Goal: Transaction & Acquisition: Book appointment/travel/reservation

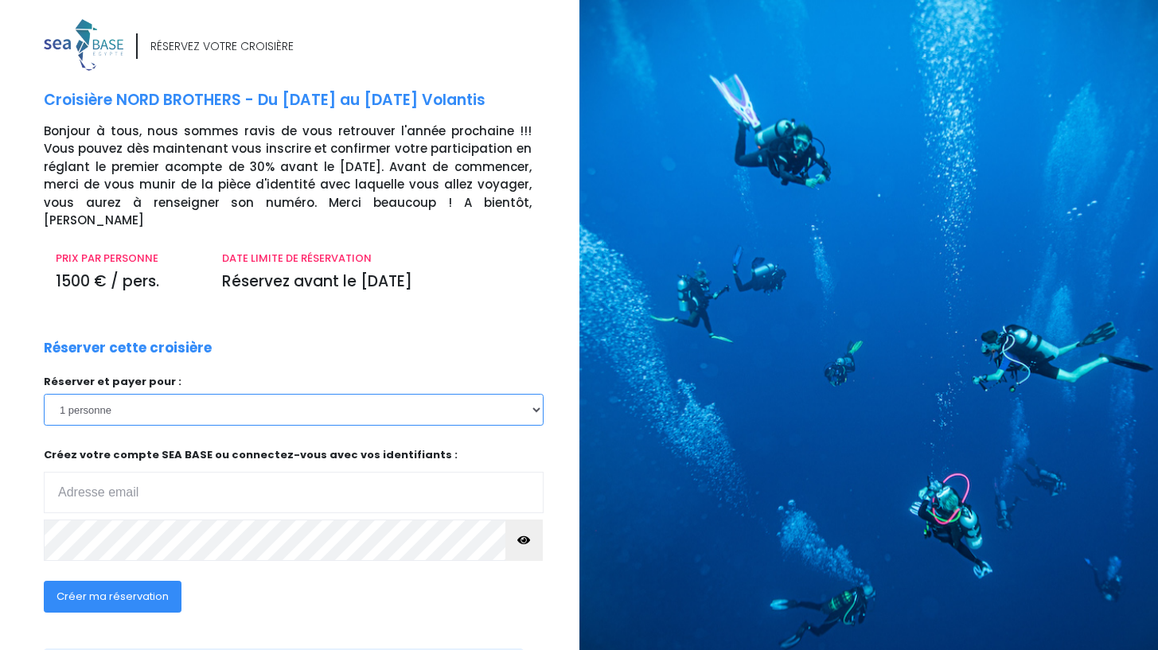
click at [233, 397] on select "1 personne 2 personnes 3 personnes 4 personnes" at bounding box center [294, 410] width 500 height 32
select select "2"
click at [44, 394] on select "1 personne 2 personnes 3 personnes 4 personnes" at bounding box center [294, 410] width 500 height 32
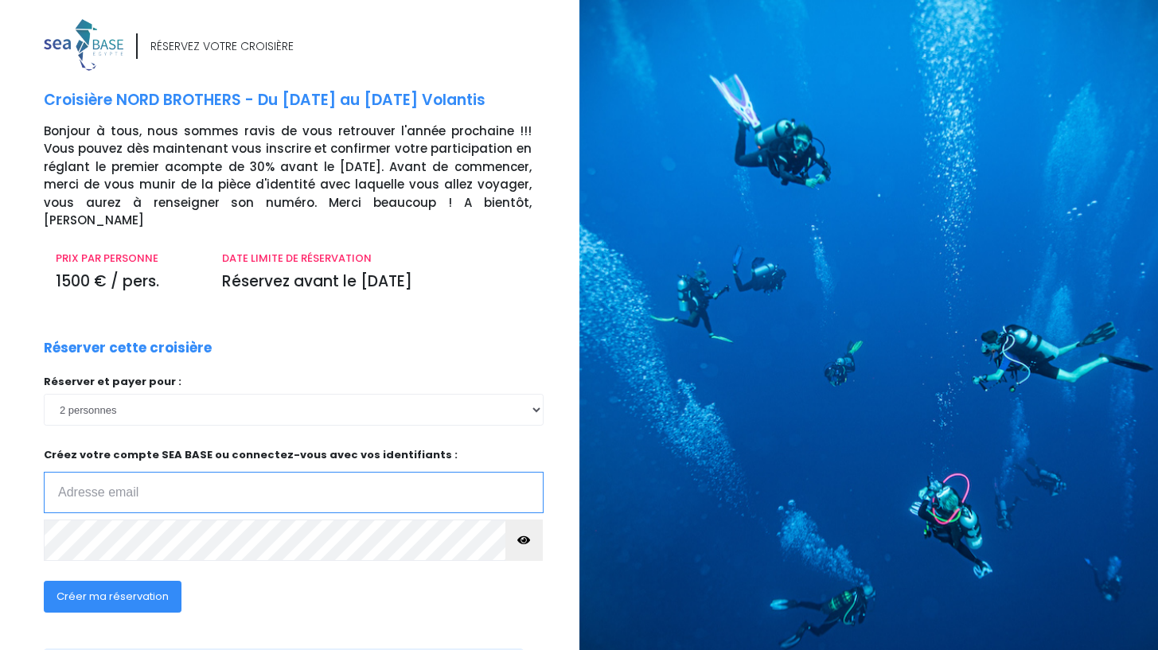
click at [112, 477] on input "email" at bounding box center [294, 492] width 500 height 41
type input "durpoixgwenn@gmail.com"
click at [160, 589] on span "Créer ma réservation" at bounding box center [113, 596] width 112 height 15
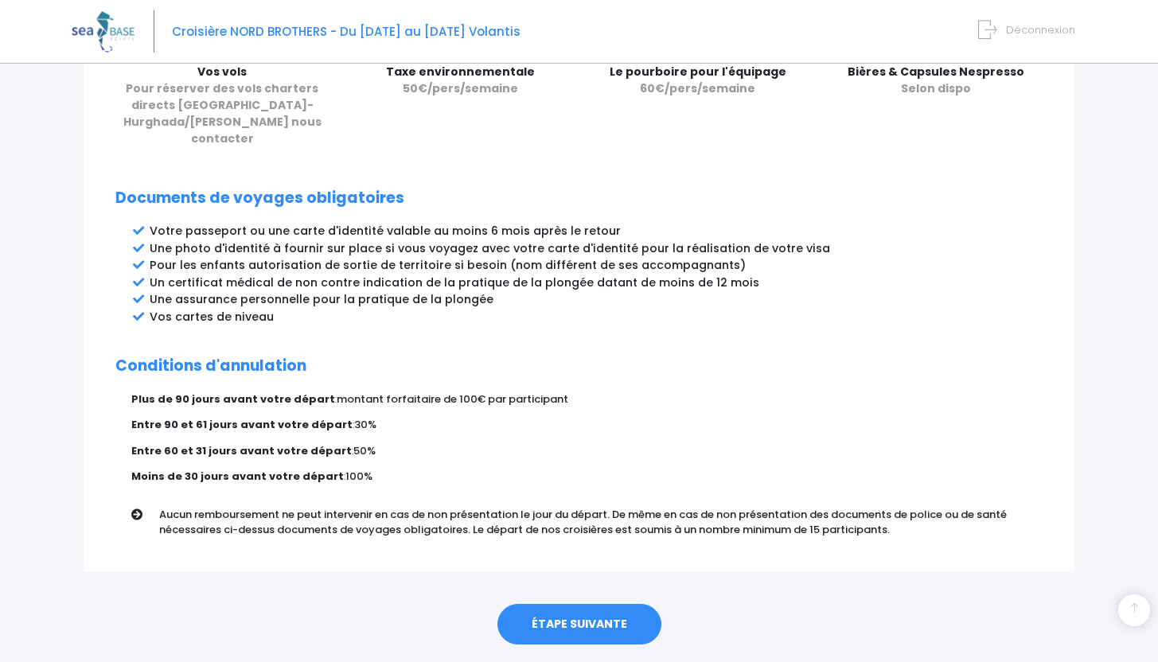
scroll to position [777, 0]
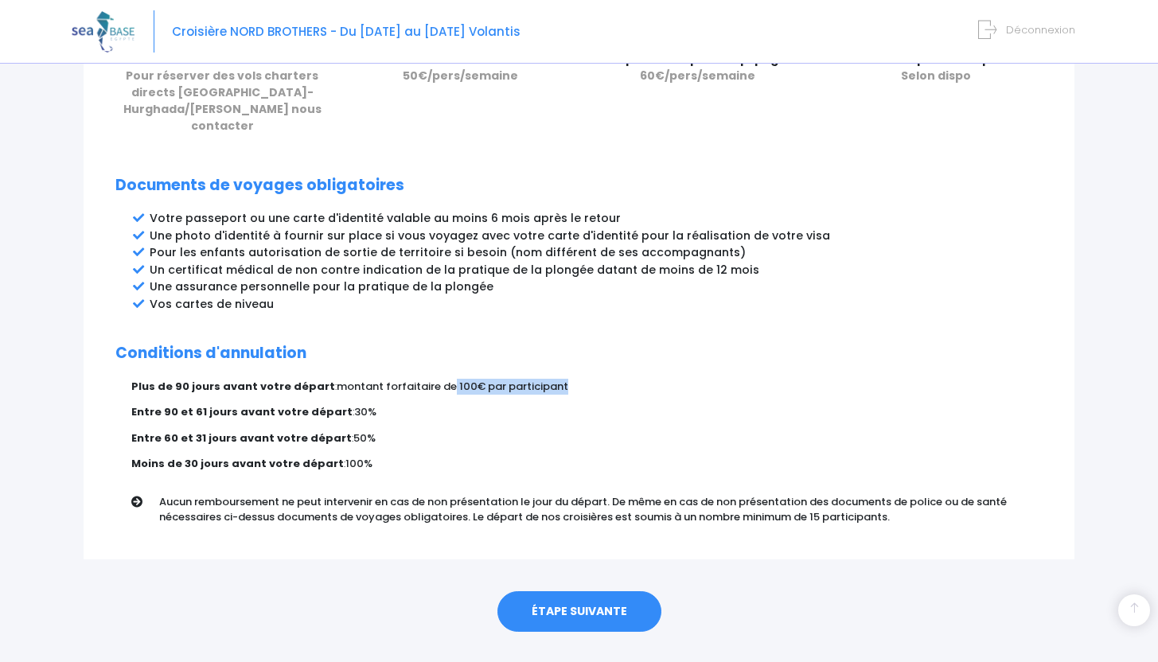
drag, startPoint x: 438, startPoint y: 353, endPoint x: 598, endPoint y: 355, distance: 160.0
click at [598, 379] on p "Plus de 90 jours avant votre départ : montant forfaitaire de 100€ par participa…" at bounding box center [586, 387] width 911 height 16
click at [569, 404] on p "Entre 90 et 61 jours avant votre départ : 30%" at bounding box center [586, 412] width 911 height 16
click at [540, 591] on link "ÉTAPE SUIVANTE" at bounding box center [579, 611] width 164 height 41
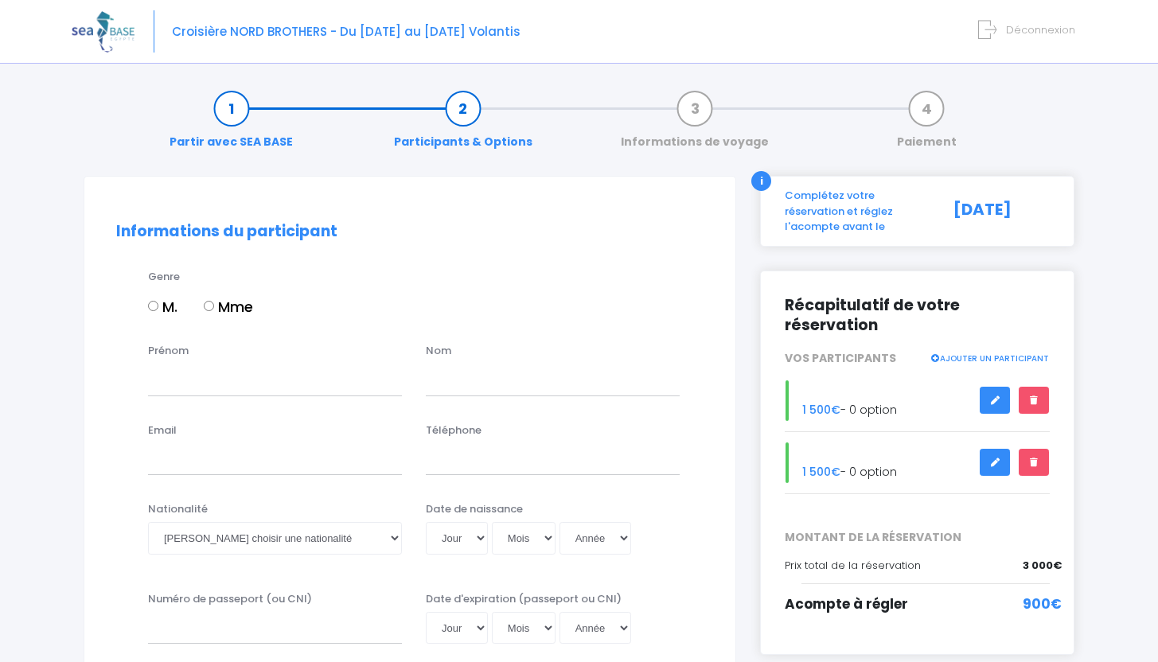
click at [213, 306] on input "Mme" at bounding box center [209, 306] width 10 height 10
radio input "true"
click at [167, 391] on input "Prénom" at bounding box center [275, 380] width 254 height 32
type input "Manon"
type input "Lhommelet"
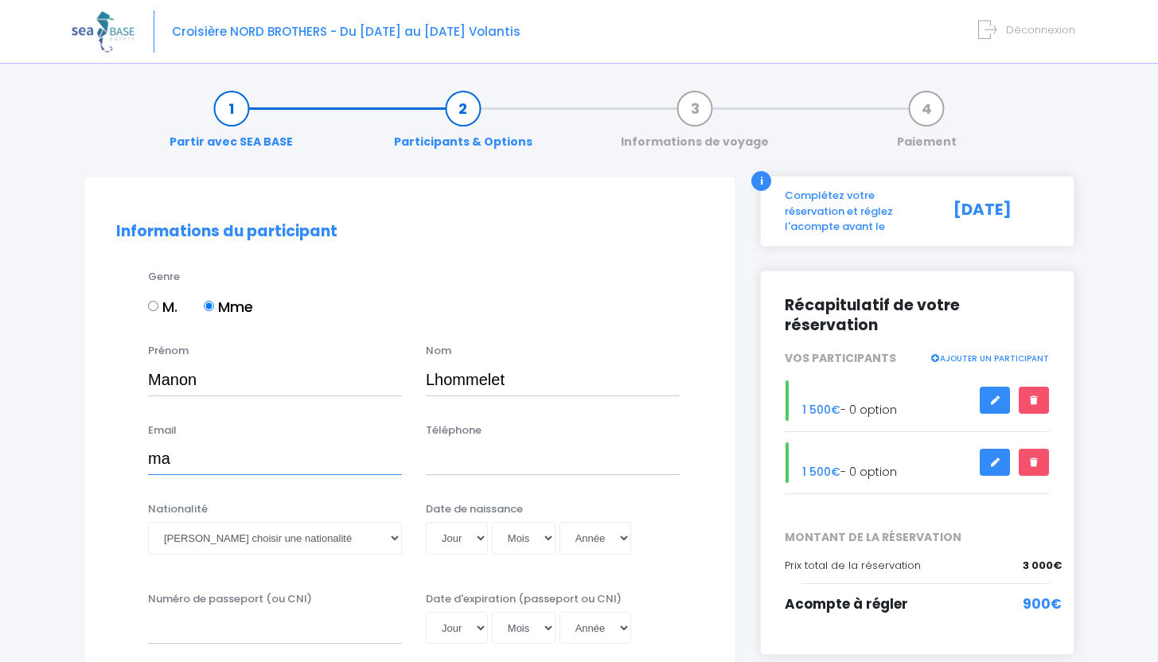
type input "m"
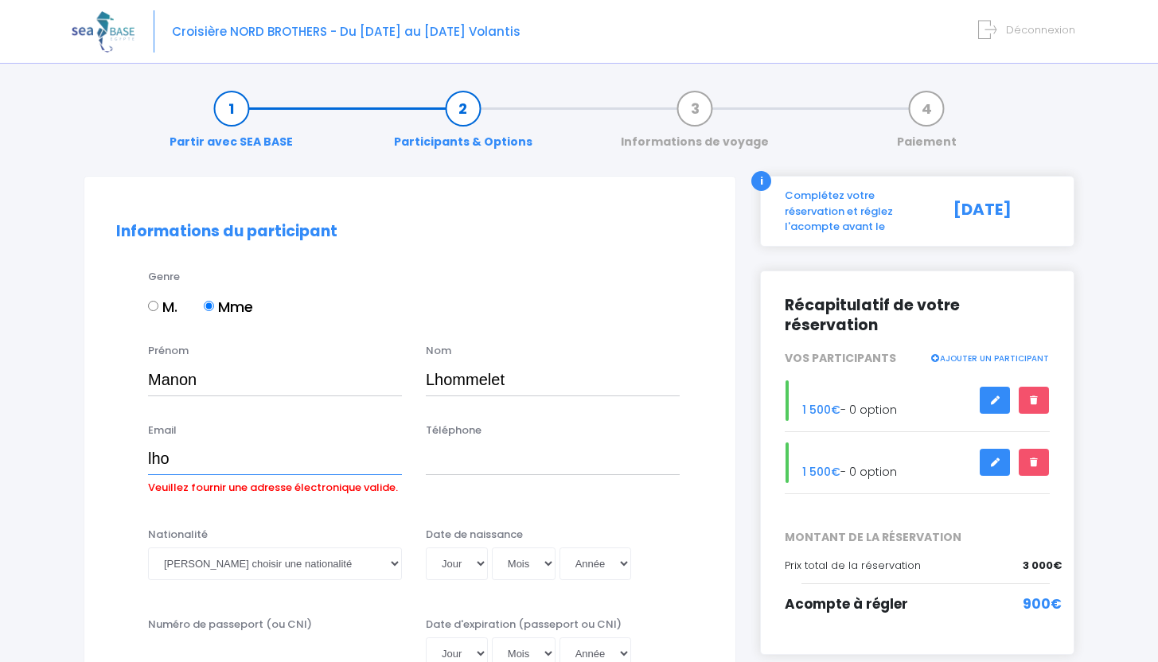
click at [178, 464] on input "lho" at bounding box center [275, 459] width 254 height 32
type input "lhommelet.manon@gmail.com"
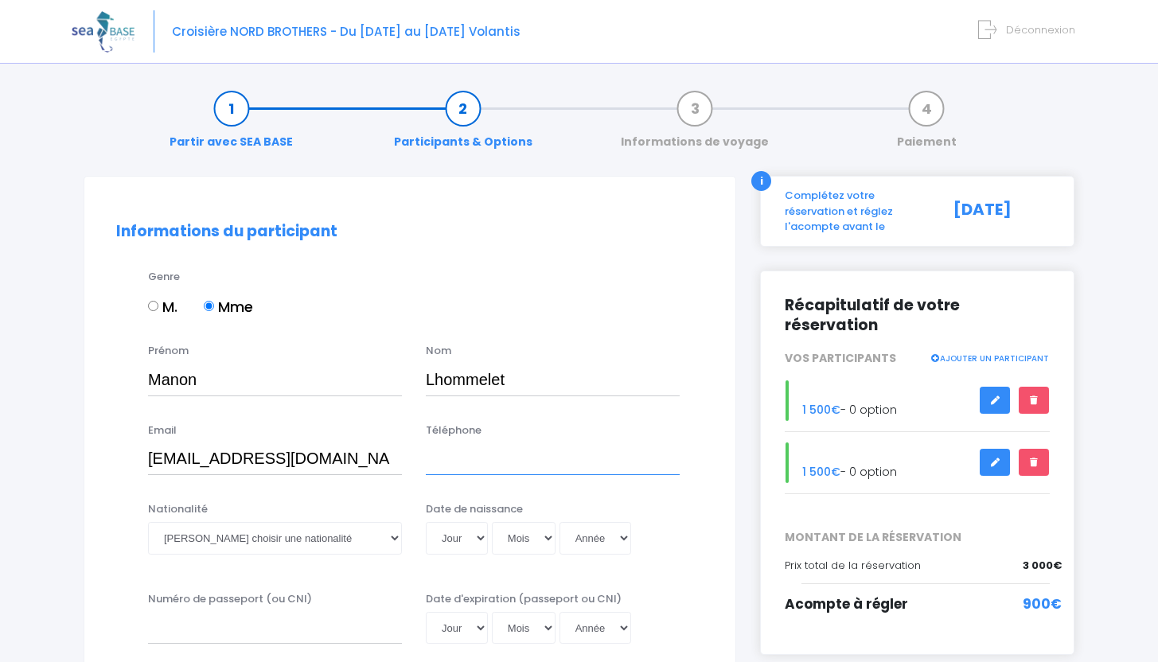
click at [468, 461] on input "Téléphone" at bounding box center [553, 459] width 254 height 32
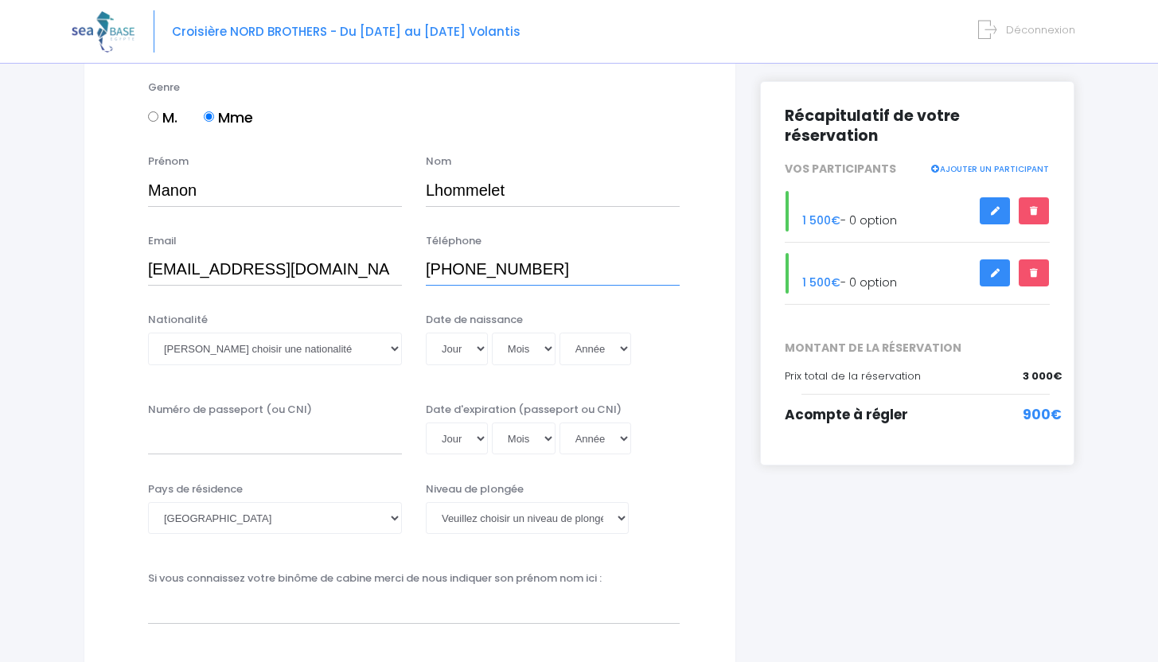
scroll to position [205, 0]
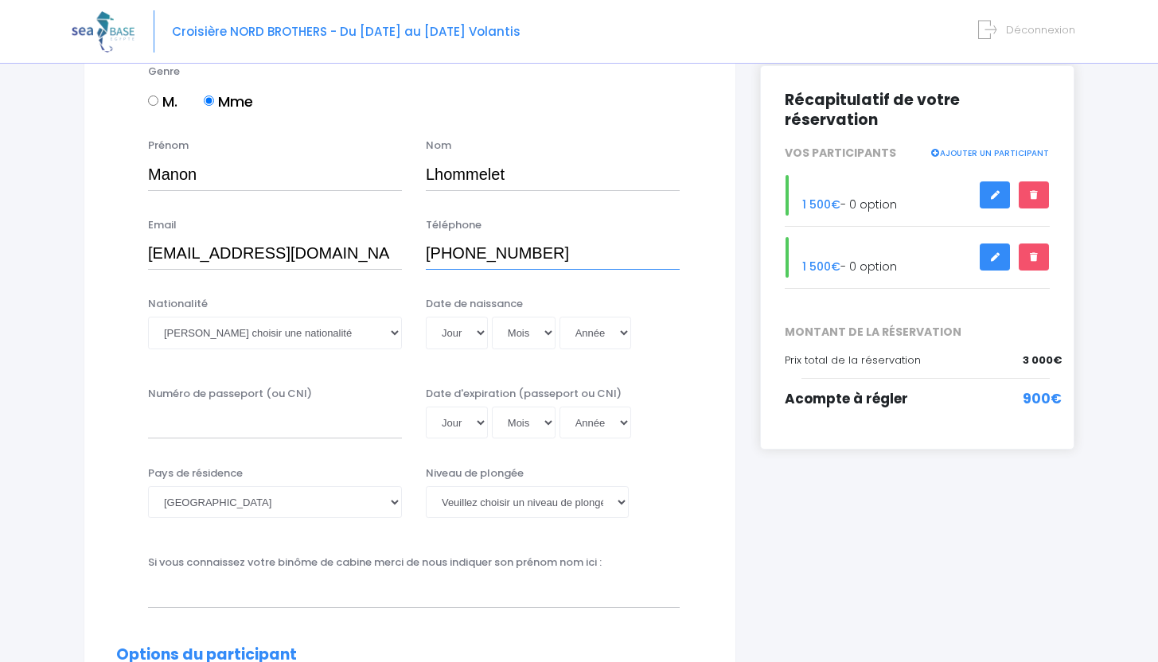
type input "[PHONE_NUMBER]"
click at [319, 328] on select "Veuillez choisir une nationalité [DEMOGRAPHIC_DATA] Algerienne Allemande [GEOGR…" at bounding box center [275, 333] width 254 height 32
select select "Française"
click at [148, 317] on select "Veuillez choisir une nationalité [DEMOGRAPHIC_DATA] Algerienne Allemande [GEOGR…" at bounding box center [275, 333] width 254 height 32
click at [461, 335] on select "Jour 01 02 03 04 05 06 07 08 09 10 11 12 13 14 15 16 17 18 19 20 21 22 23 24 25…" at bounding box center [457, 333] width 62 height 32
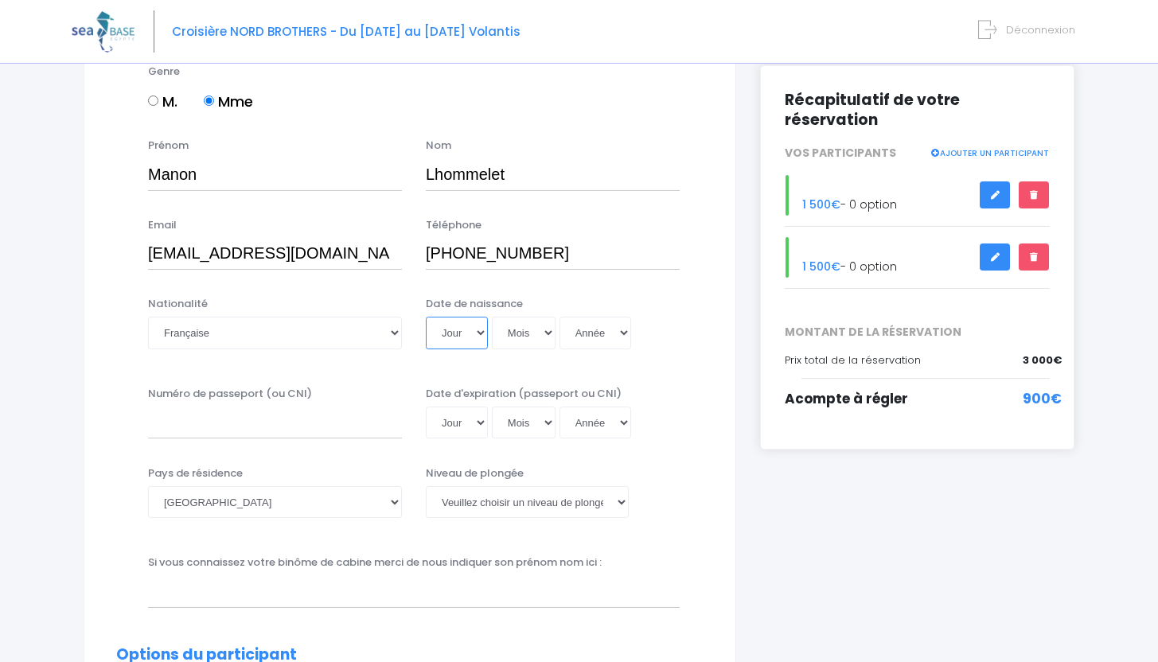
select select "14"
click at [426, 317] on select "Jour 01 02 03 04 05 06 07 08 09 10 11 12 13 14 15 16 17 18 19 20 21 22 23 24 25…" at bounding box center [457, 333] width 62 height 32
click at [514, 337] on select "Mois 01 02 03 04 05 06 07 08 09 10 11 12" at bounding box center [524, 333] width 64 height 32
select select "02"
click at [492, 317] on select "Mois 01 02 03 04 05 06 07 08 09 10 11 12" at bounding box center [524, 333] width 64 height 32
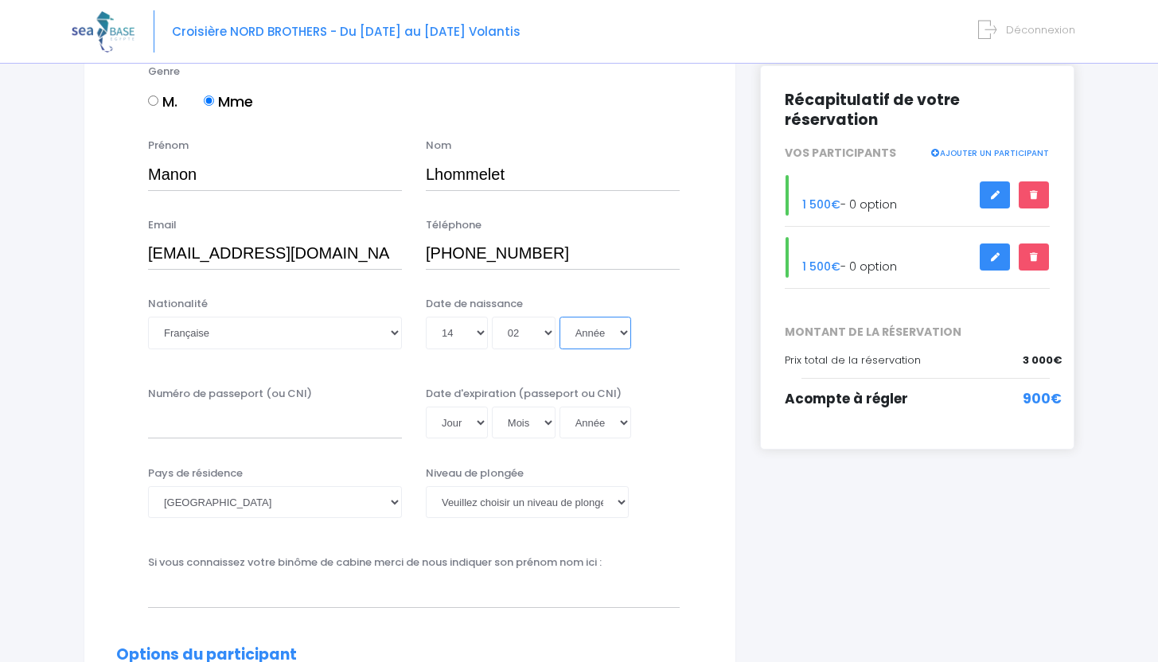
click at [595, 336] on select "Année 2045 2044 2043 2042 2041 2040 2039 2038 2037 2036 2035 2034 2033 2032 203…" at bounding box center [596, 333] width 72 height 32
select select "1996"
click at [560, 317] on select "Année 2045 2044 2043 2042 2041 2040 2039 2038 2037 2036 2035 2034 2033 2032 203…" at bounding box center [596, 333] width 72 height 32
type input "1996-02-14"
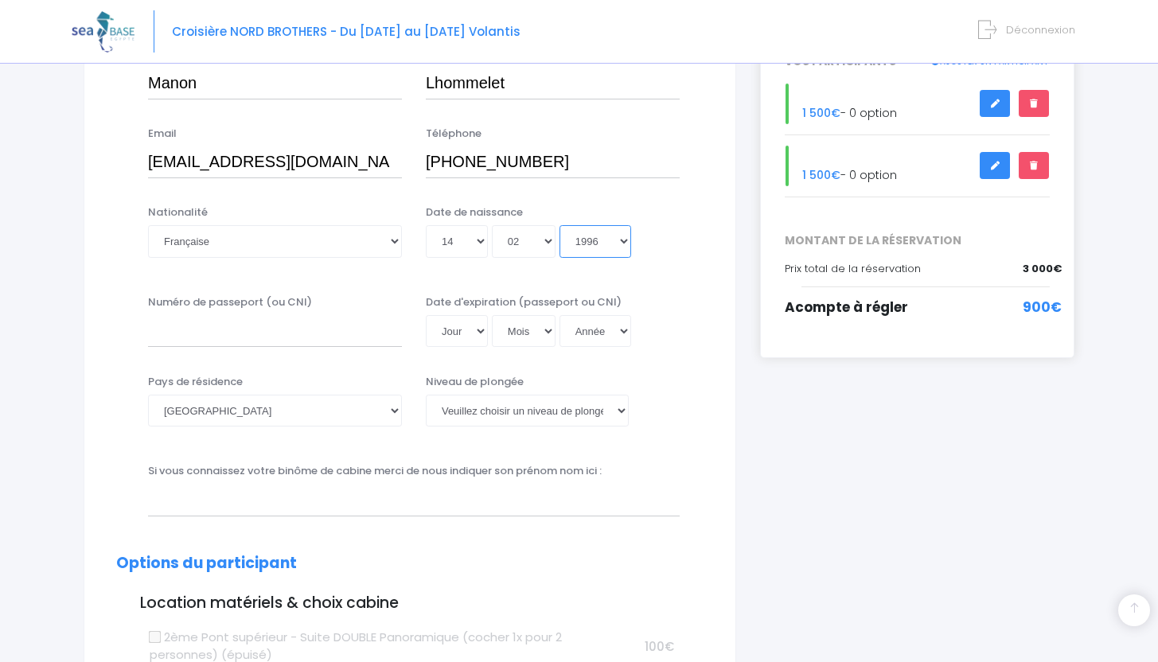
scroll to position [306, 0]
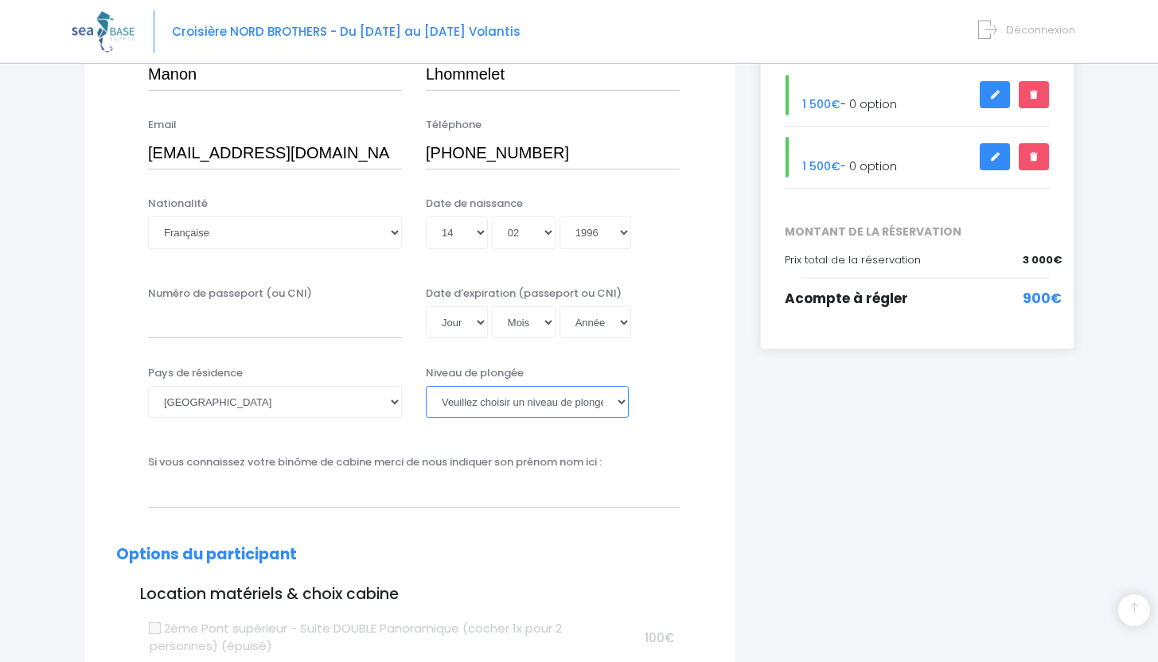
click at [496, 404] on select "Veuillez choisir un niveau de plongée Non plongeur Junior OW diver Adventure OW…" at bounding box center [527, 402] width 203 height 32
select select "N1"
click at [426, 386] on select "Veuillez choisir un niveau de plongée Non plongeur Junior OW diver Adventure OW…" at bounding box center [527, 402] width 203 height 32
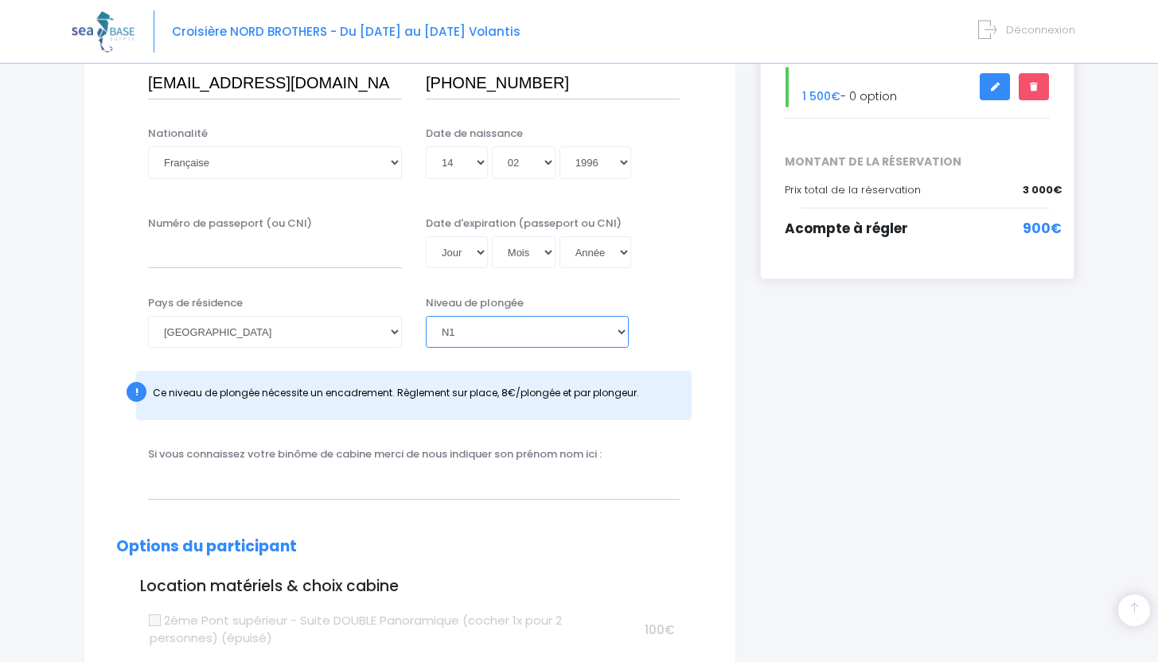
scroll to position [384, 0]
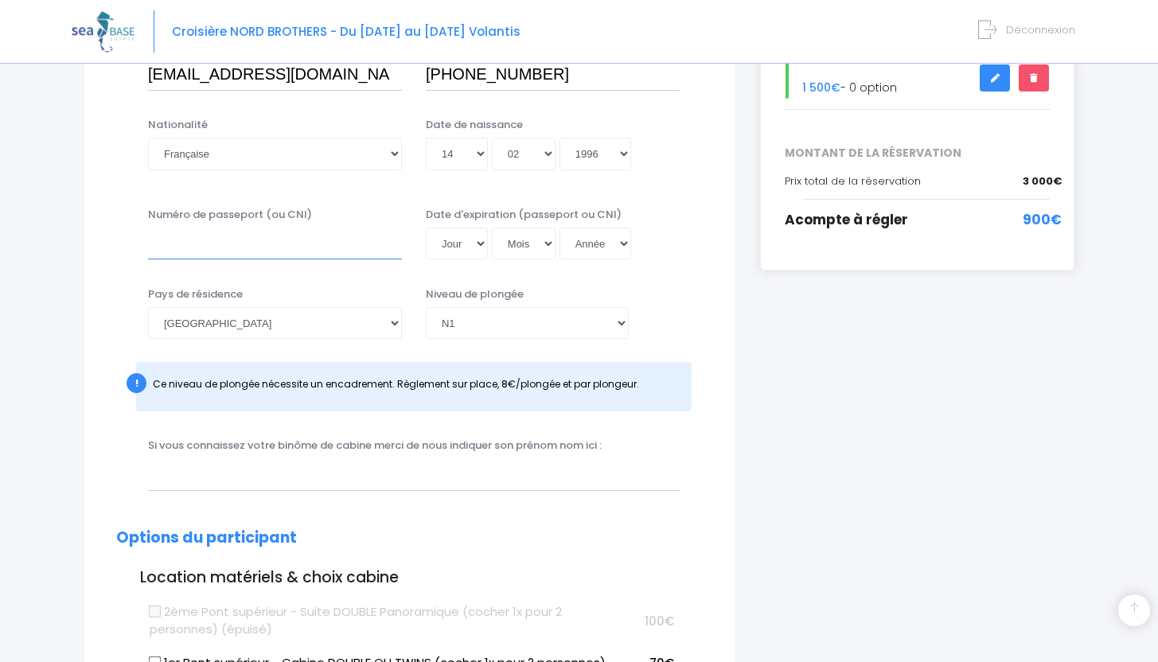
click at [329, 251] on input "Numéro de passeport (ou CNI)" at bounding box center [275, 244] width 254 height 32
type input "24EI03890"
click at [472, 248] on select "Jour 01 02 03 04 05 06 07 08 09 10 11 12 13 14 15 16 17 18 19 20 21 22 23 24 25…" at bounding box center [457, 244] width 62 height 32
select select "13"
click at [426, 228] on select "Jour 01 02 03 04 05 06 07 08 09 10 11 12 13 14 15 16 17 18 19 20 21 22 23 24 25…" at bounding box center [457, 244] width 62 height 32
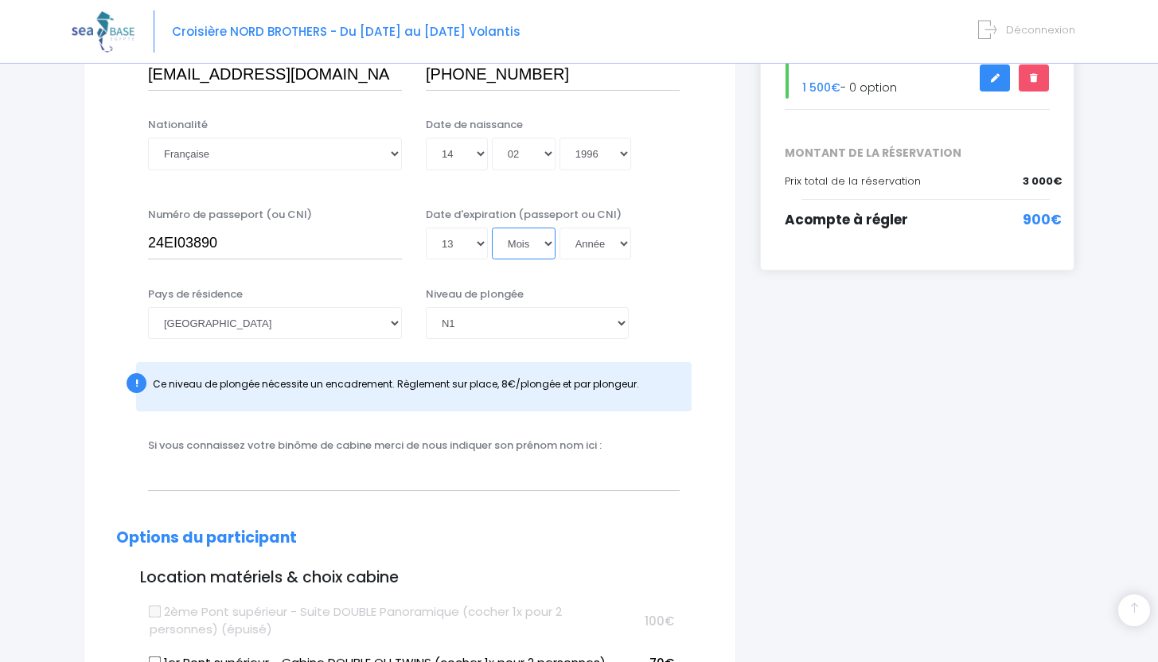
click at [513, 244] on select "Mois 01 02 03 04 05 06 07 08 09 10 11 12" at bounding box center [524, 244] width 64 height 32
select select "06"
click at [492, 228] on select "Mois 01 02 03 04 05 06 07 08 09 10 11 12" at bounding box center [524, 244] width 64 height 32
click at [592, 240] on select "Année 2045 2044 2043 2042 2041 2040 2039 2038 2037 2036 2035 2034 2033 2032 203…" at bounding box center [596, 244] width 72 height 32
select select "2034"
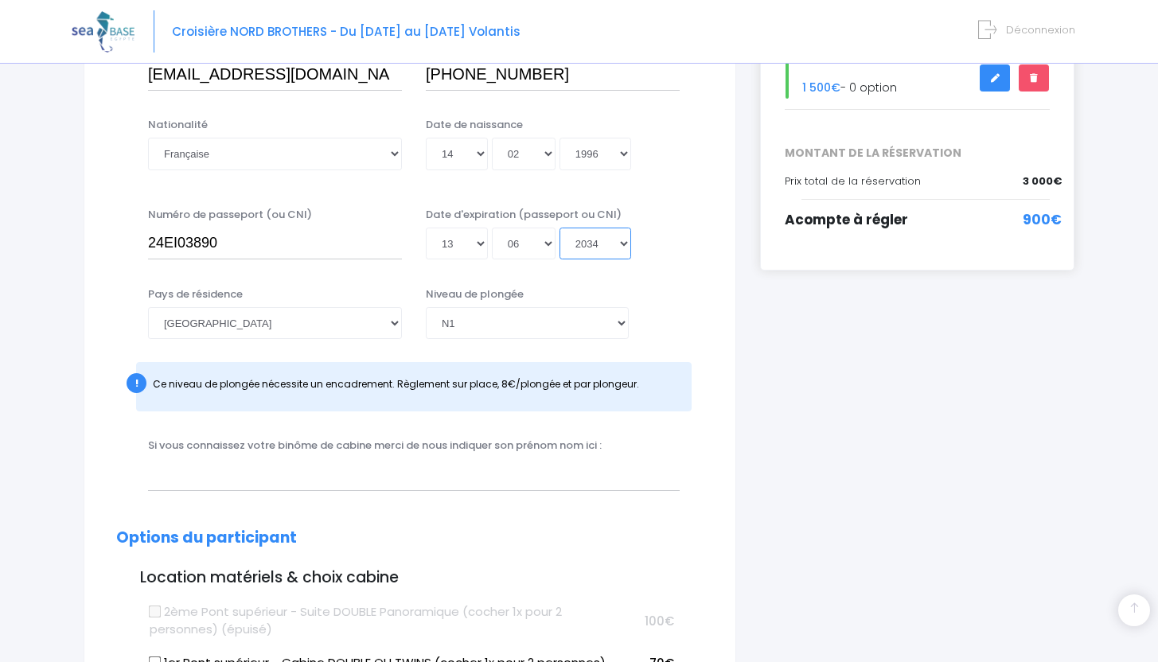
click at [560, 228] on select "Année 2045 2044 2043 2042 2041 2040 2039 2038 2037 2036 2035 2034 2033 2032 203…" at bounding box center [596, 244] width 72 height 32
type input "2034-06-13"
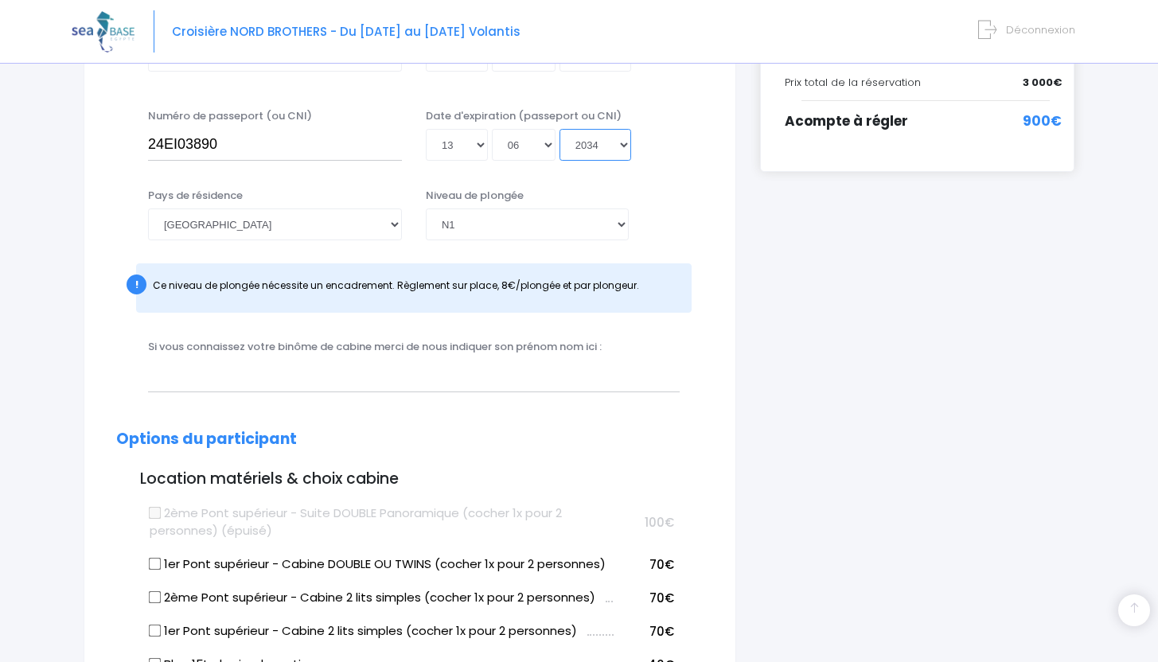
scroll to position [489, 0]
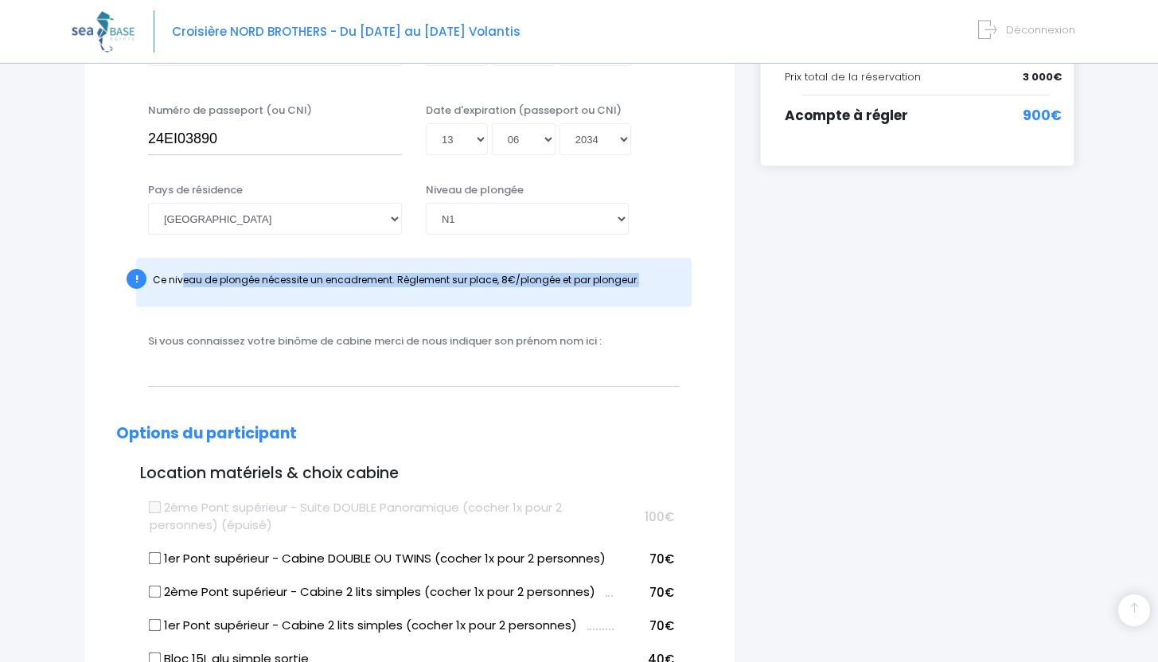
drag, startPoint x: 184, startPoint y: 283, endPoint x: 589, endPoint y: 289, distance: 405.2
click at [589, 289] on div "! Ce niveau de plongée nécessite un encadrement. Règlement sur place, 8€/plongé…" at bounding box center [414, 282] width 556 height 49
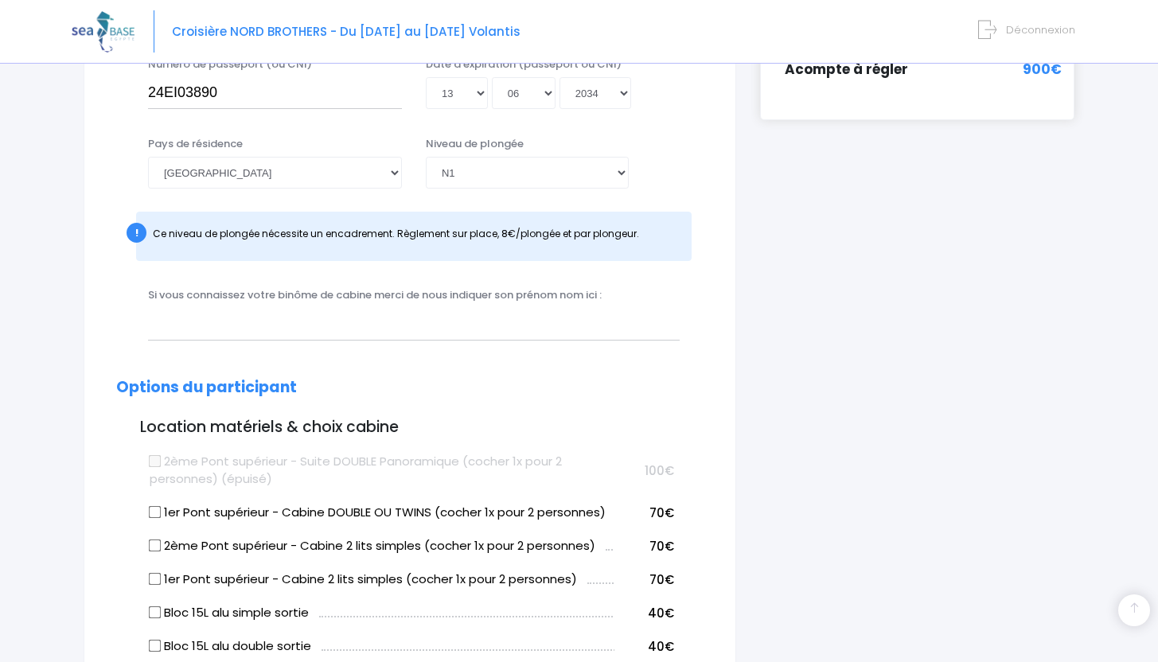
scroll to position [587, 0]
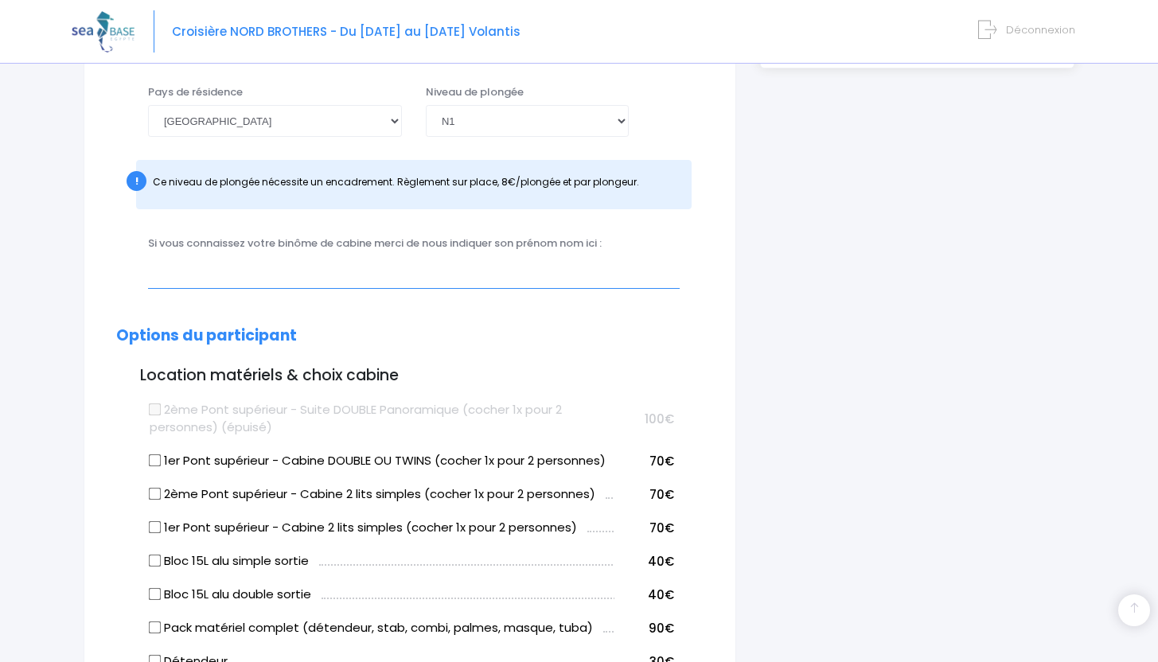
click at [215, 276] on input "text" at bounding box center [414, 272] width 532 height 32
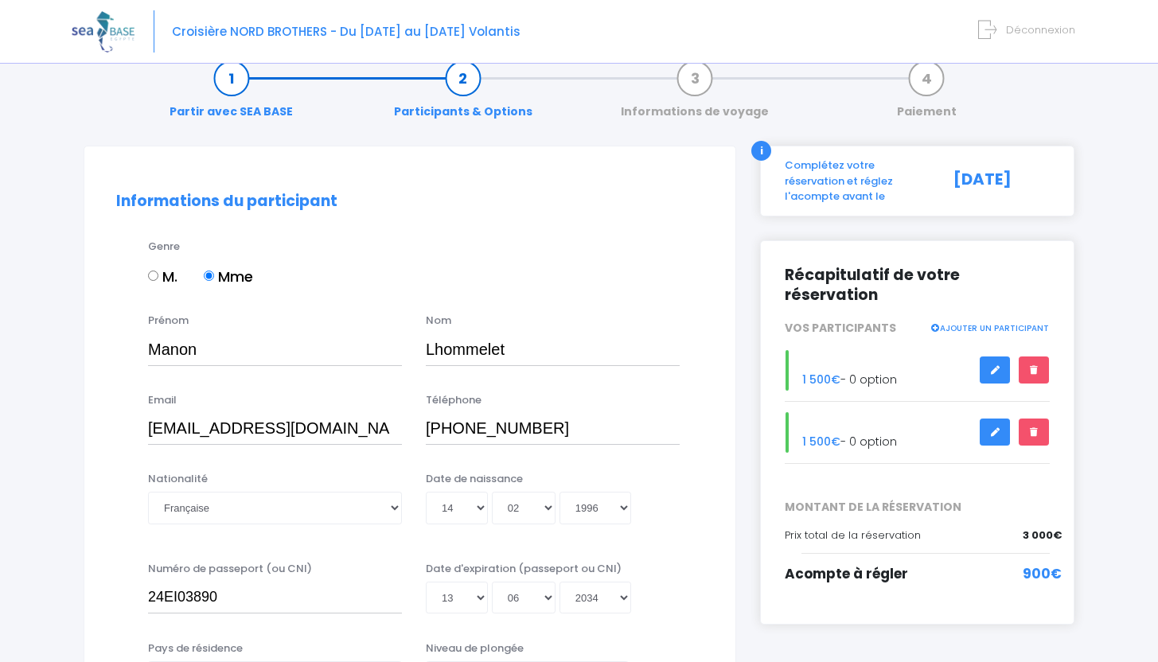
scroll to position [0, 0]
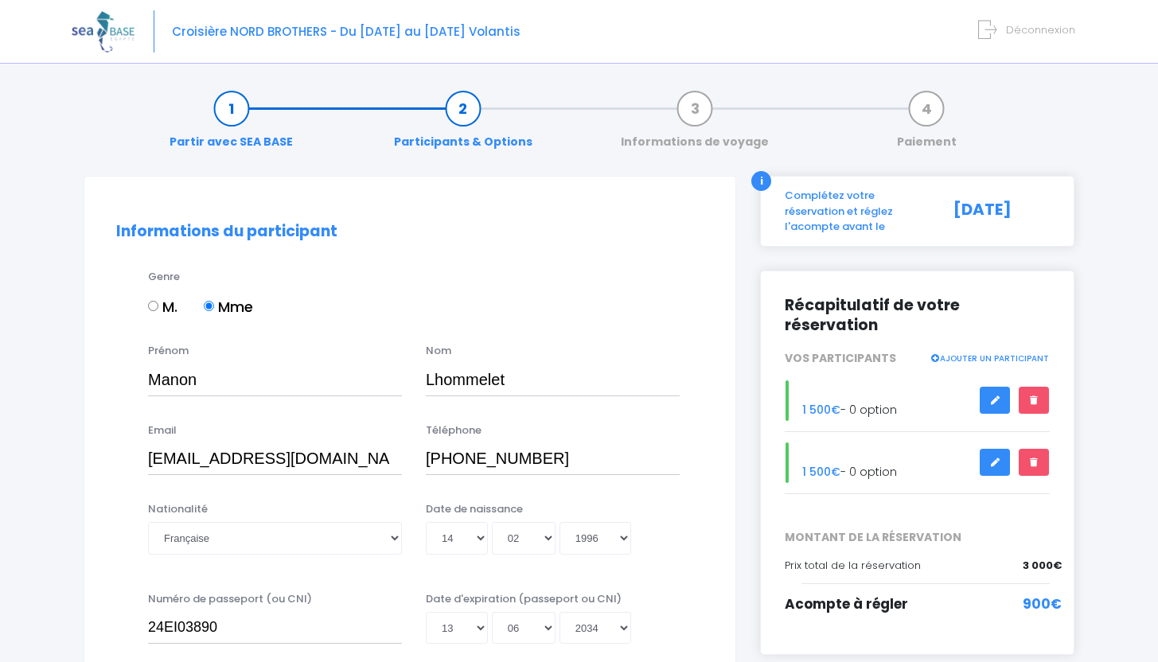
type input "Gwenn Durpoix-Espinasson"
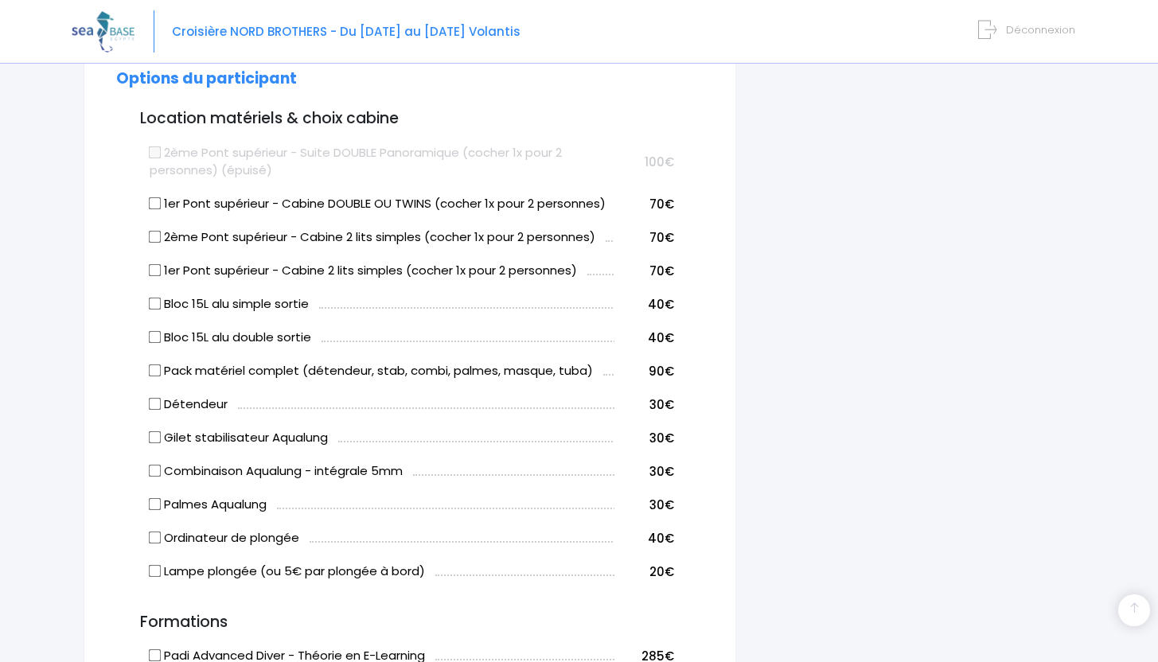
scroll to position [846, 0]
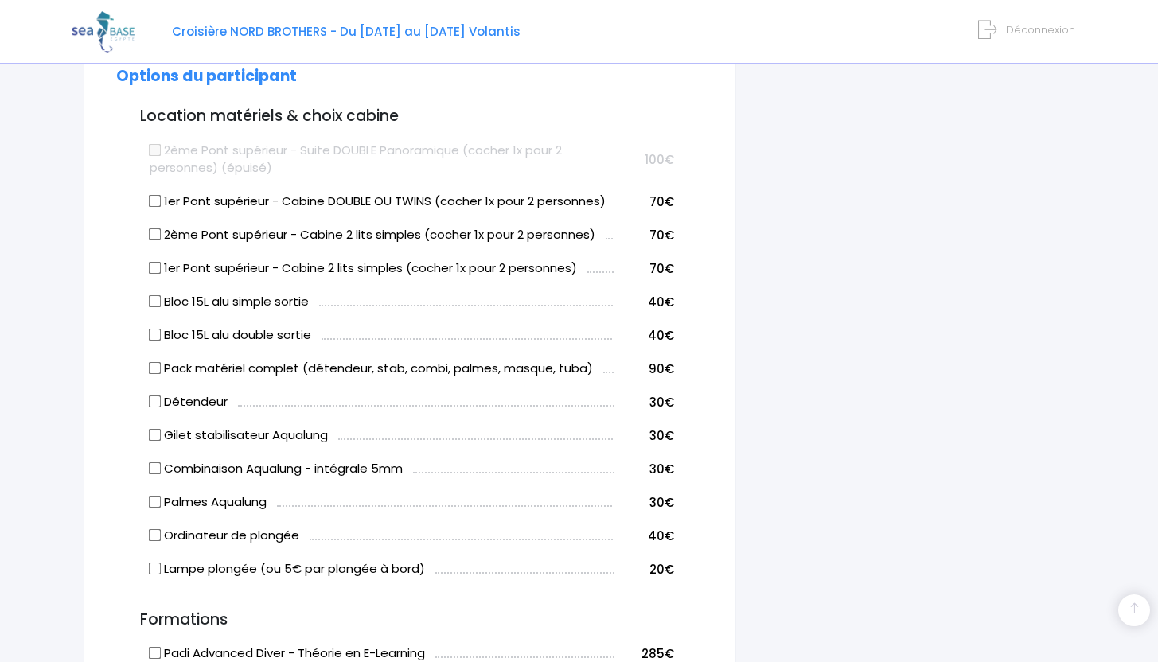
click at [153, 236] on input "2ème Pont supérieur - Cabine 2 lits simples (cocher 1x pour 2 personnes)" at bounding box center [155, 234] width 13 height 13
checkbox input "true"
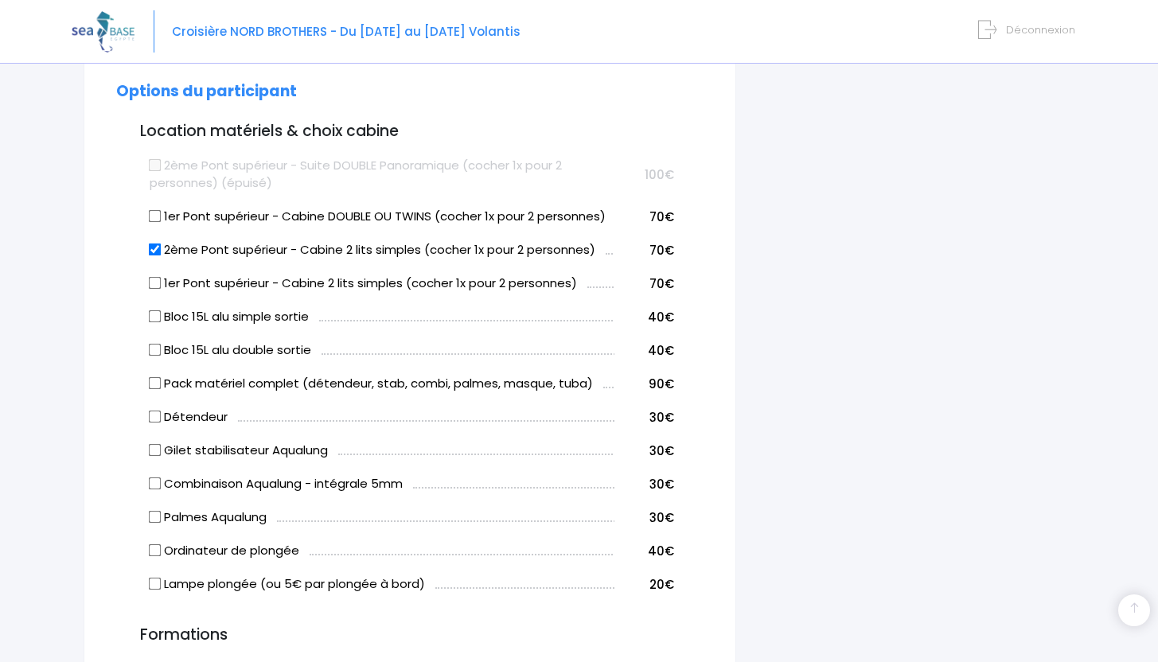
scroll to position [832, 0]
click at [157, 217] on input "1er Pont supérieur - Cabine DOUBLE OU TWINS (cocher 1x pour 2 personnes)" at bounding box center [155, 215] width 13 height 13
checkbox input "true"
click at [156, 251] on input "2ème Pont supérieur - Cabine 2 lits simples (cocher 1x pour 2 personnes)" at bounding box center [155, 248] width 13 height 13
checkbox input "false"
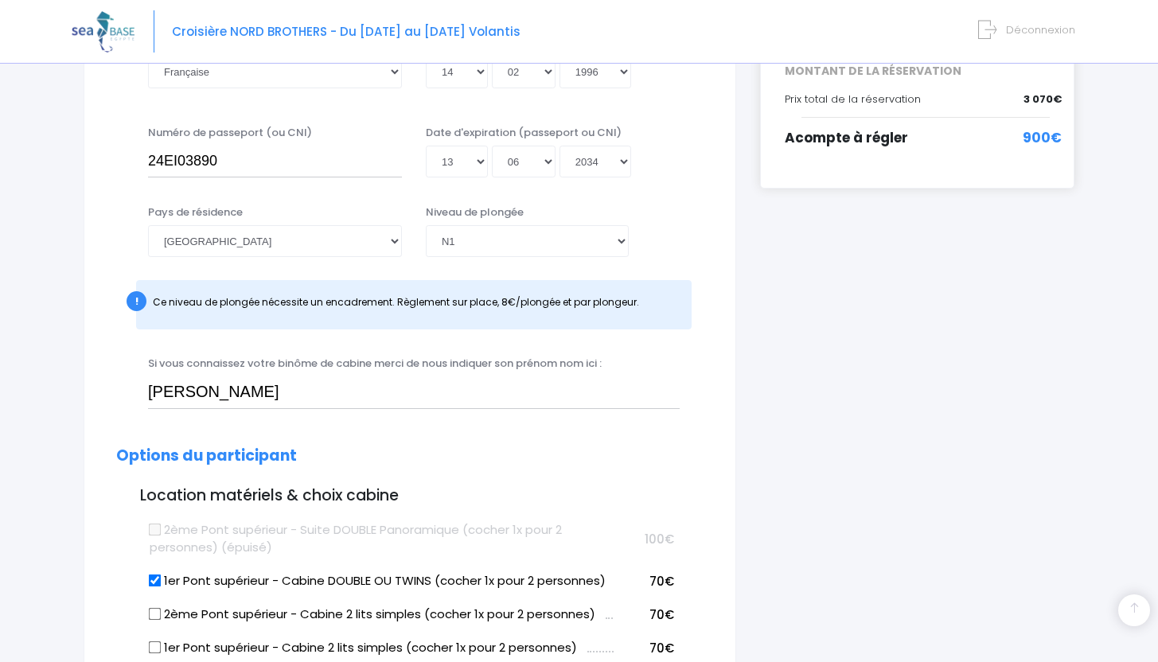
scroll to position [461, 0]
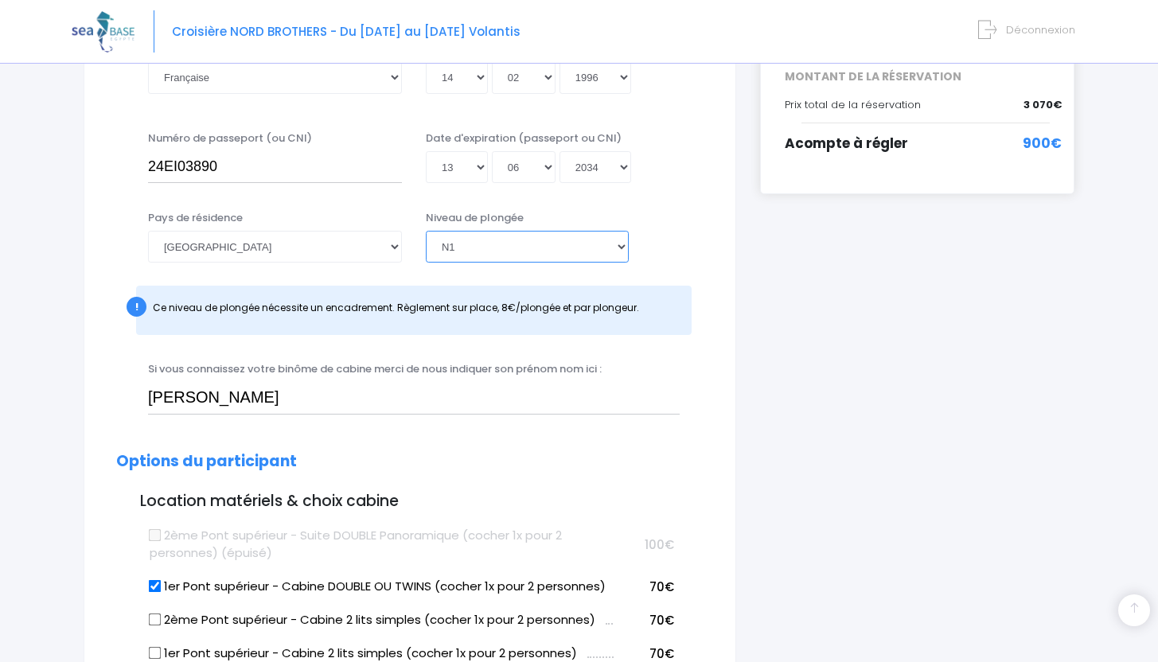
click at [560, 246] on select "Veuillez choisir un niveau de plongée Non plongeur Junior OW diver Adventure OW…" at bounding box center [527, 247] width 203 height 32
select select "PE40"
click at [426, 231] on select "Veuillez choisir un niveau de plongée Non plongeur Junior OW diver Adventure OW…" at bounding box center [527, 247] width 203 height 32
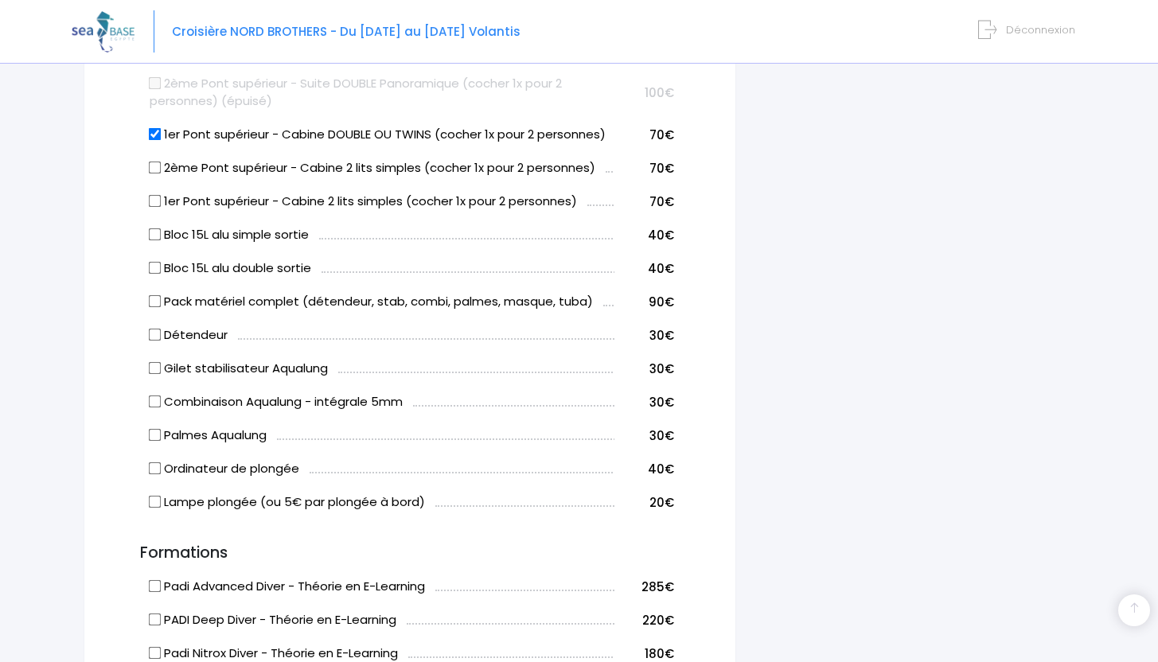
scroll to position [849, 0]
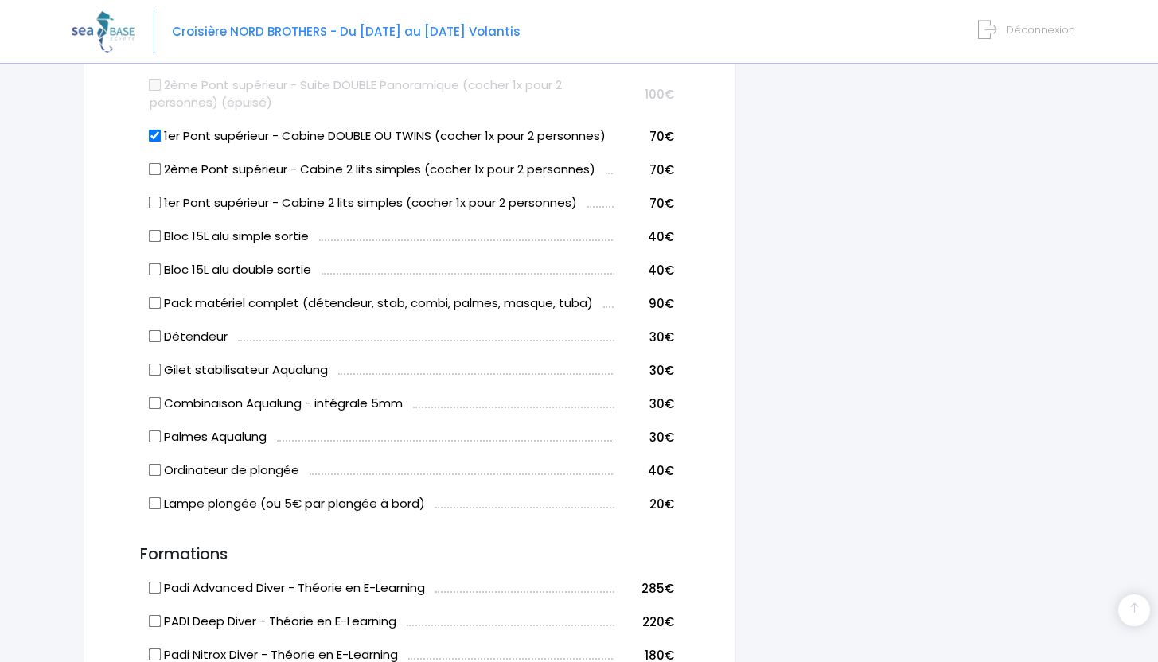
click at [154, 307] on input "Pack matériel complet (détendeur, stab, combi, palmes, masque, tuba)" at bounding box center [155, 303] width 13 height 13
checkbox input "true"
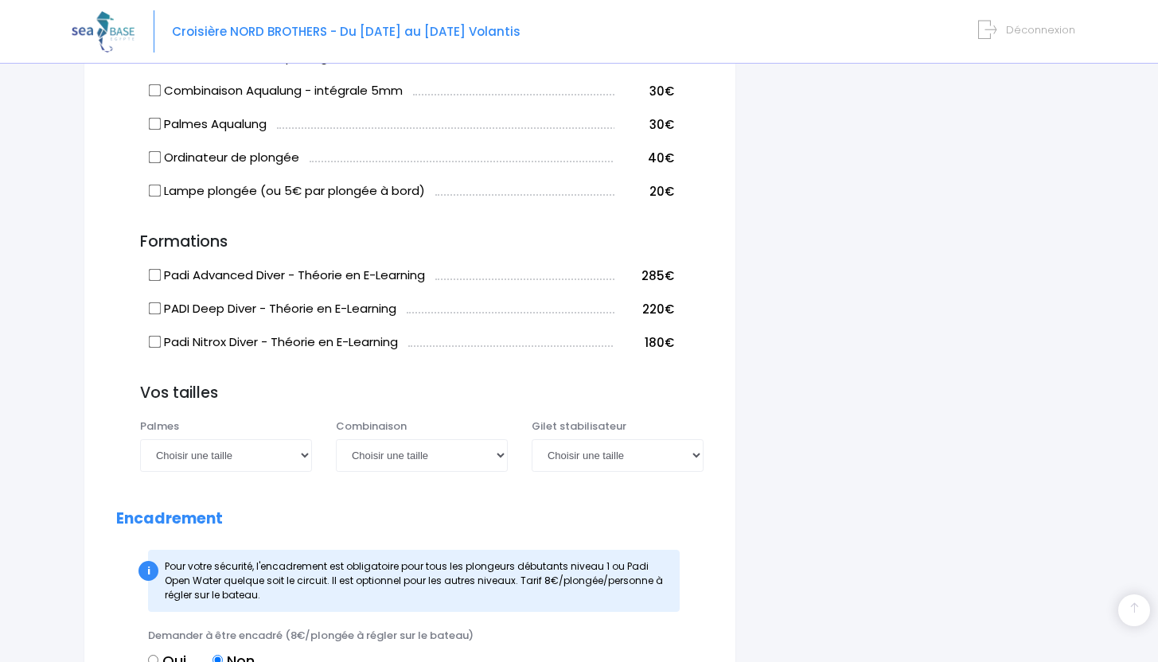
scroll to position [1163, 0]
click at [258, 458] on select "Choisir une taille 36/37 38/39 40/41 42/43 44/45 46/47" at bounding box center [226, 455] width 172 height 32
select select "36/37"
click at [140, 439] on select "Choisir une taille 36/37 38/39 40/41 42/43 44/45 46/47" at bounding box center [226, 455] width 172 height 32
click at [443, 454] on select "Choisir une taille XS S M ML L XL XXL" at bounding box center [422, 455] width 172 height 32
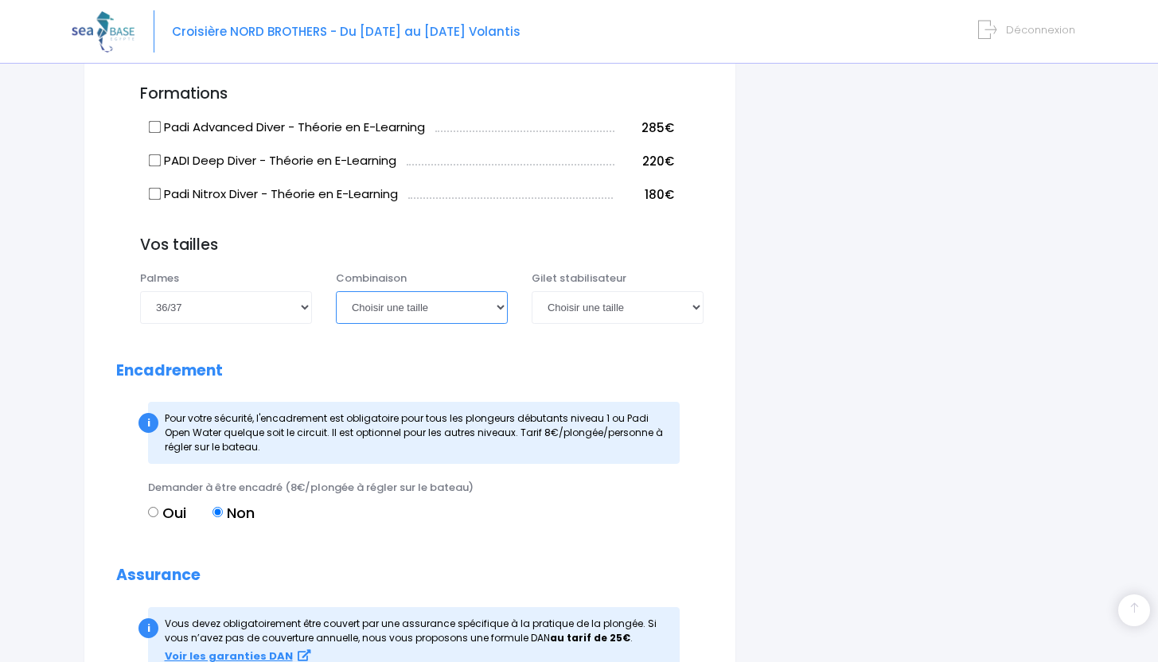
scroll to position [1305, 0]
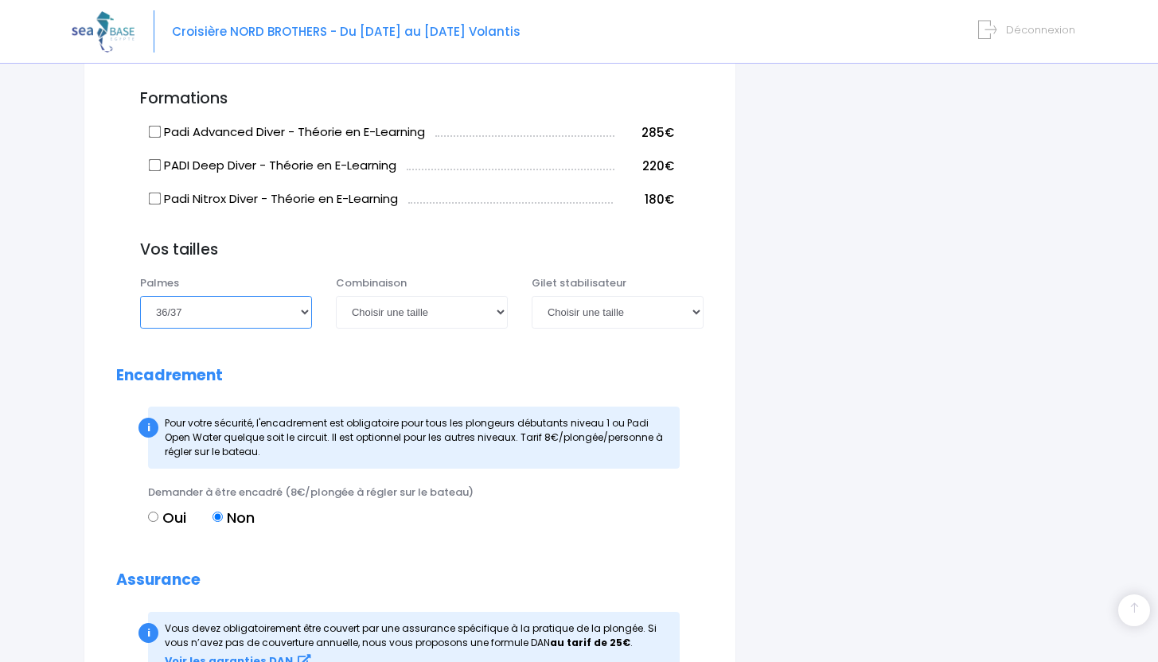
click at [267, 324] on select "Choisir une taille 36/37 38/39 40/41 42/43 44/45 46/47" at bounding box center [226, 312] width 172 height 32
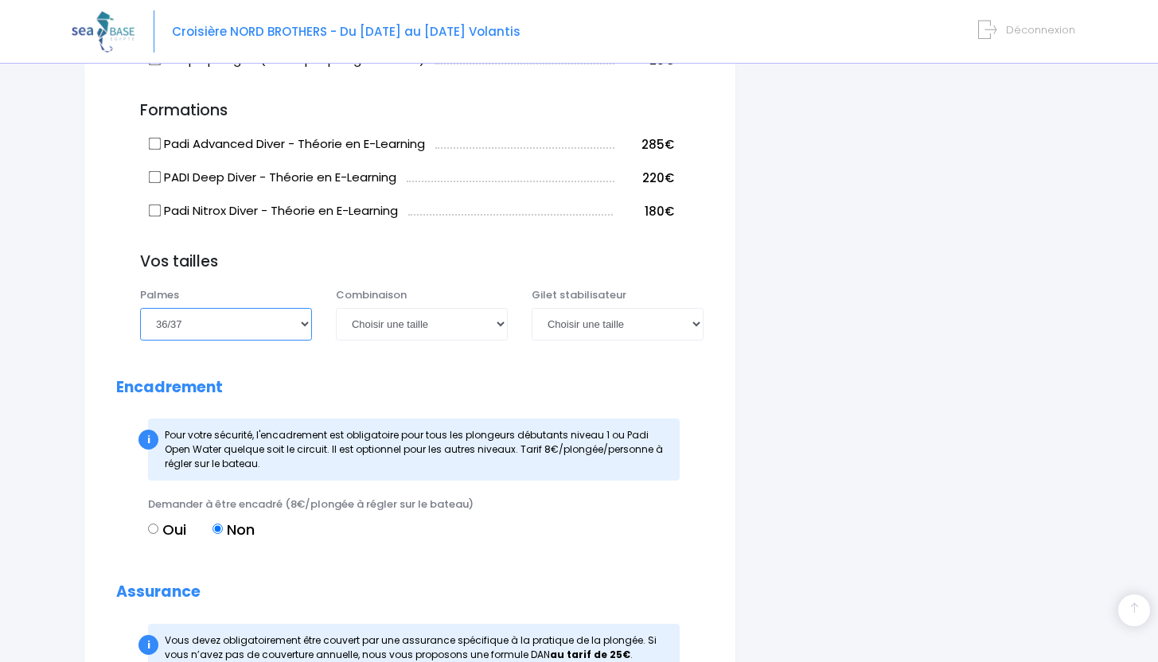
scroll to position [1295, 0]
click at [393, 322] on select "Choisir une taille XS S M ML L XL XXL" at bounding box center [422, 322] width 172 height 32
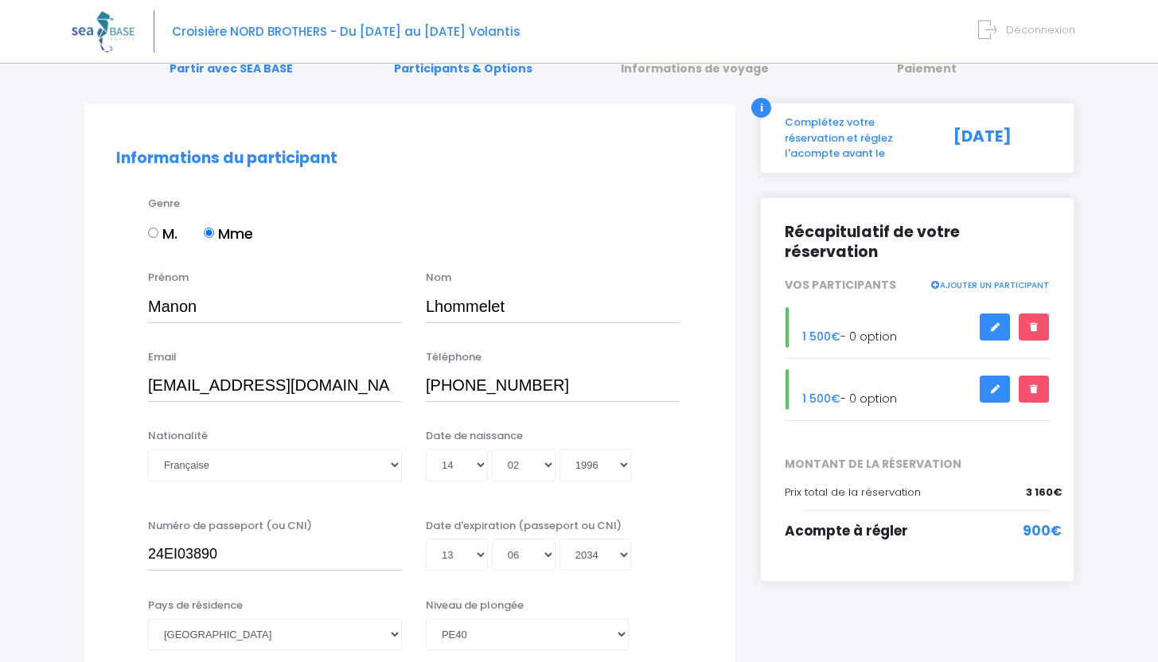
scroll to position [53, 0]
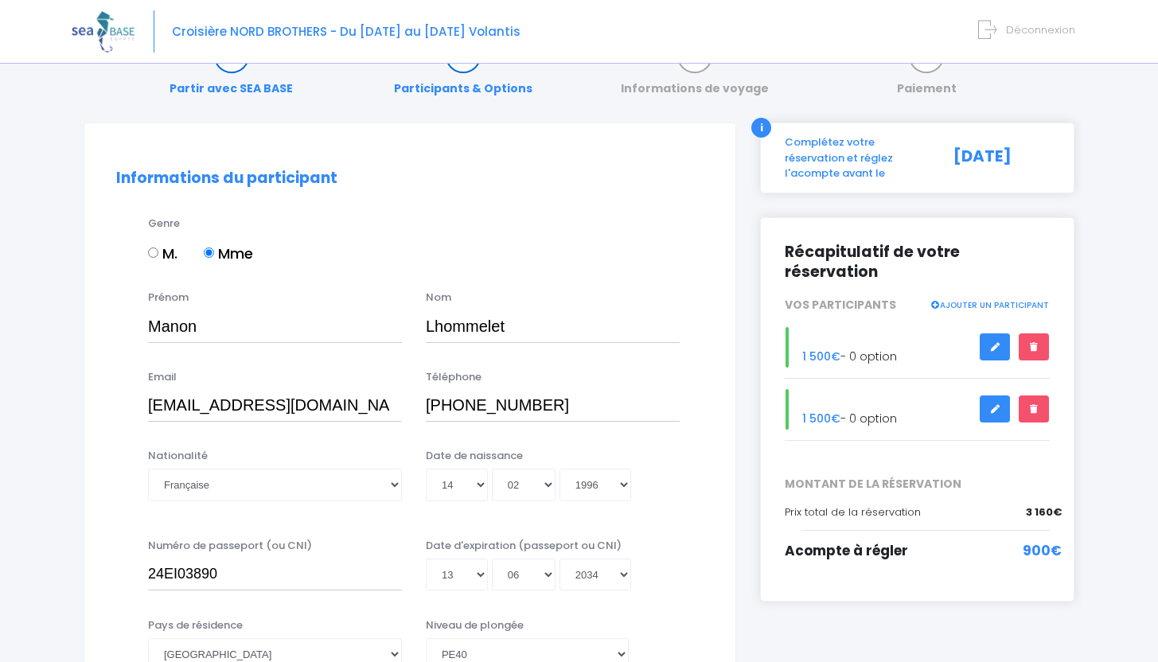
click at [997, 409] on icon at bounding box center [994, 409] width 11 height 0
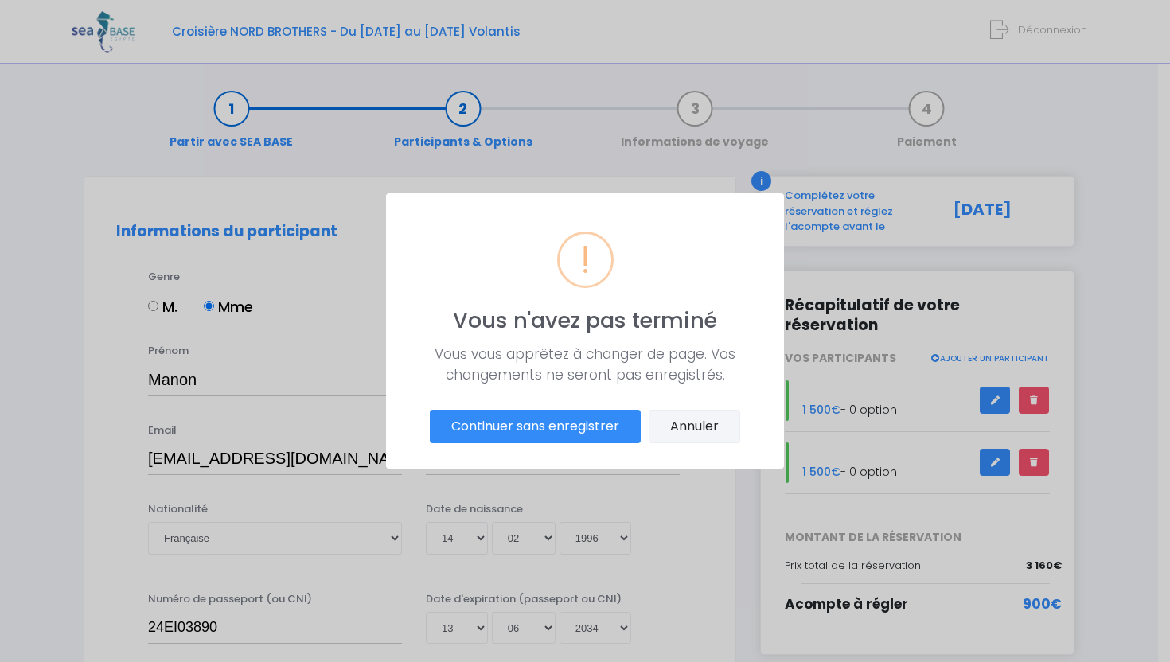
click at [700, 435] on button "Annuler" at bounding box center [695, 426] width 92 height 33
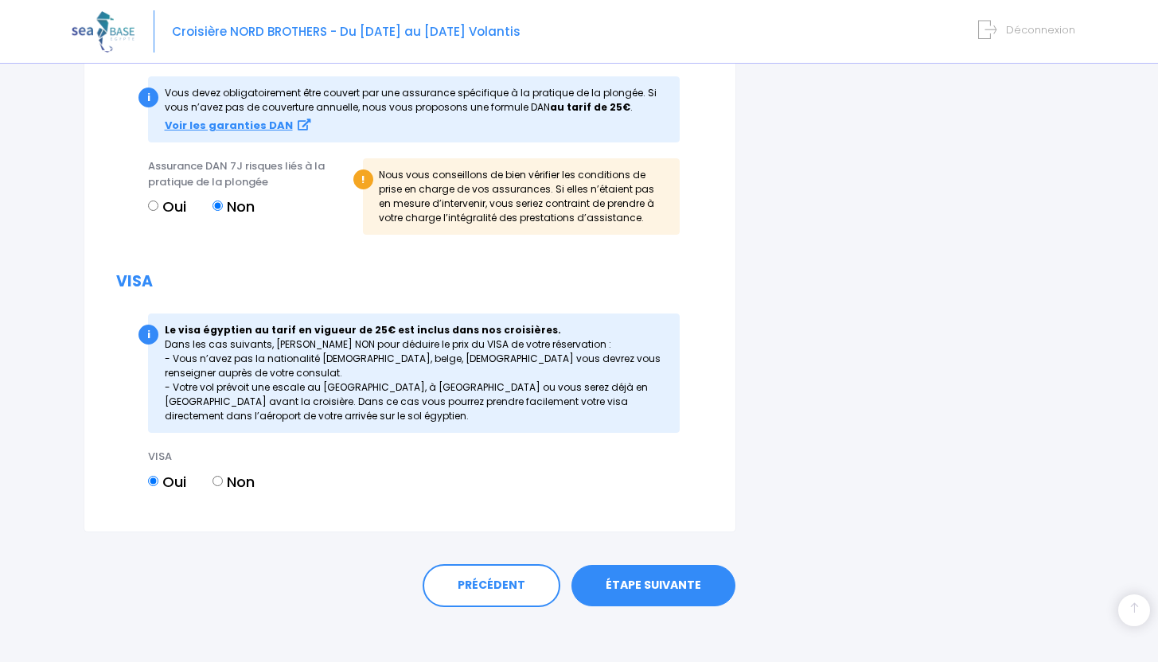
scroll to position [1842, 0]
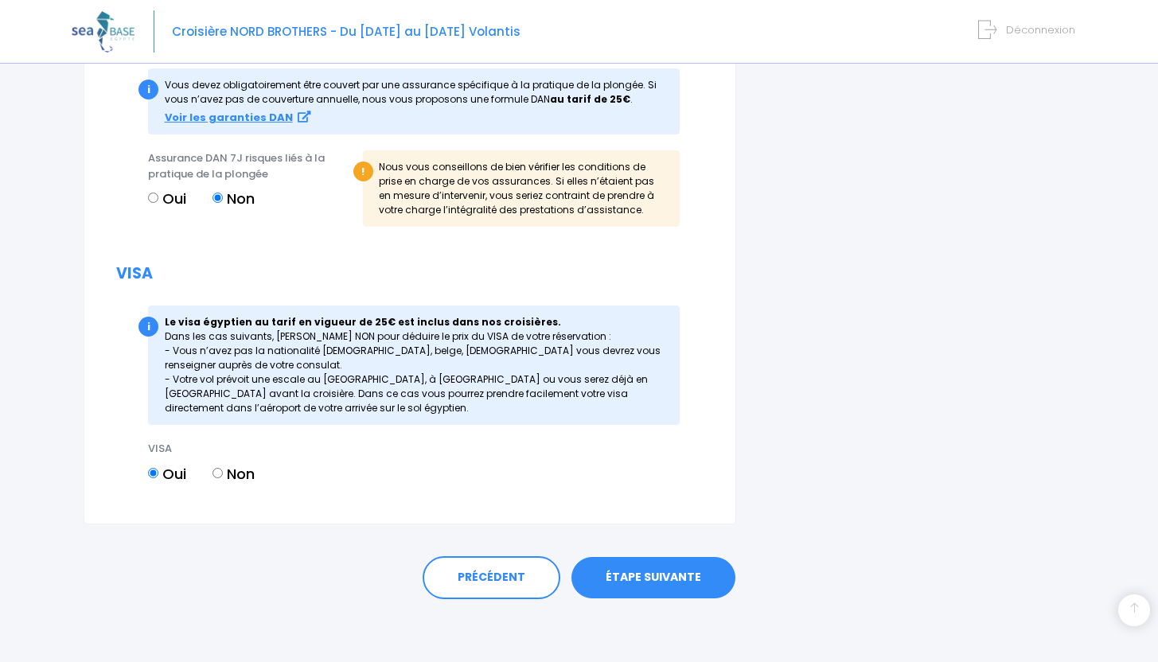
click at [670, 581] on link "ÉTAPE SUIVANTE" at bounding box center [653, 577] width 164 height 41
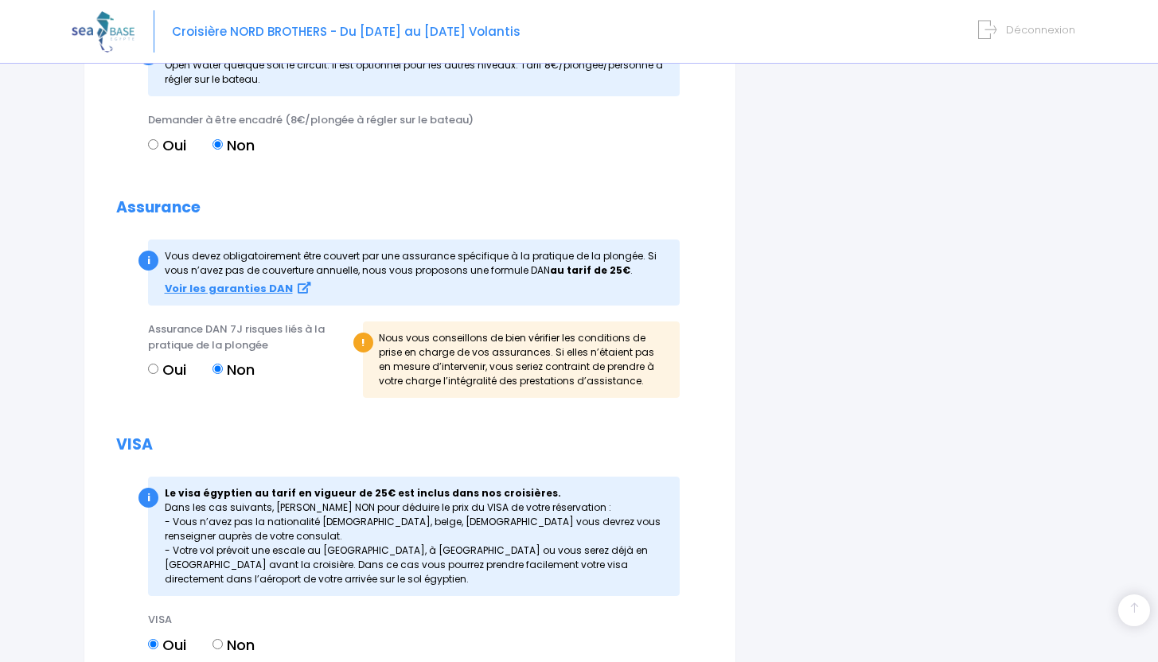
scroll to position [1706, 0]
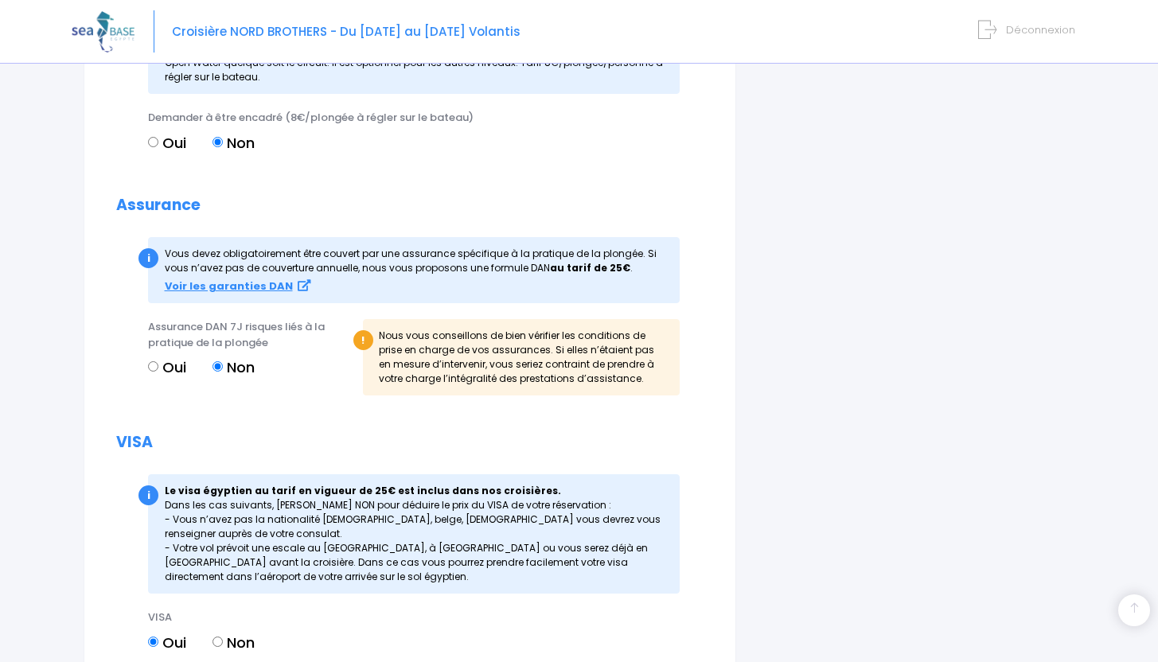
click at [154, 368] on input "Oui" at bounding box center [153, 366] width 10 height 10
radio input "true"
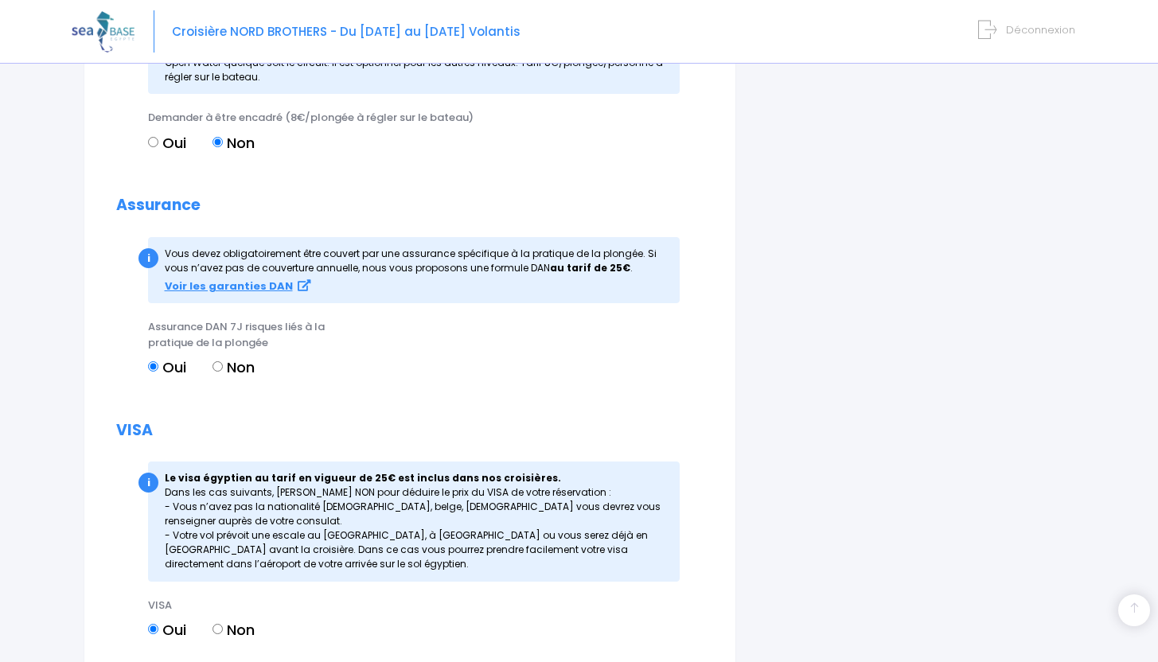
click at [224, 370] on label "Non" at bounding box center [234, 367] width 42 height 21
click at [223, 370] on input "Non" at bounding box center [218, 366] width 10 height 10
radio input "true"
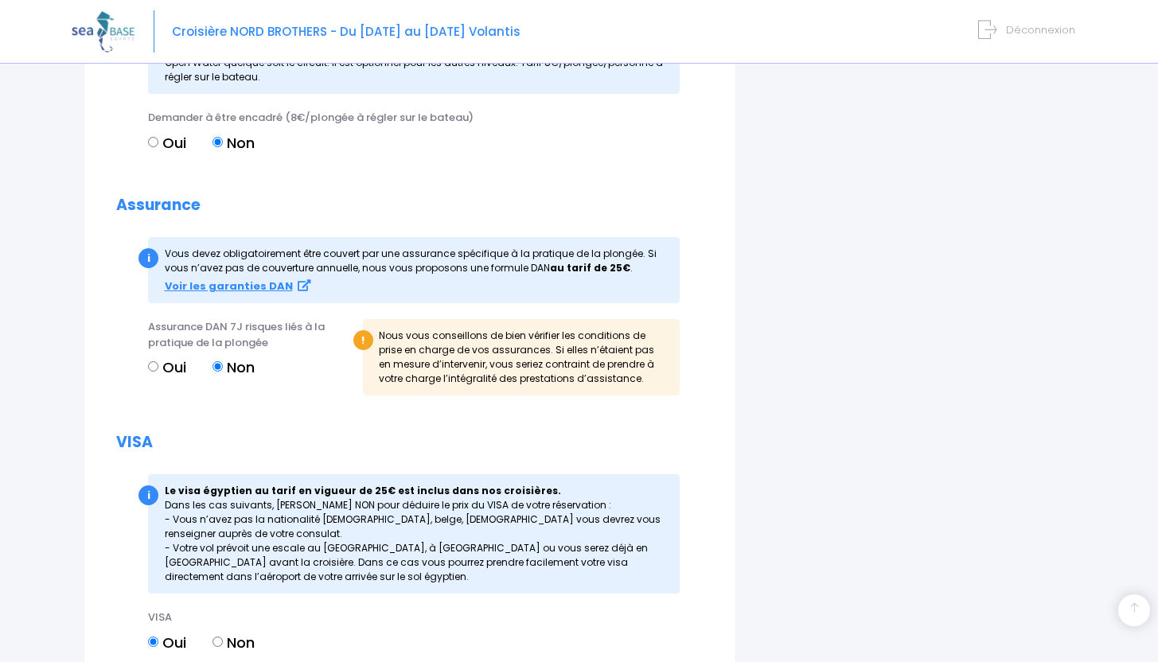
click at [149, 372] on label "Oui" at bounding box center [167, 367] width 38 height 21
click at [149, 372] on input "Oui" at bounding box center [153, 366] width 10 height 10
radio input "true"
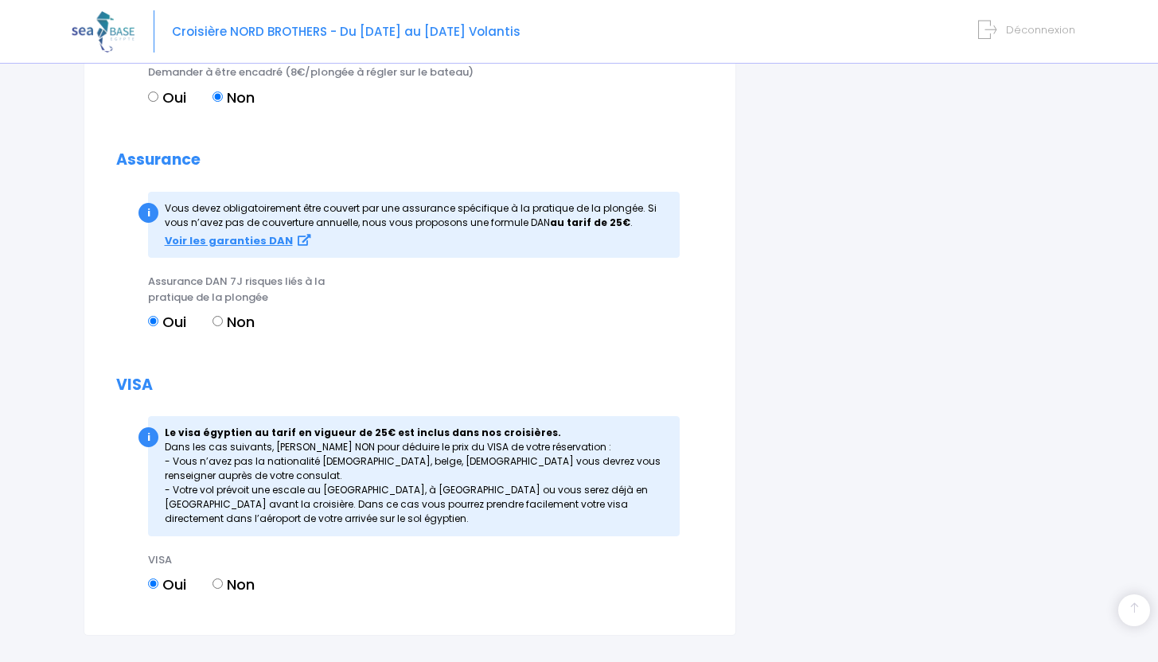
scroll to position [1745, 0]
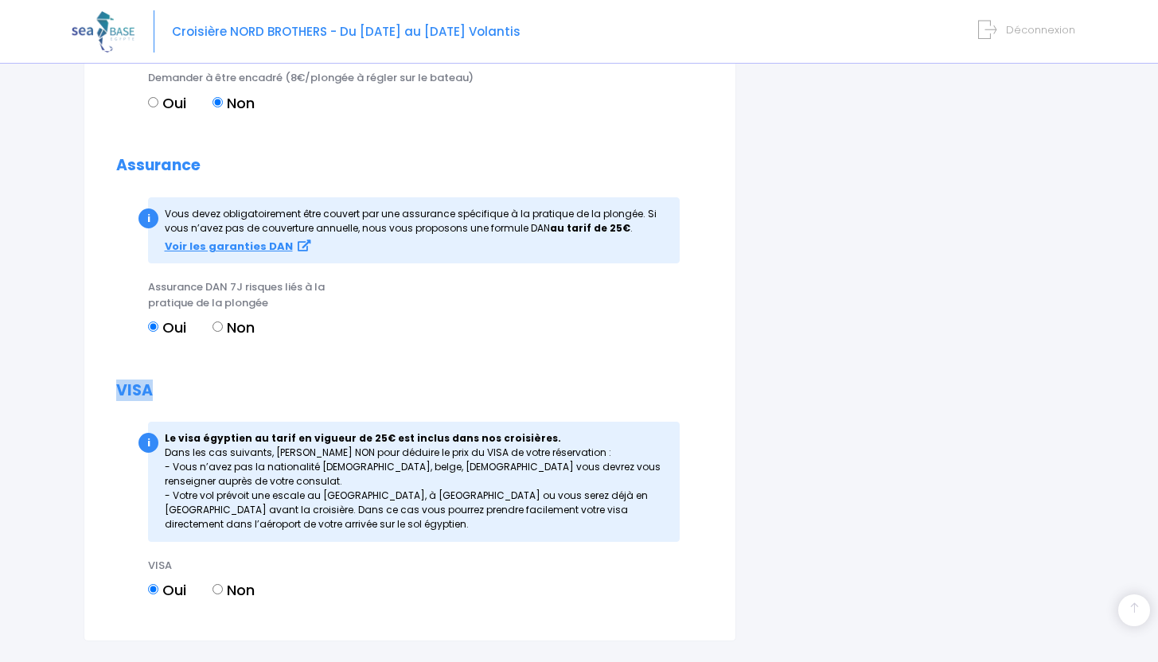
drag, startPoint x: 154, startPoint y: 391, endPoint x: 112, endPoint y: 391, distance: 42.2
drag, startPoint x: 111, startPoint y: 165, endPoint x: 232, endPoint y: 166, distance: 121.8
click at [232, 166] on h2 "Assurance" at bounding box center [409, 166] width 587 height 18
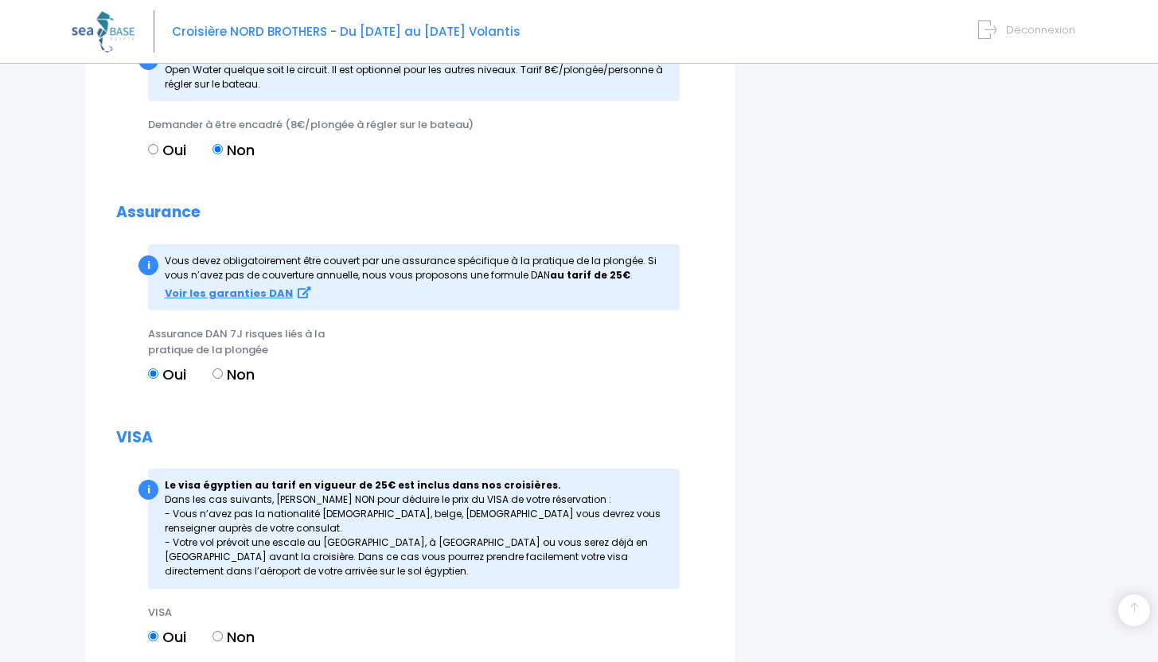
scroll to position [1690, 0]
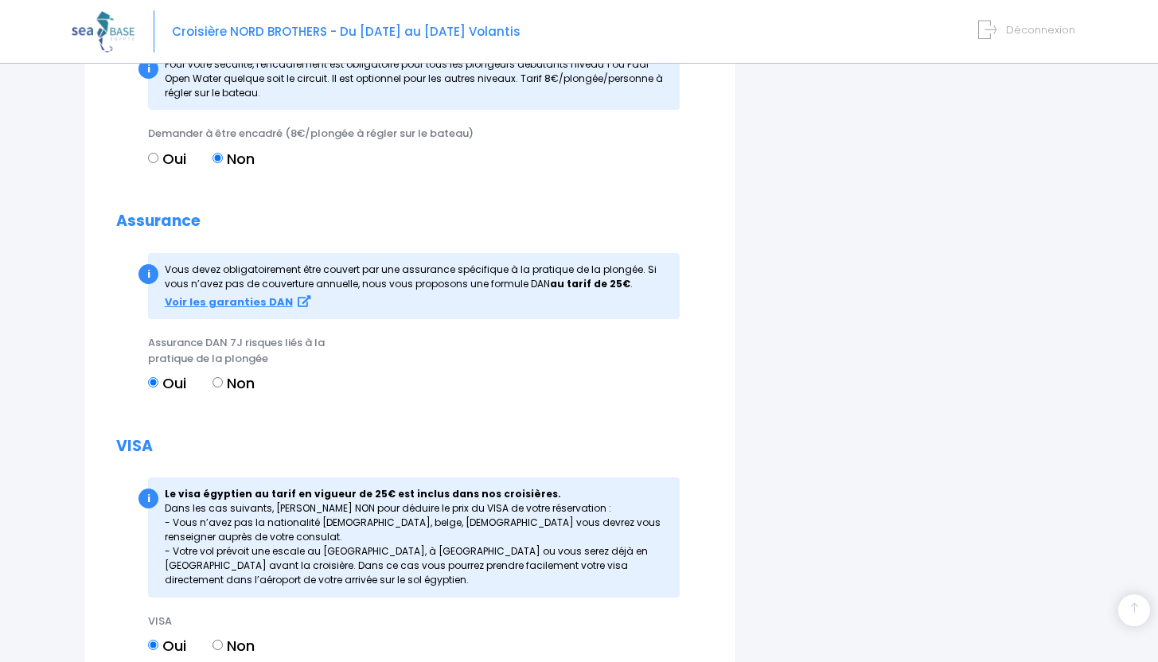
click at [221, 384] on input "Non" at bounding box center [218, 382] width 10 height 10
radio input "true"
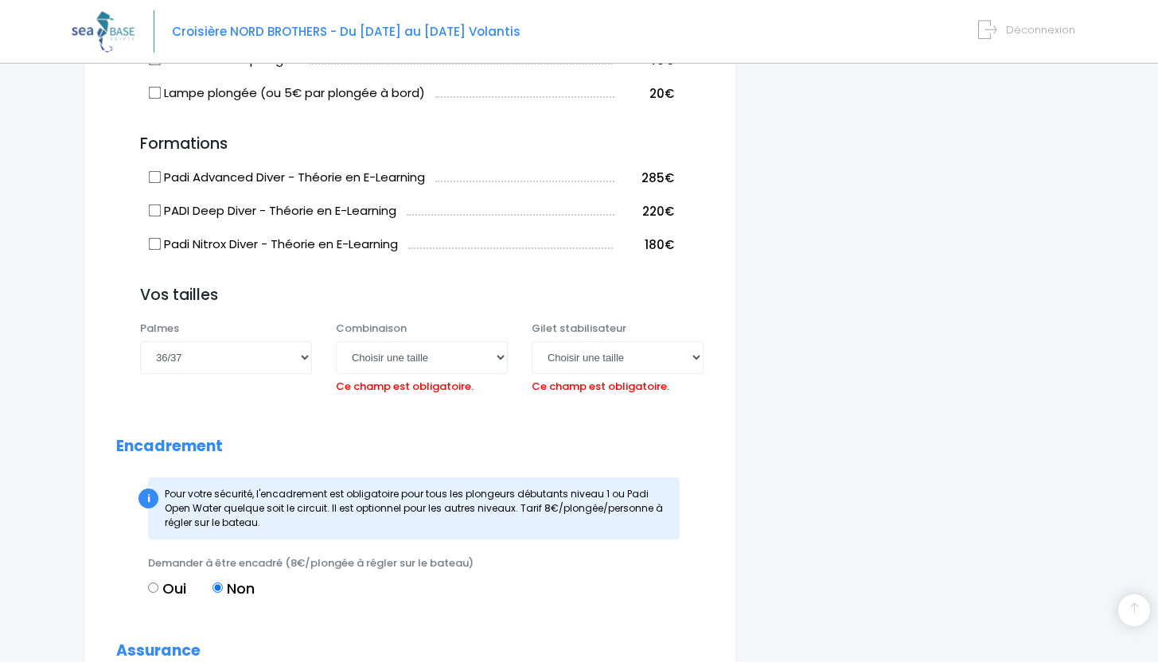
scroll to position [1261, 0]
click at [494, 365] on select "Choisir une taille XS S M ML L XL XXL" at bounding box center [422, 357] width 172 height 32
click at [401, 361] on select "Choisir une taille XS S M ML L XL XXL" at bounding box center [422, 357] width 172 height 32
select select "S"
click at [336, 341] on select "Choisir une taille XS S M ML L XL XXL" at bounding box center [422, 357] width 172 height 32
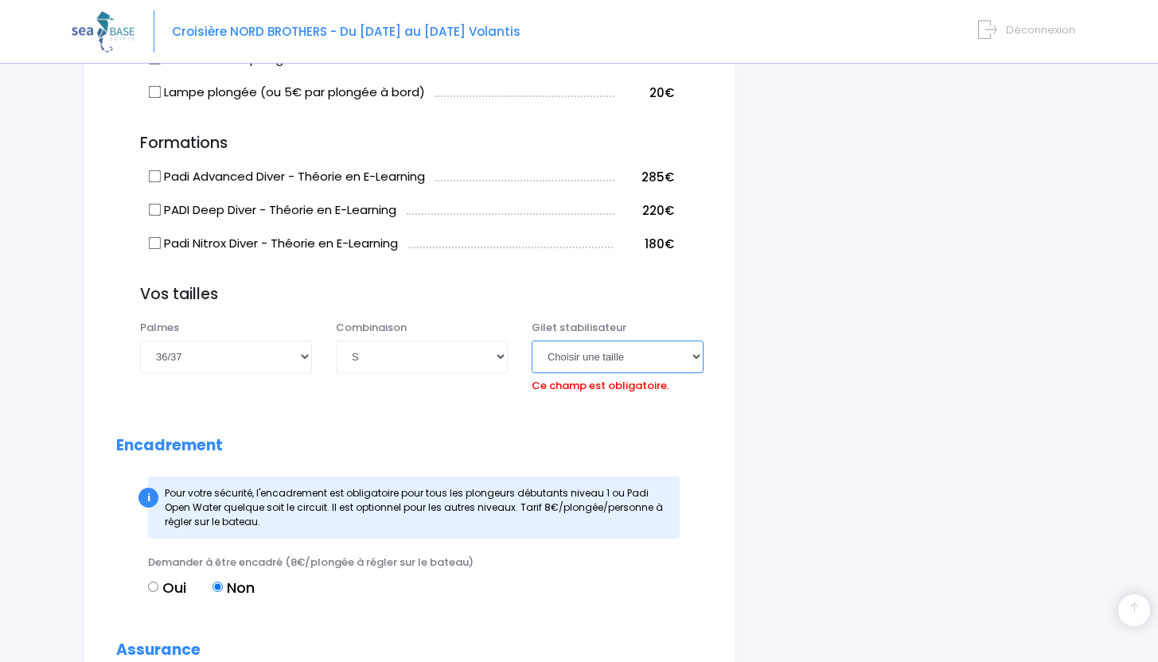
click at [606, 359] on select "Choisir une taille XXS XS S M ML L XL XXL" at bounding box center [618, 357] width 172 height 32
select select "XS"
click at [532, 341] on select "Choisir une taille XXS XS S M ML L XL XXL" at bounding box center [618, 357] width 172 height 32
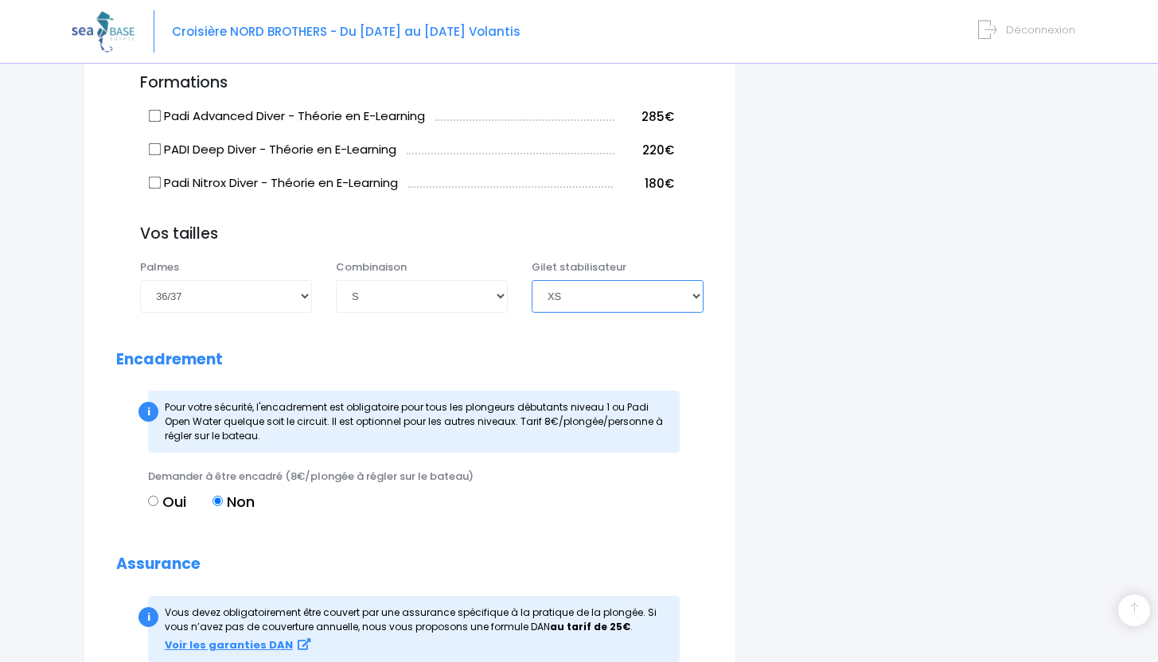
scroll to position [1299, 0]
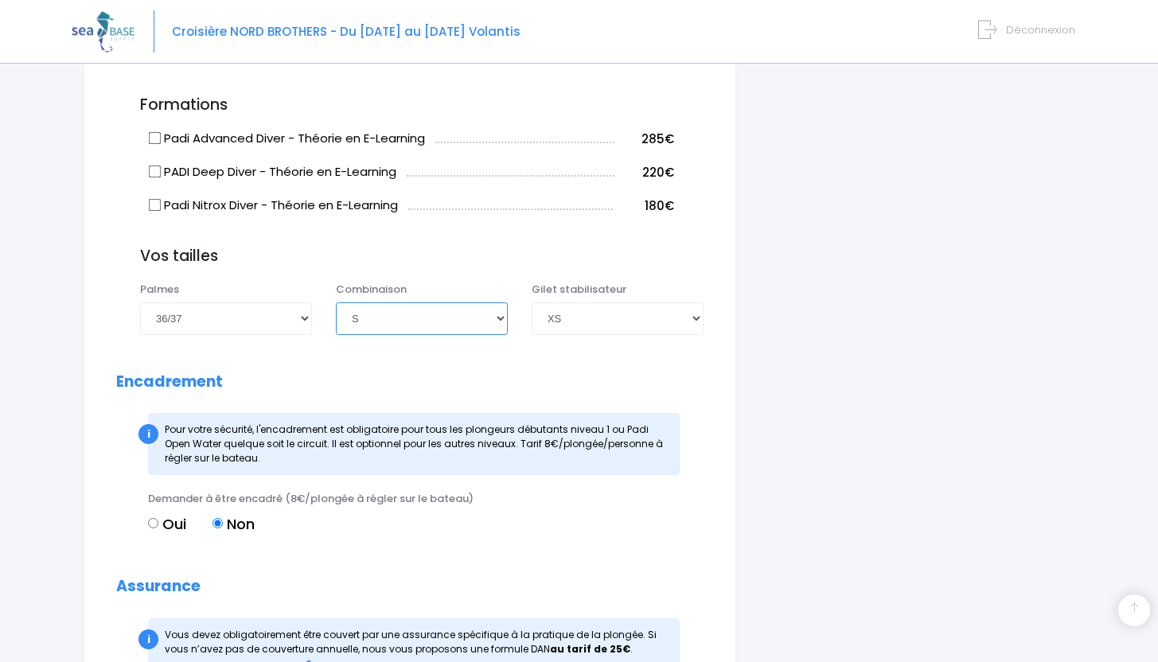
click at [462, 329] on select "Choisir une taille XS S M ML L XL XXL" at bounding box center [422, 318] width 172 height 32
click at [336, 302] on select "Choisir une taille XS S M ML L XL XXL" at bounding box center [422, 318] width 172 height 32
click at [416, 319] on select "Choisir une taille XS S M ML L XL XXL" at bounding box center [422, 318] width 172 height 32
select select "S"
click at [336, 302] on select "Choisir une taille XS S M ML L XL XXL" at bounding box center [422, 318] width 172 height 32
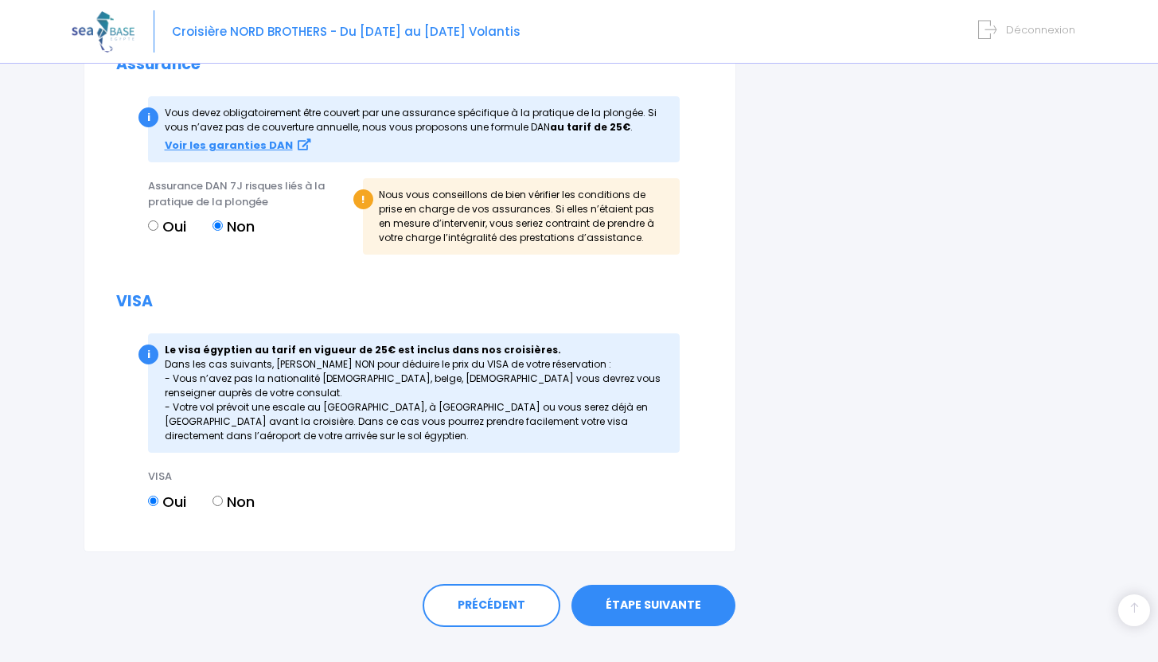
scroll to position [1849, 0]
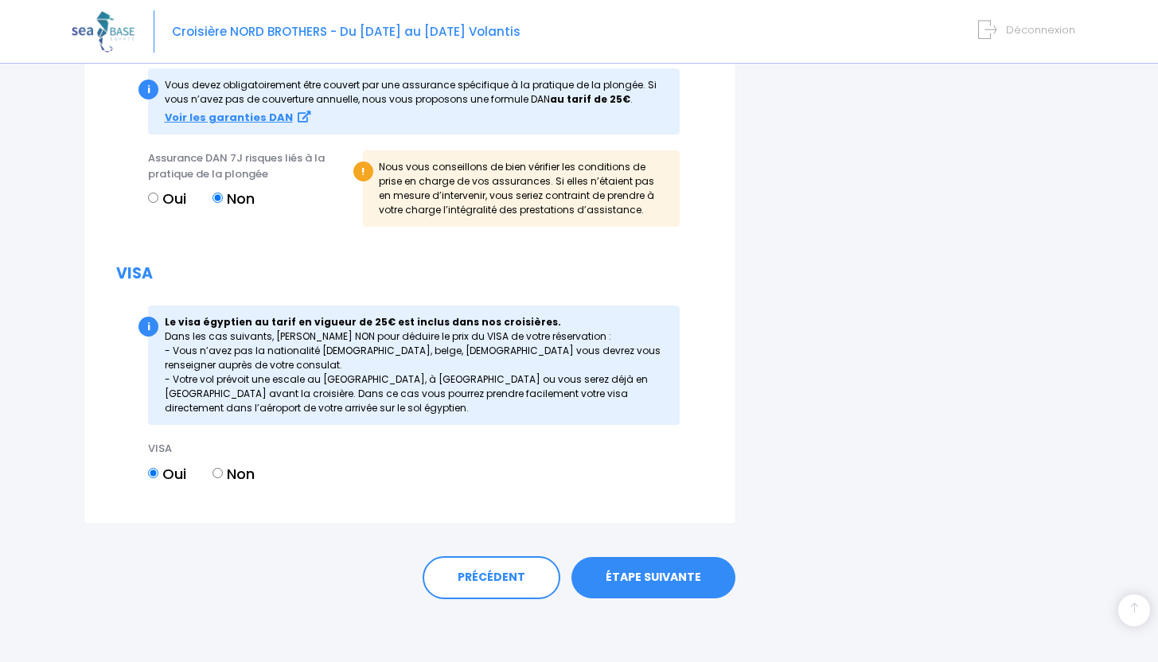
click at [641, 580] on link "ÉTAPE SUIVANTE" at bounding box center [653, 577] width 164 height 41
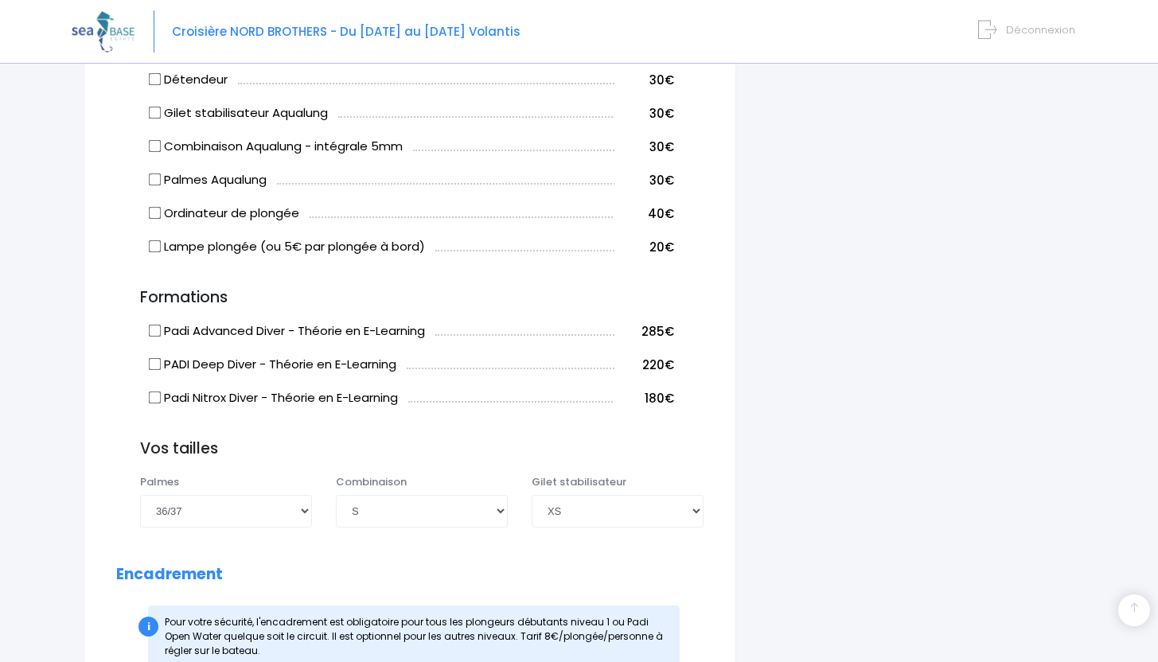
scroll to position [1098, 0]
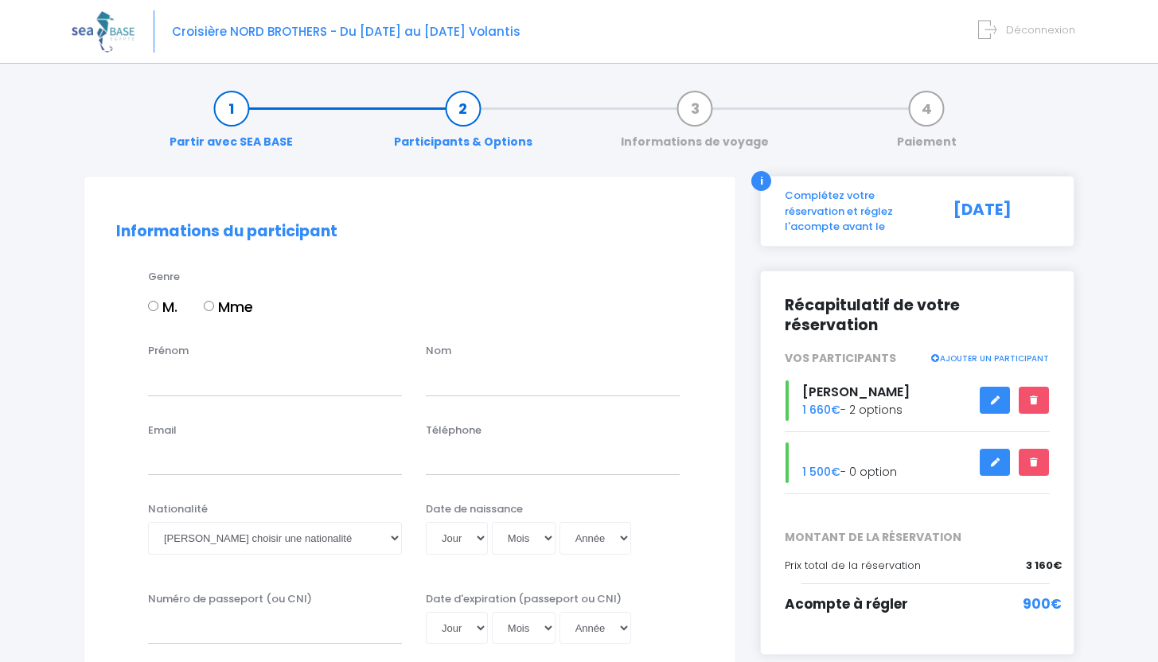
drag, startPoint x: 155, startPoint y: 306, endPoint x: 158, endPoint y: 318, distance: 13.1
click at [155, 306] on input "M." at bounding box center [153, 306] width 10 height 10
radio input "true"
click at [182, 384] on input "Prénom" at bounding box center [275, 380] width 254 height 32
type input "Gwenn"
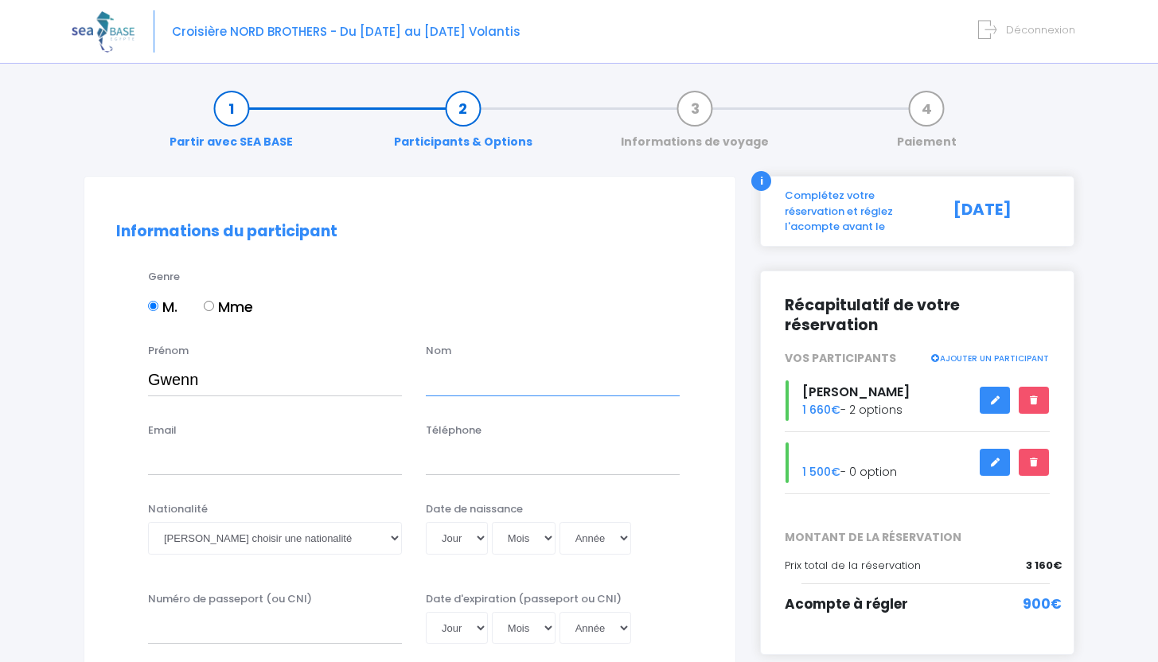
click at [497, 383] on input "text" at bounding box center [553, 380] width 254 height 32
type input "Durpoix-Espinasson"
click at [211, 459] on input "Email" at bounding box center [275, 459] width 254 height 32
type input "durpoixgwenn@gmail.com"
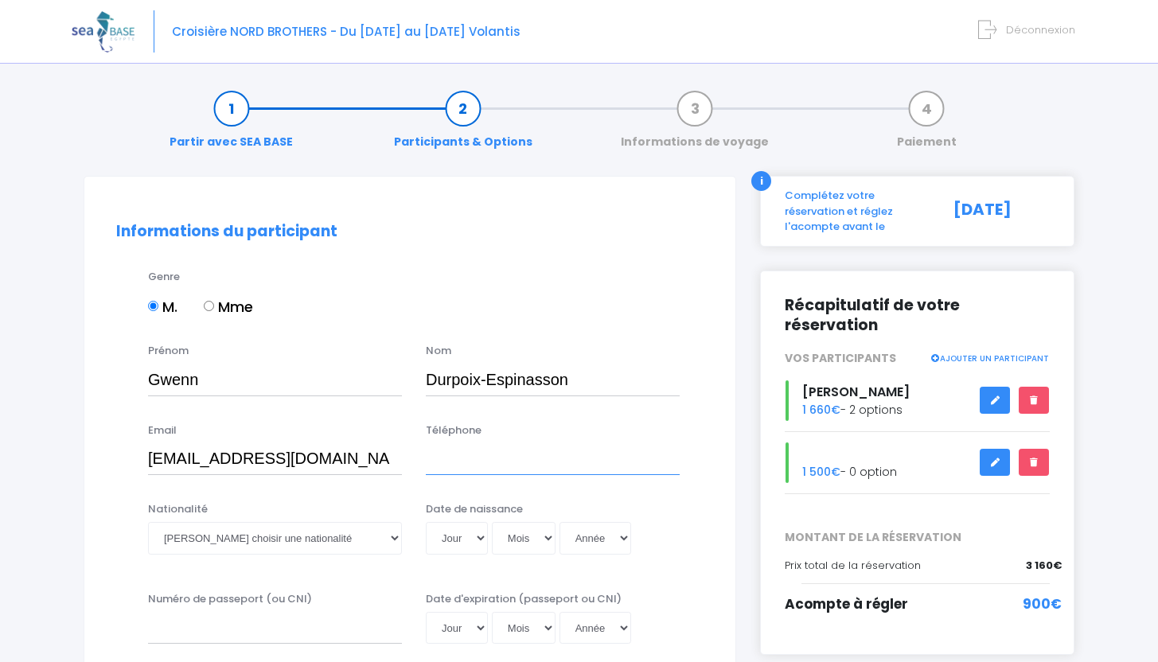
click at [498, 460] on input "Téléphone" at bounding box center [553, 459] width 254 height 32
type input "+33683908671"
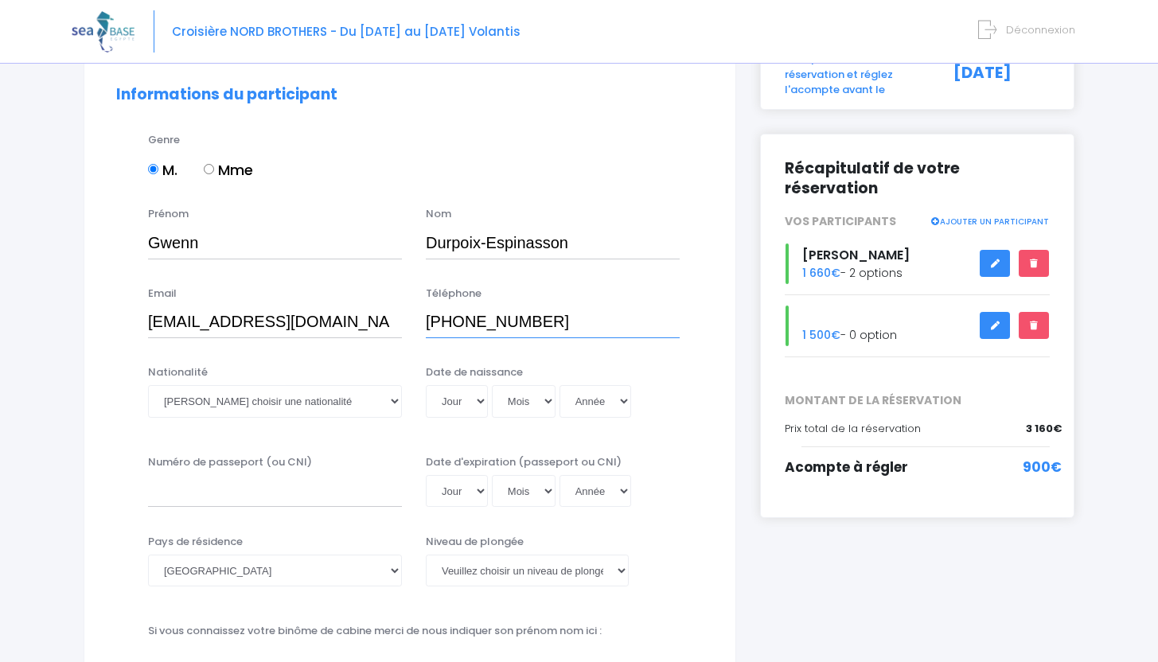
scroll to position [140, 0]
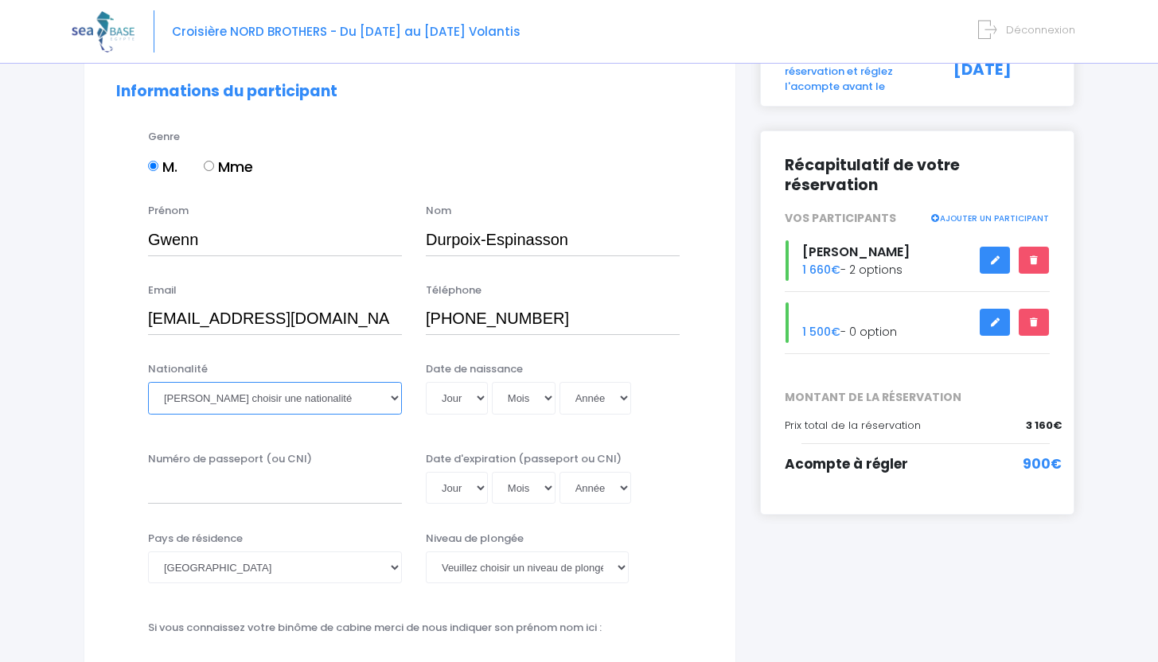
click at [311, 390] on select "Veuillez choisir une nationalité [DEMOGRAPHIC_DATA] Algerienne Allemande [GEOGR…" at bounding box center [275, 398] width 254 height 32
select select "Française"
click at [148, 382] on select "Veuillez choisir une nationalité [DEMOGRAPHIC_DATA] Algerienne Allemande [GEOGR…" at bounding box center [275, 398] width 254 height 32
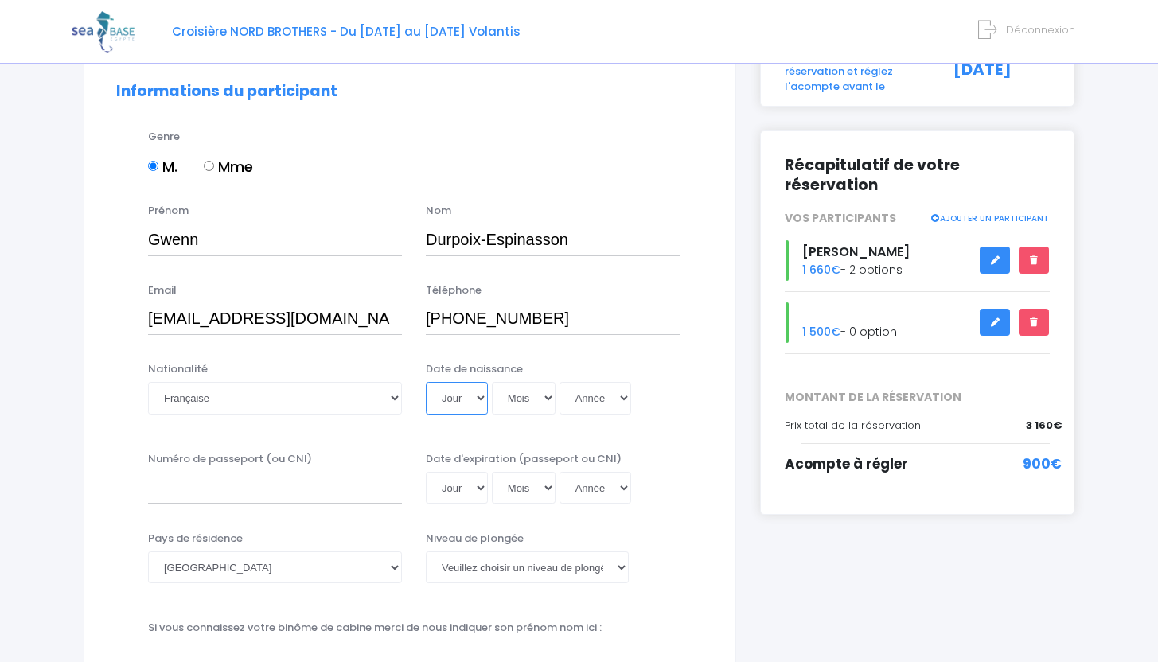
click at [466, 407] on select "Jour 01 02 03 04 05 06 07 08 09 10 11 12 13 14 15 16 17 18 19 20 21 22 23 24 25…" at bounding box center [457, 398] width 62 height 32
select select "07"
click at [426, 382] on select "Jour 01 02 03 04 05 06 07 08 09 10 11 12 13 14 15 16 17 18 19 20 21 22 23 24 25…" at bounding box center [457, 398] width 62 height 32
click at [524, 389] on select "Mois 01 02 03 04 05 06 07 08 09 10 11 12" at bounding box center [524, 398] width 64 height 32
select select "01"
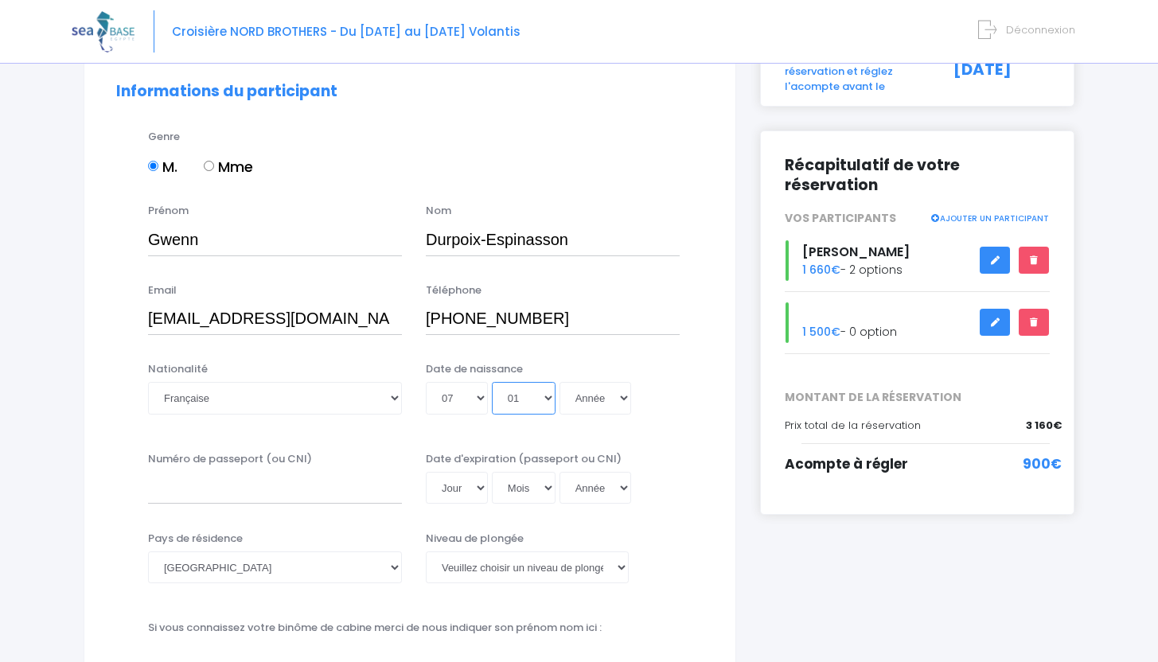
click at [492, 382] on select "Mois 01 02 03 04 05 06 07 08 09 10 11 12" at bounding box center [524, 398] width 64 height 32
click at [627, 392] on select "Année 2045 2044 2043 2042 2041 2040 2039 2038 2037 2036 2035 2034 2033 2032 203…" at bounding box center [596, 398] width 72 height 32
select select "2001"
click at [560, 382] on select "Année 2045 2044 2043 2042 2041 2040 2039 2038 2037 2036 2035 2034 2033 2032 203…" at bounding box center [596, 398] width 72 height 32
type input "2001-01-07"
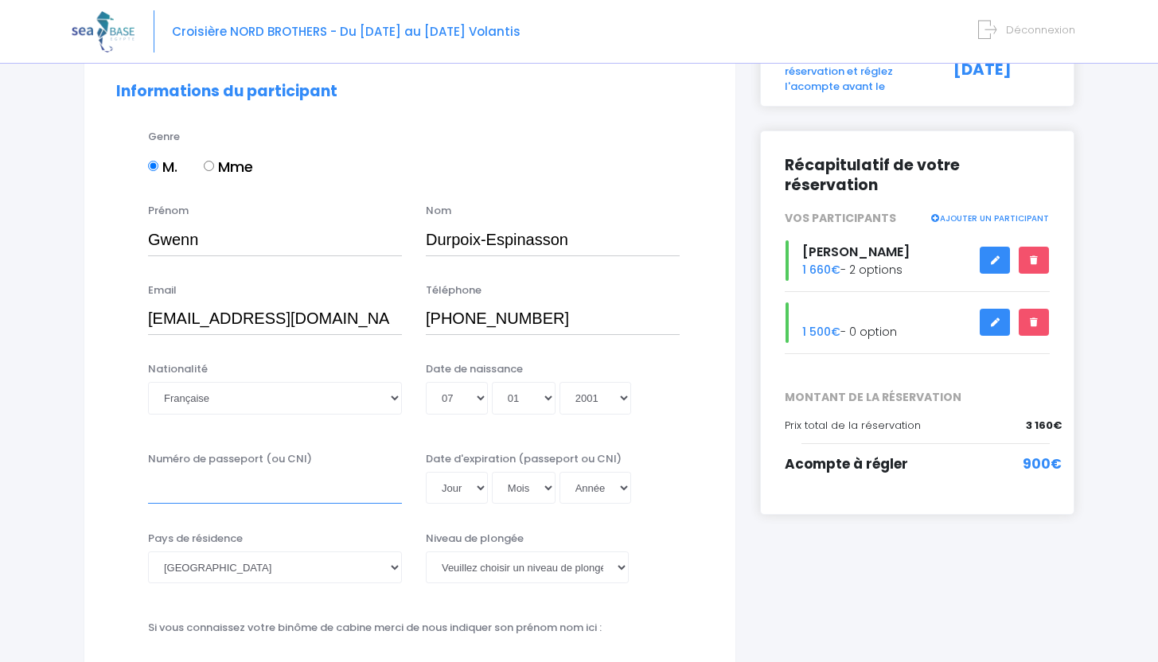
click at [236, 488] on input "Numéro de passeport (ou CNI)" at bounding box center [275, 488] width 254 height 32
type input "21DK54351"
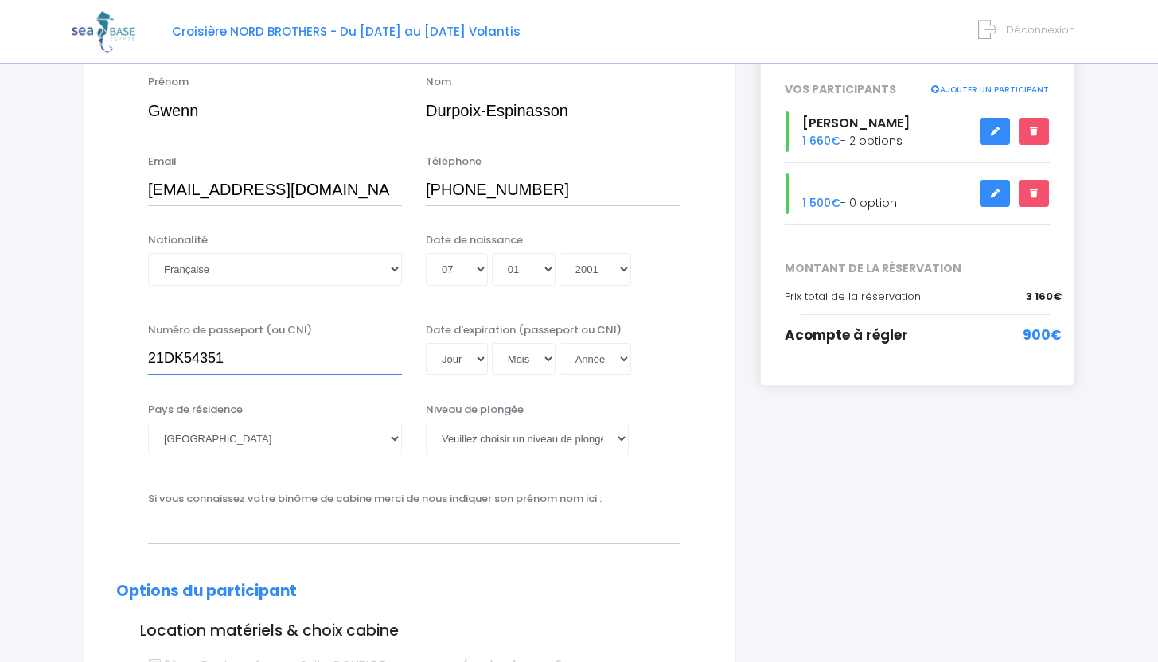
scroll to position [271, 0]
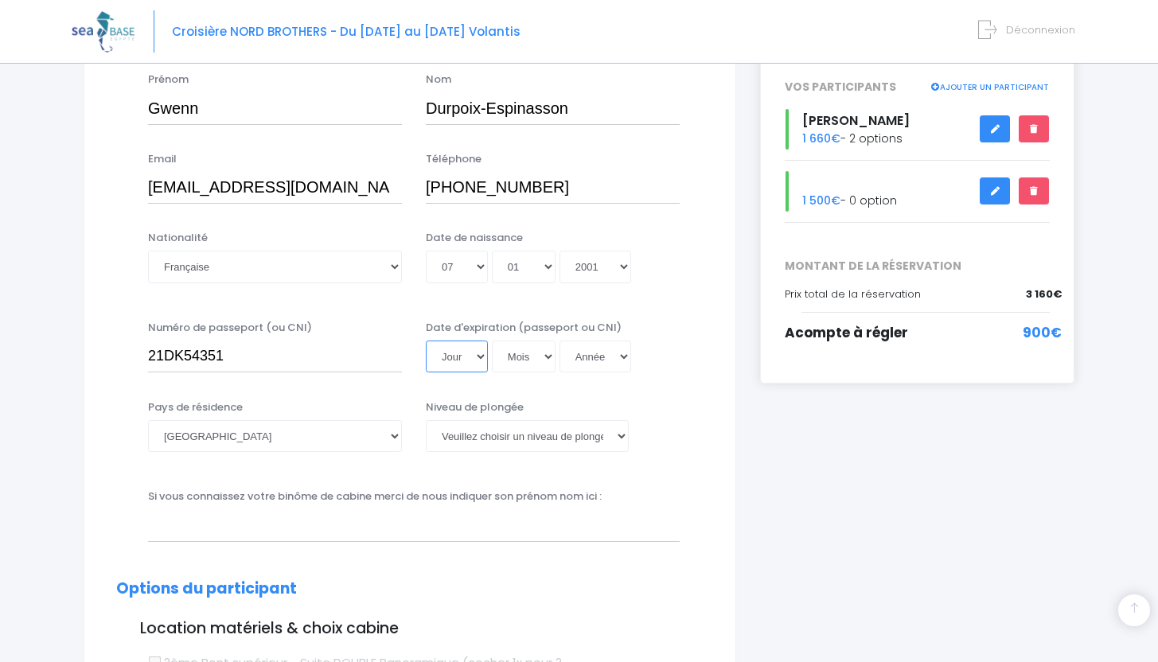
click at [451, 358] on select "Jour 01 02 03 04 05 06 07 08 09 10 11 12 13 14 15 16 17 18 19 20 21 22 23 24 25…" at bounding box center [457, 357] width 62 height 32
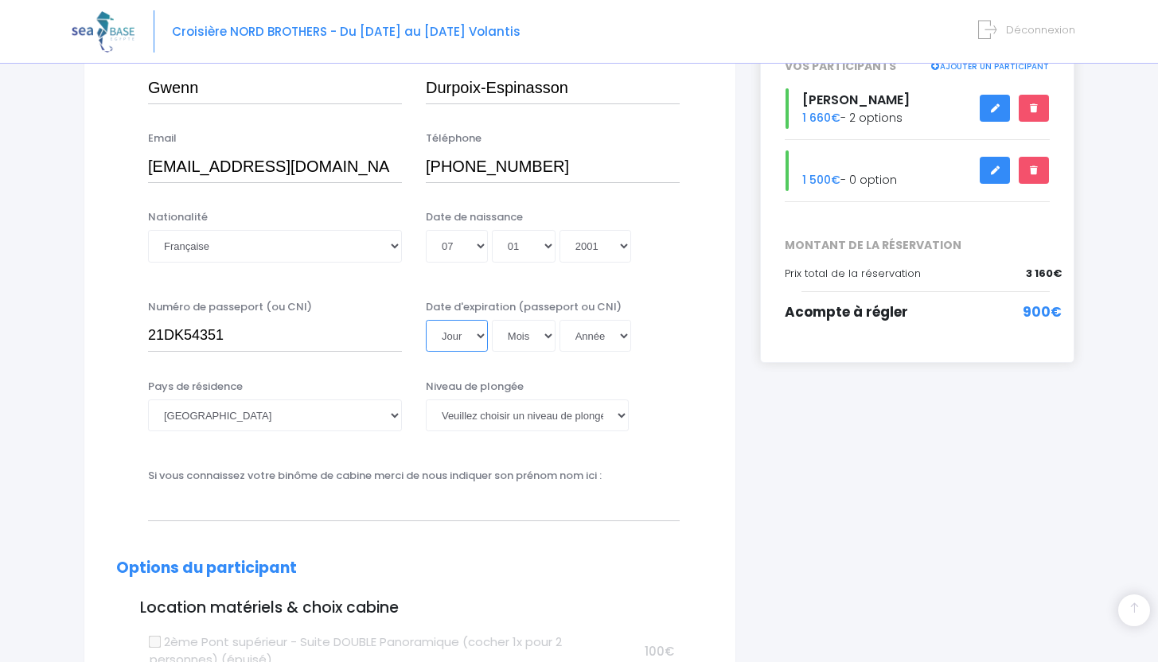
scroll to position [293, 0]
click at [472, 338] on select "Jour 01 02 03 04 05 06 07 08 09 10 11 12 13 14 15 16 17 18 19 20 21 22 23 24 25…" at bounding box center [457, 335] width 62 height 32
select select "06"
click at [426, 319] on select "Jour 01 02 03 04 05 06 07 08 09 10 11 12 13 14 15 16 17 18 19 20 21 22 23 24 25…" at bounding box center [457, 335] width 62 height 32
click at [531, 326] on select "Mois 01 02 03 04 05 06 07 08 09 10 11 12" at bounding box center [524, 335] width 64 height 32
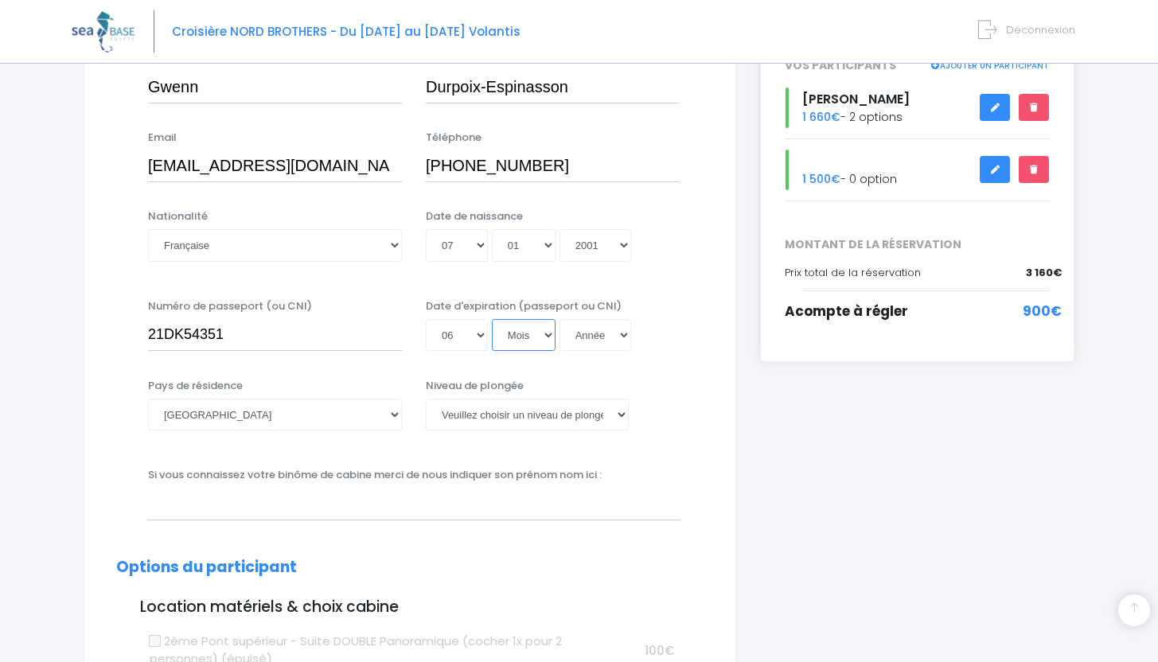
select select "09"
click at [492, 319] on select "Mois 01 02 03 04 05 06 07 08 09 10 11 12" at bounding box center [524, 335] width 64 height 32
click at [605, 322] on select "Année 2045 2044 2043 2042 2041 2040 2039 2038 2037 2036 2035 2034 2033 2032 203…" at bounding box center [596, 335] width 72 height 32
select select "2031"
click at [560, 319] on select "Année 2045 2044 2043 2042 2041 2040 2039 2038 2037 2036 2035 2034 2033 2032 203…" at bounding box center [596, 335] width 72 height 32
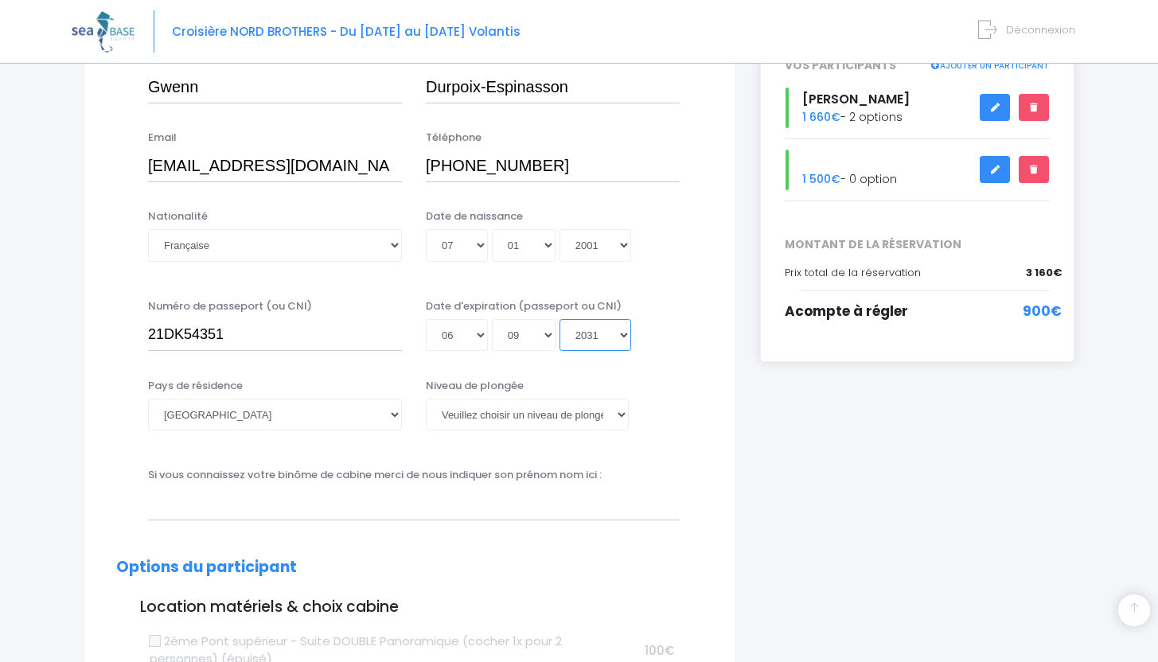
type input "2031-09-06"
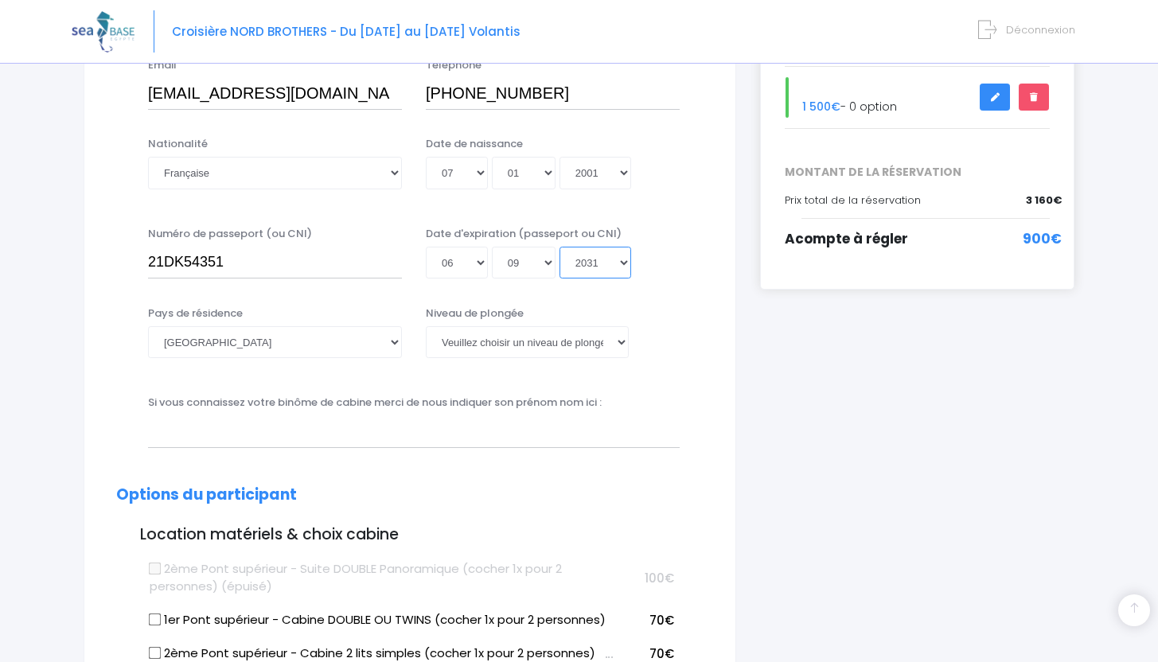
scroll to position [365, 0]
click at [303, 356] on select "Afghanistan Afrique du Sud Albanie Algérie Allemagne Andorre Angola Anguilla An…" at bounding box center [275, 343] width 254 height 32
click at [148, 327] on select "Afghanistan Afrique du Sud Albanie Algérie Allemagne Andorre Angola Anguilla An…" at bounding box center [275, 343] width 254 height 32
click at [503, 339] on select "Veuillez choisir un niveau de plongée Non plongeur Junior OW diver Adventure OW…" at bounding box center [527, 343] width 203 height 32
select select "N3"
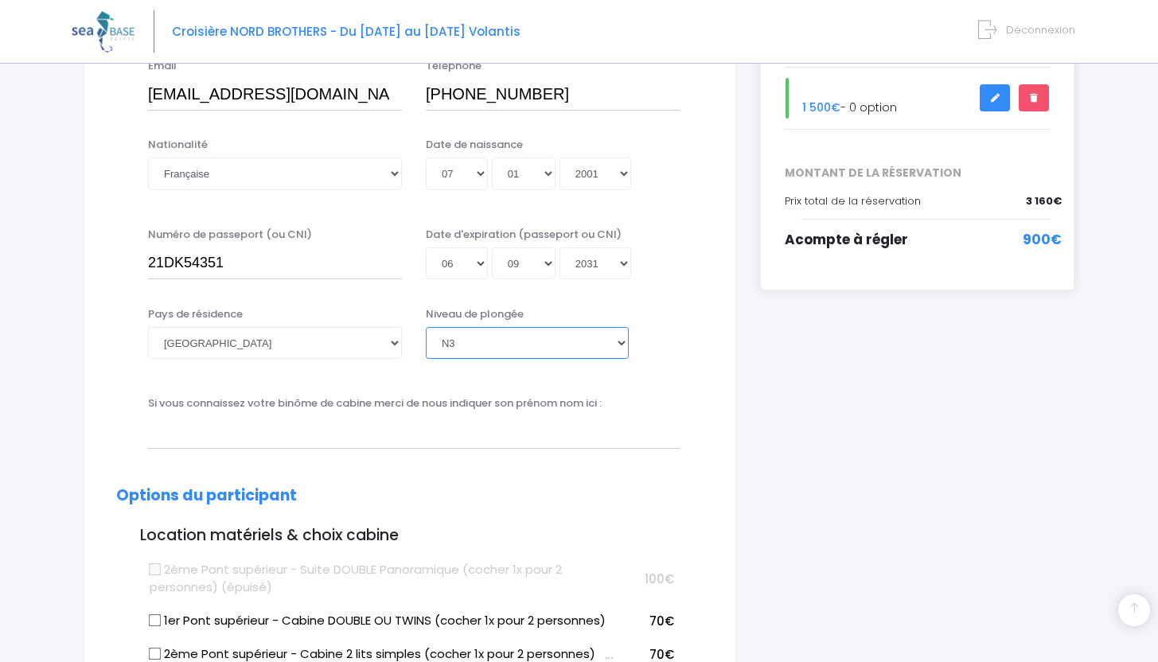
click at [426, 327] on select "Veuillez choisir un niveau de plongée Non plongeur Junior OW diver Adventure OW…" at bounding box center [527, 343] width 203 height 32
click at [237, 447] on input "text" at bounding box center [414, 432] width 532 height 32
type input "Manon Lhommelet"
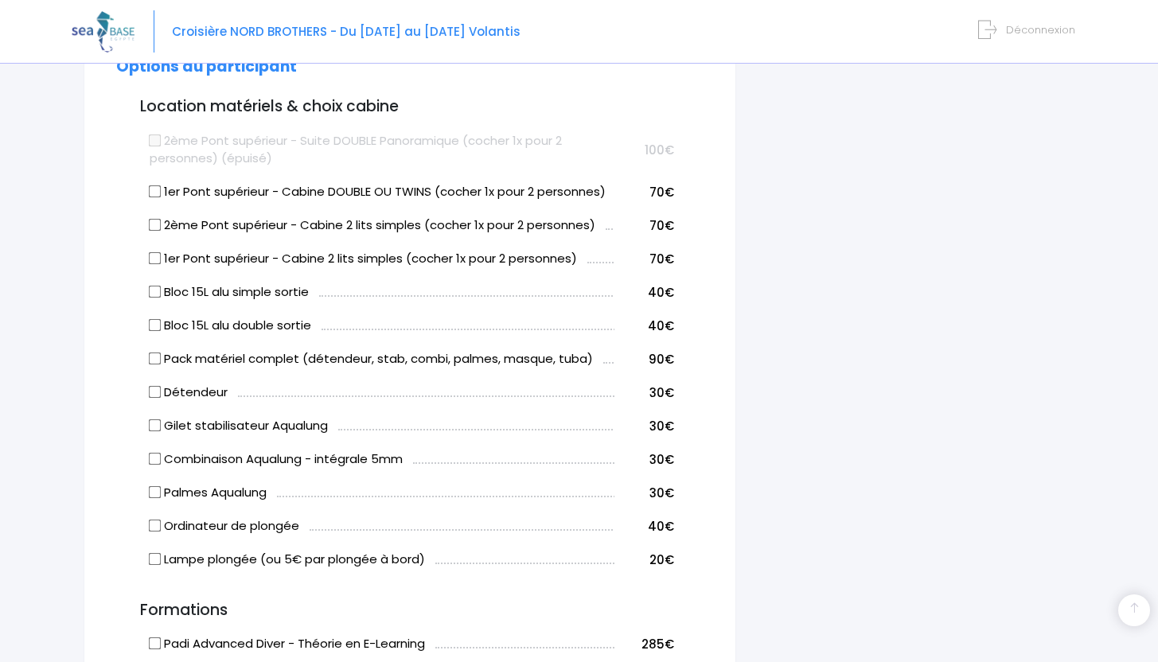
scroll to position [796, 0]
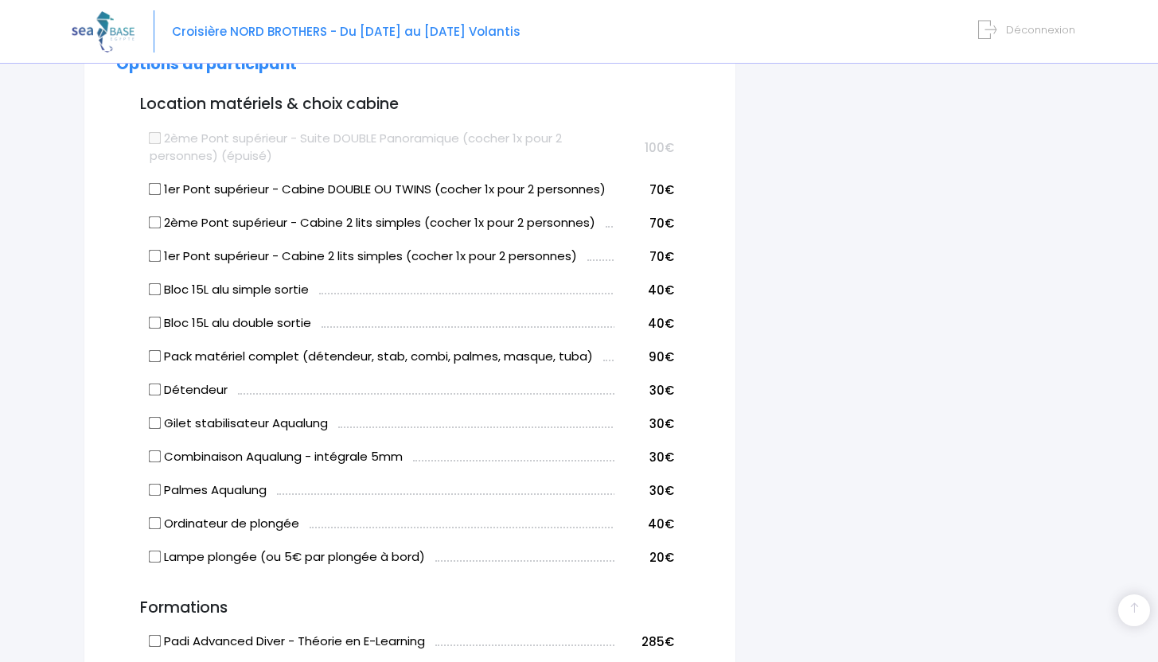
click at [153, 326] on input "Bloc 15L alu double sortie" at bounding box center [155, 323] width 13 height 13
click at [154, 318] on input "Bloc 15L alu double sortie" at bounding box center [155, 323] width 13 height 13
checkbox input "false"
drag, startPoint x: 236, startPoint y: 326, endPoint x: 343, endPoint y: 325, distance: 107.4
click at [343, 326] on td "Bloc 15L alu double sortie" at bounding box center [380, 320] width 469 height 33
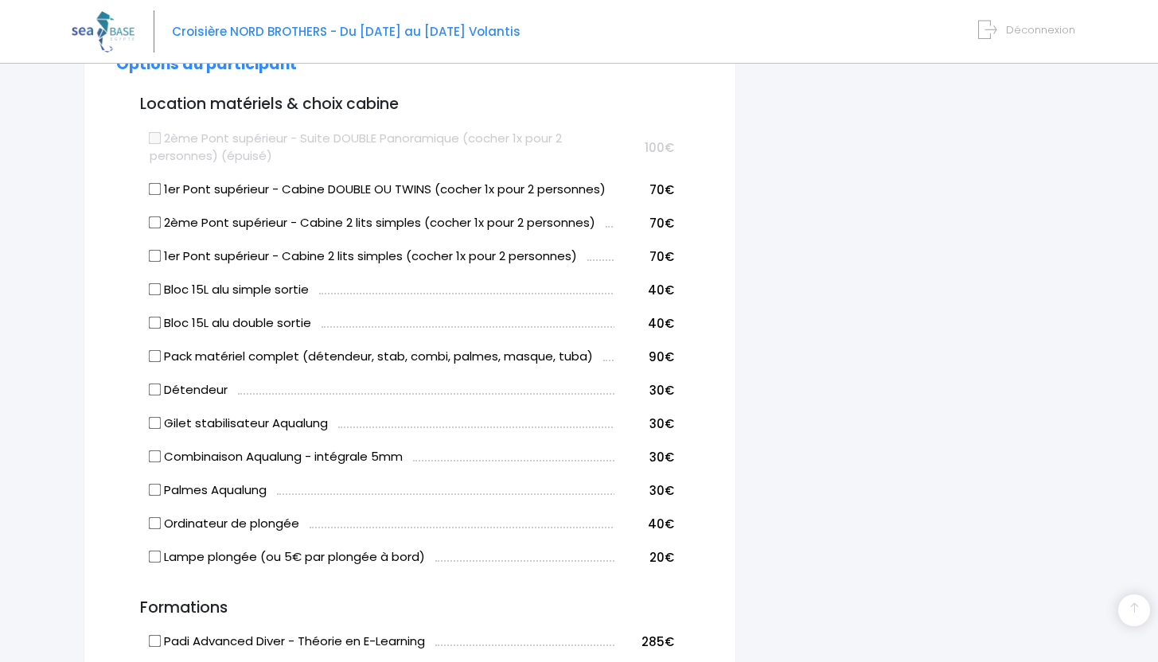
click at [343, 325] on td "Bloc 15L alu double sortie" at bounding box center [380, 320] width 469 height 33
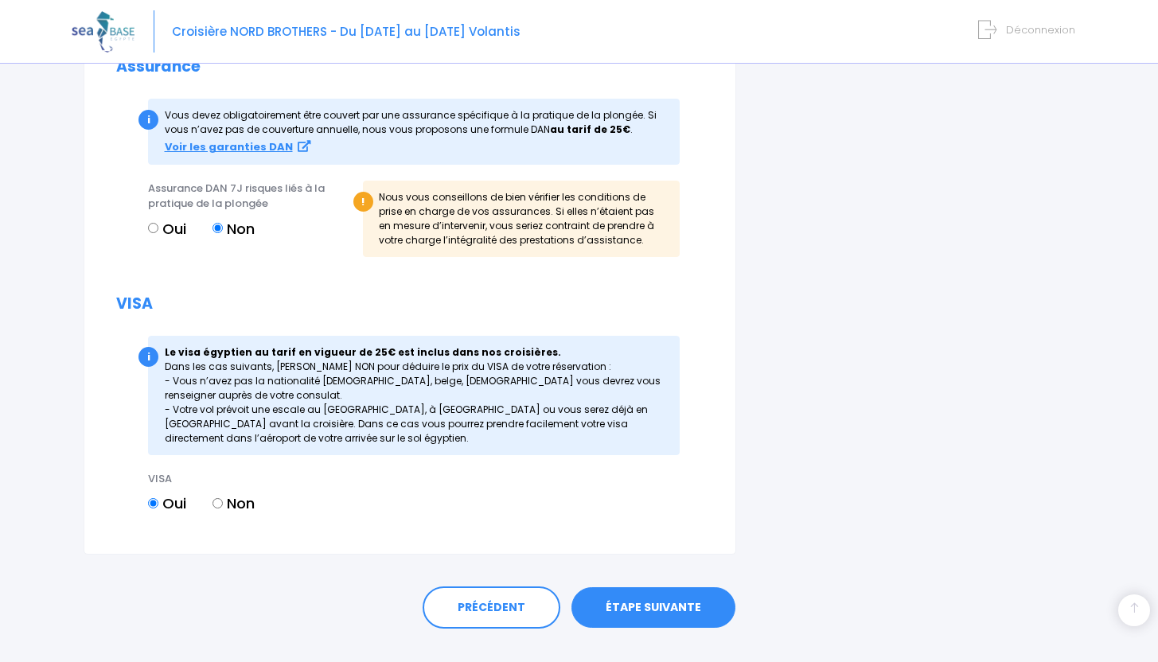
scroll to position [1724, 0]
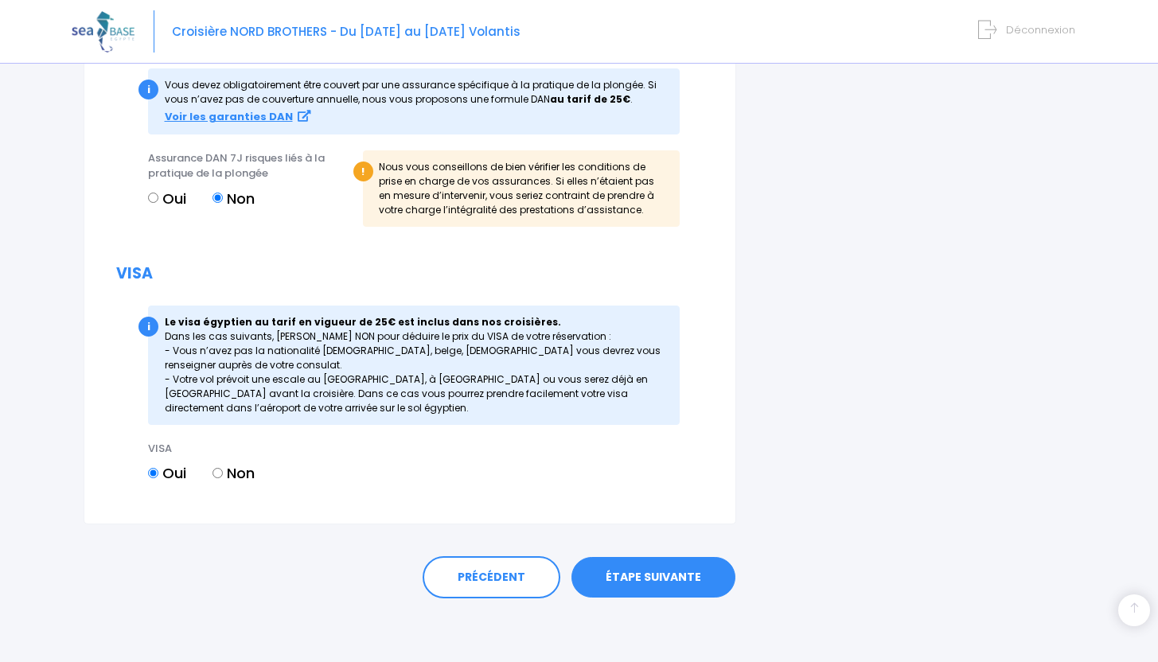
click at [648, 580] on link "ÉTAPE SUIVANTE" at bounding box center [653, 577] width 164 height 41
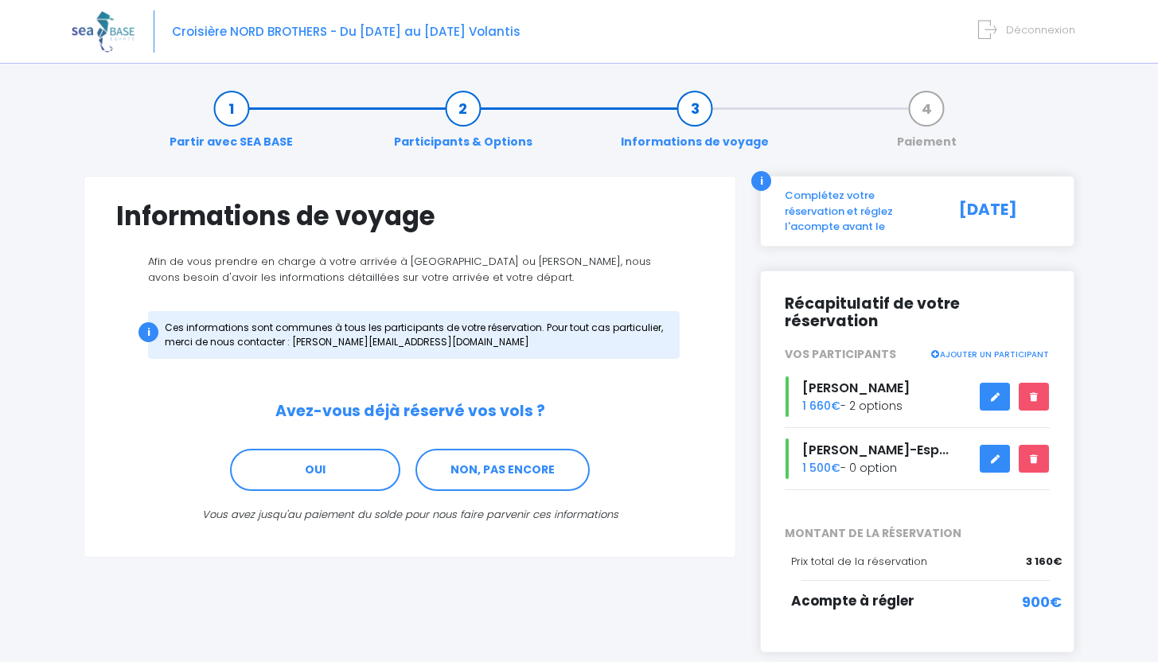
click at [982, 383] on link at bounding box center [995, 397] width 30 height 28
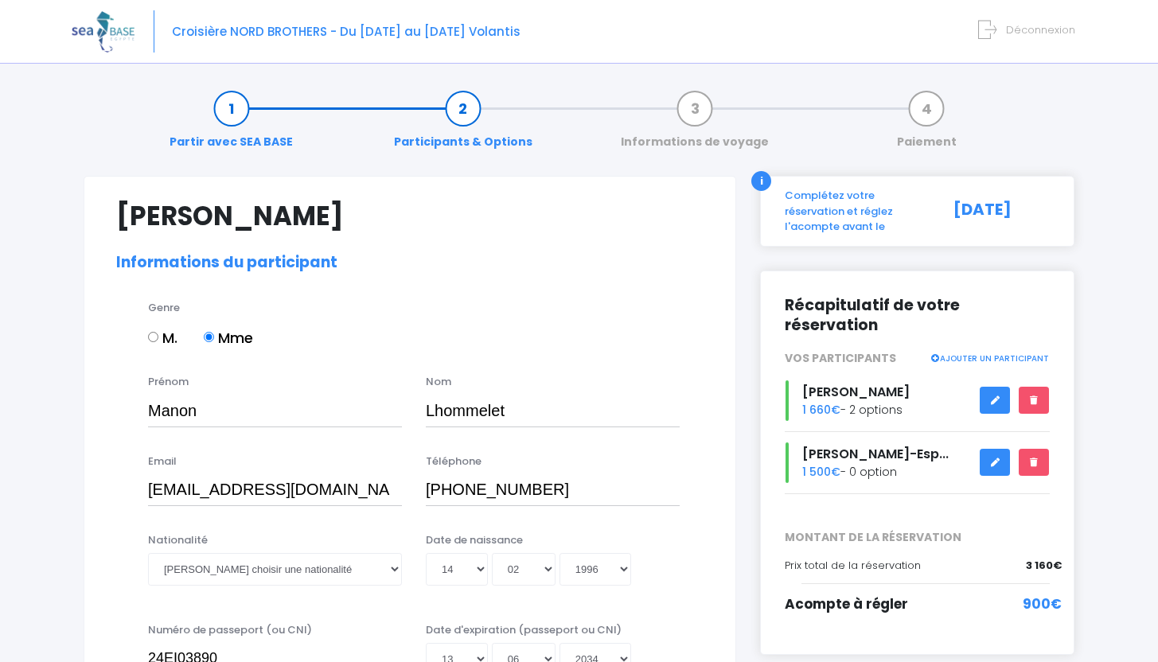
select select "PE40"
select select "36/37"
select select "S"
select select "XS"
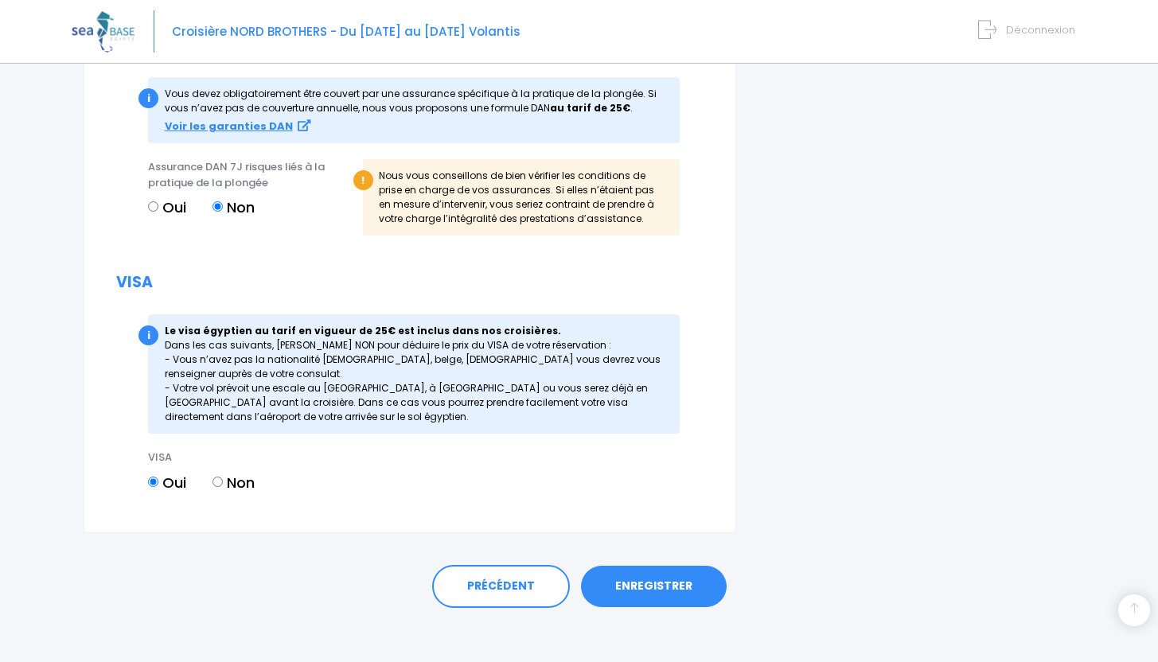
scroll to position [1880, 0]
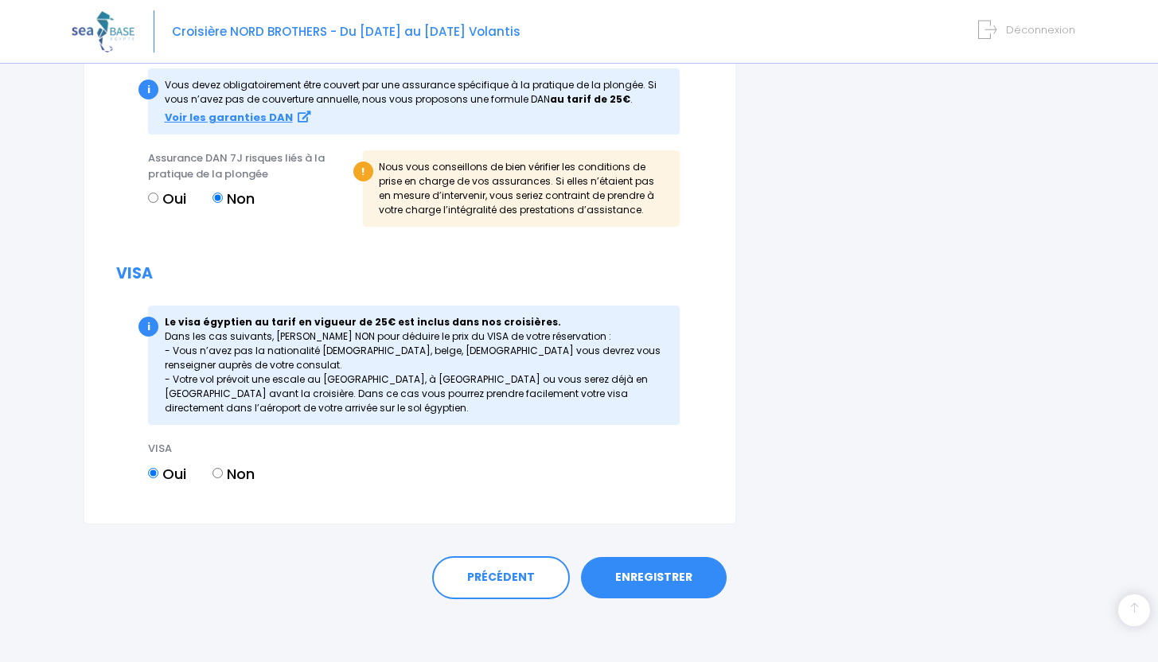
click at [677, 587] on link "ENREGISTRER" at bounding box center [654, 577] width 146 height 41
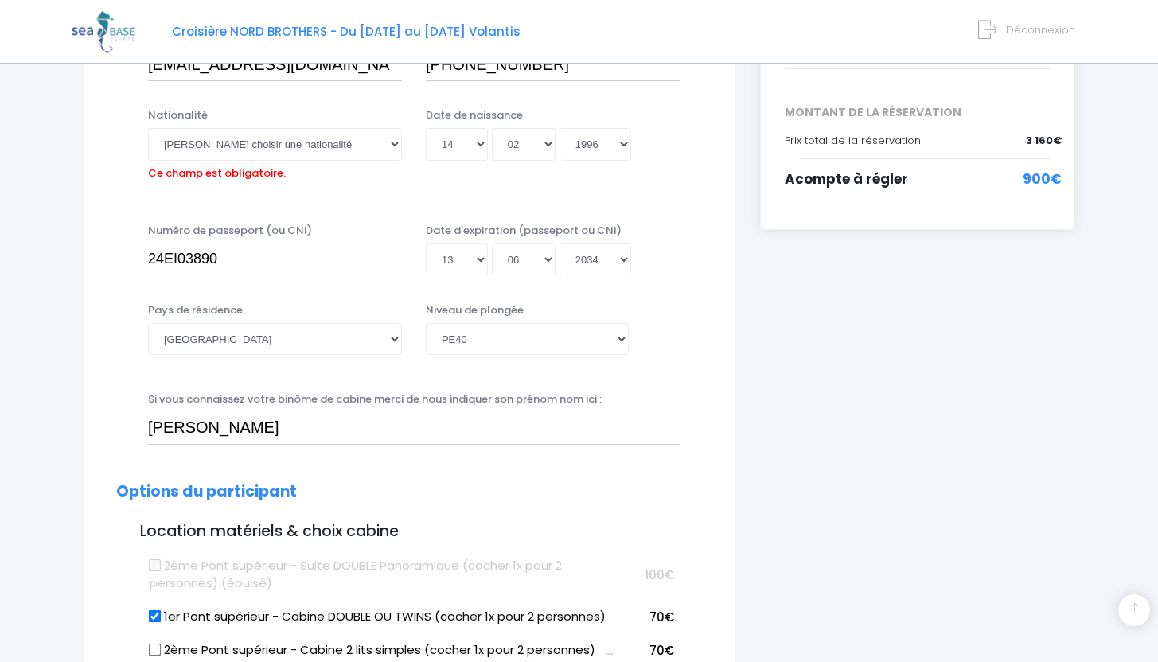
scroll to position [394, 0]
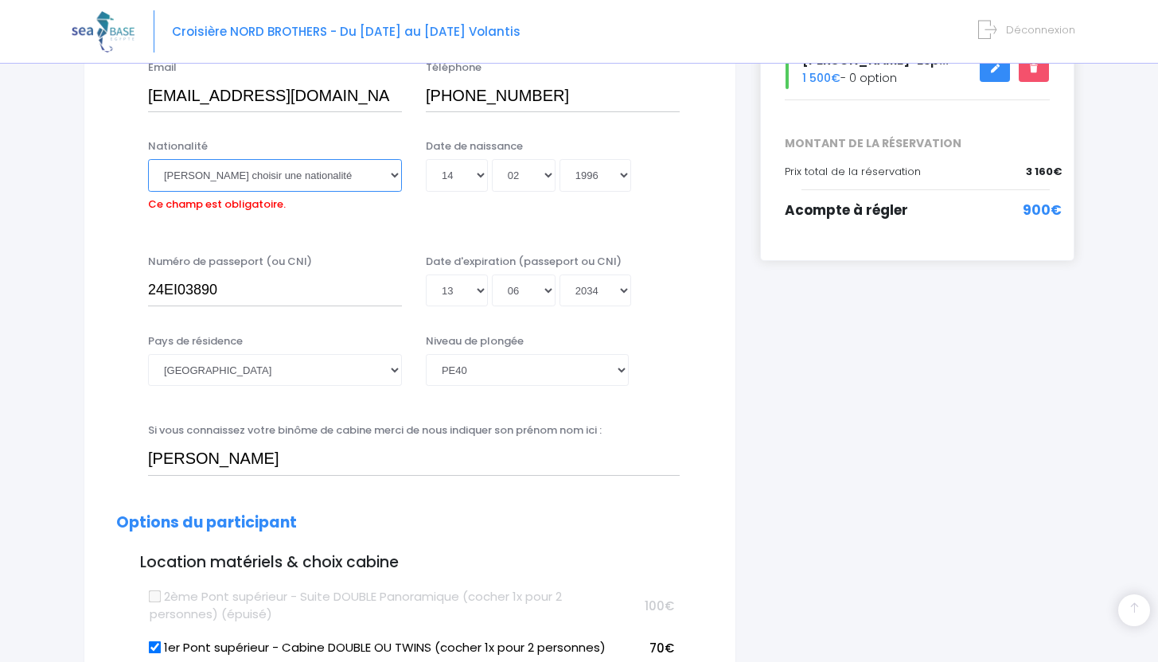
click at [310, 187] on select "Veuillez choisir une nationalité Afghane Albanaise Algerienne Allemande America…" at bounding box center [275, 175] width 254 height 32
select select "Française"
click at [148, 159] on select "Veuillez choisir une nationalité Afghane Albanaise Algerienne Allemande America…" at bounding box center [275, 175] width 254 height 32
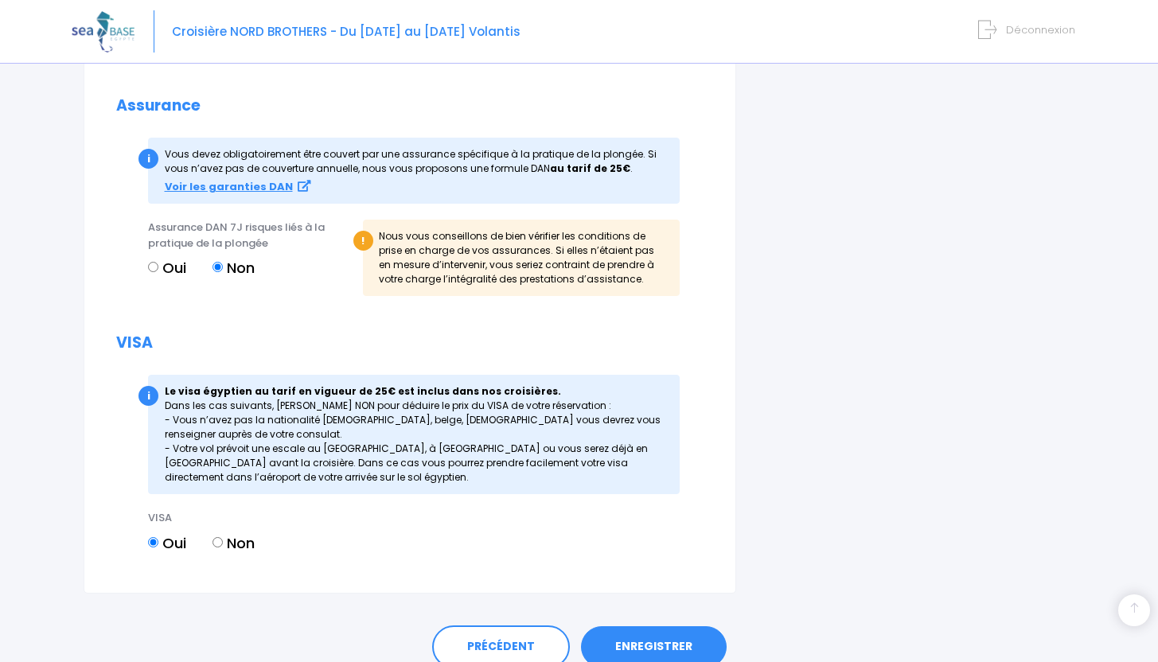
scroll to position [1880, 0]
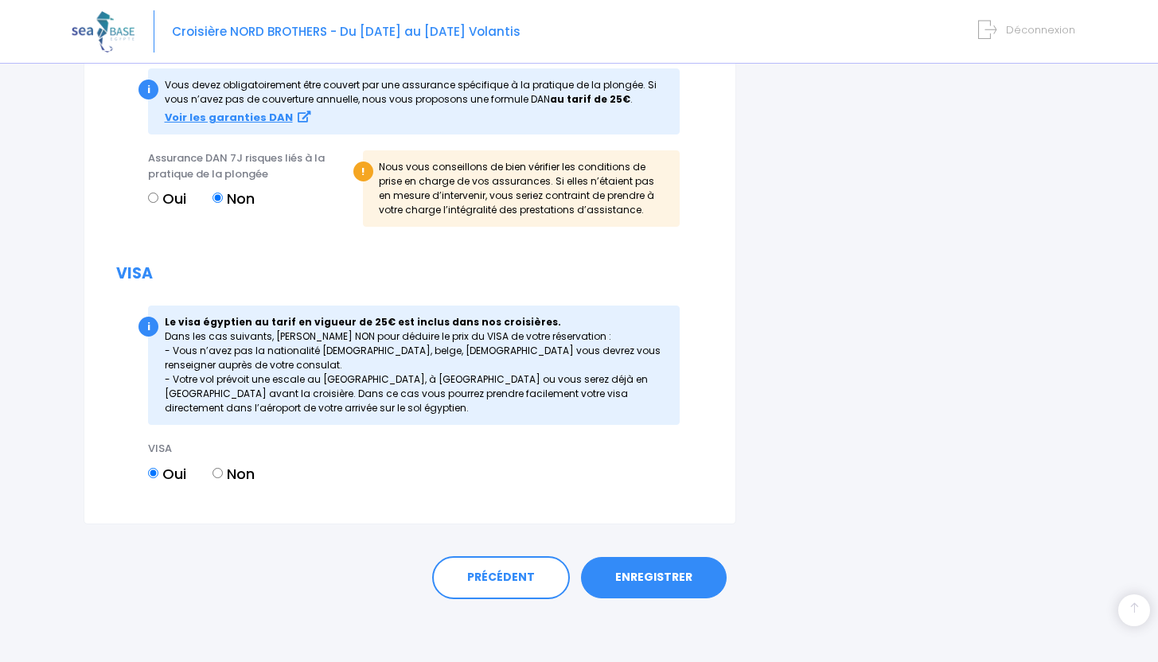
click at [662, 572] on link "ENREGISTRER" at bounding box center [654, 577] width 146 height 41
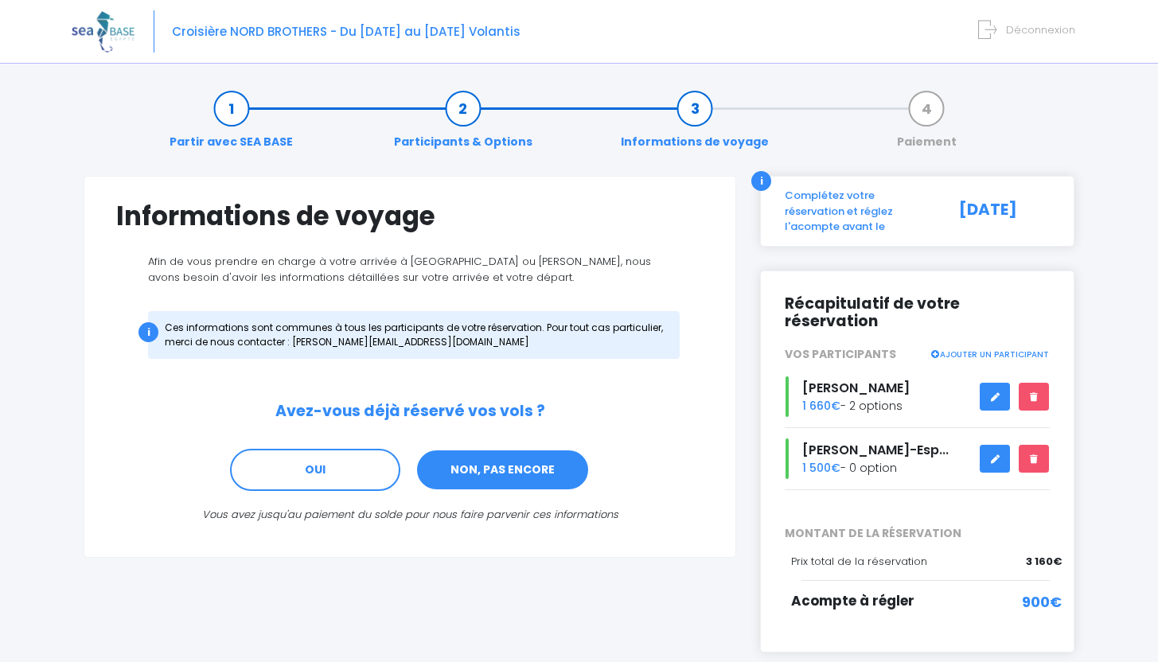
click at [486, 477] on link "NON, PAS ENCORE" at bounding box center [502, 470] width 174 height 43
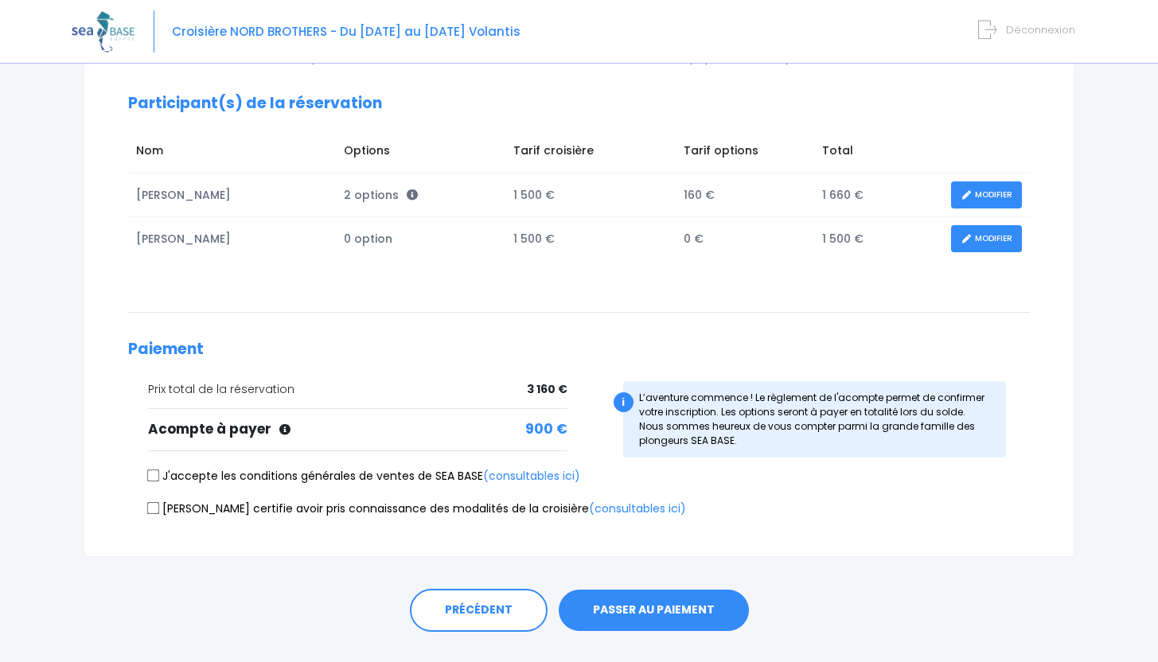
scroll to position [214, 0]
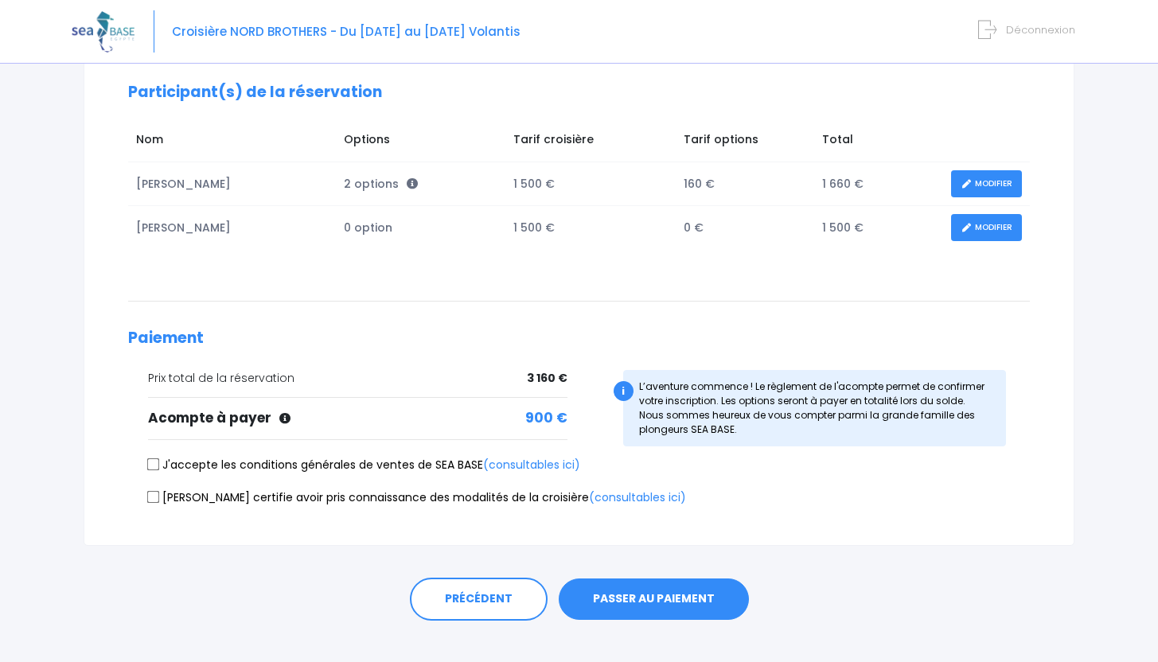
click at [158, 462] on input "J'accepte les conditions générales de ventes de SEA BASE (consultables ici)" at bounding box center [153, 464] width 13 height 13
checkbox input "true"
click at [156, 489] on label "[PERSON_NAME] certifie avoir pris connaissance des modalités de la croisière (c…" at bounding box center [417, 497] width 538 height 17
click at [156, 490] on input "[PERSON_NAME] certifie avoir pris connaissance des modalités de la croisière (c…" at bounding box center [153, 496] width 13 height 13
checkbox input "true"
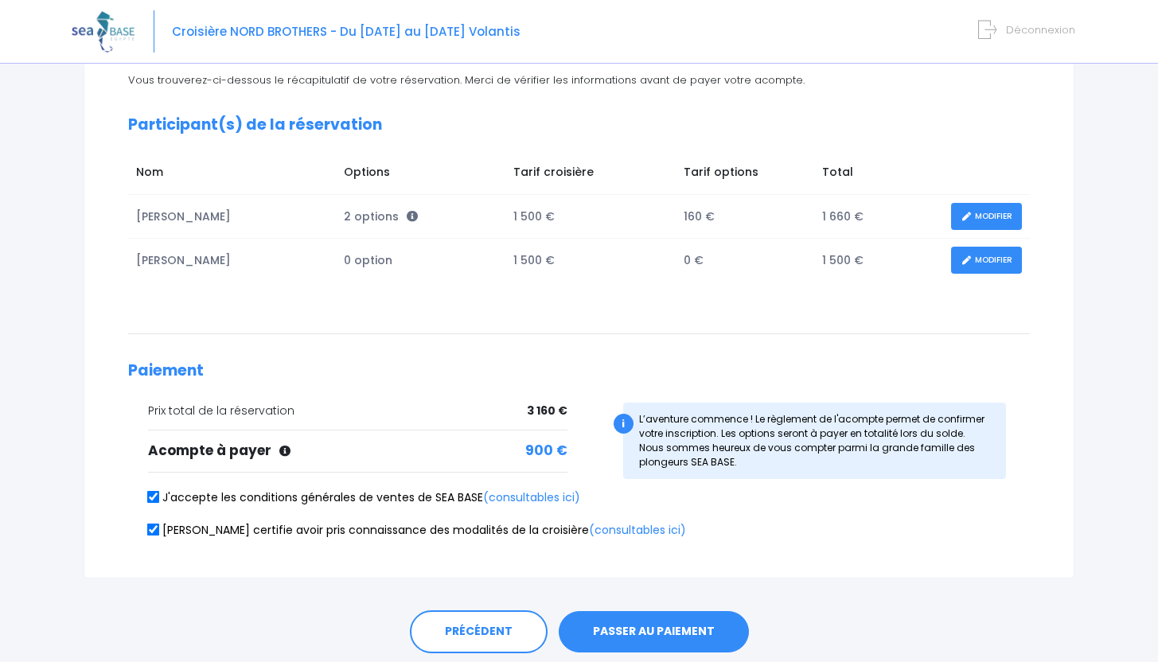
scroll to position [236, 0]
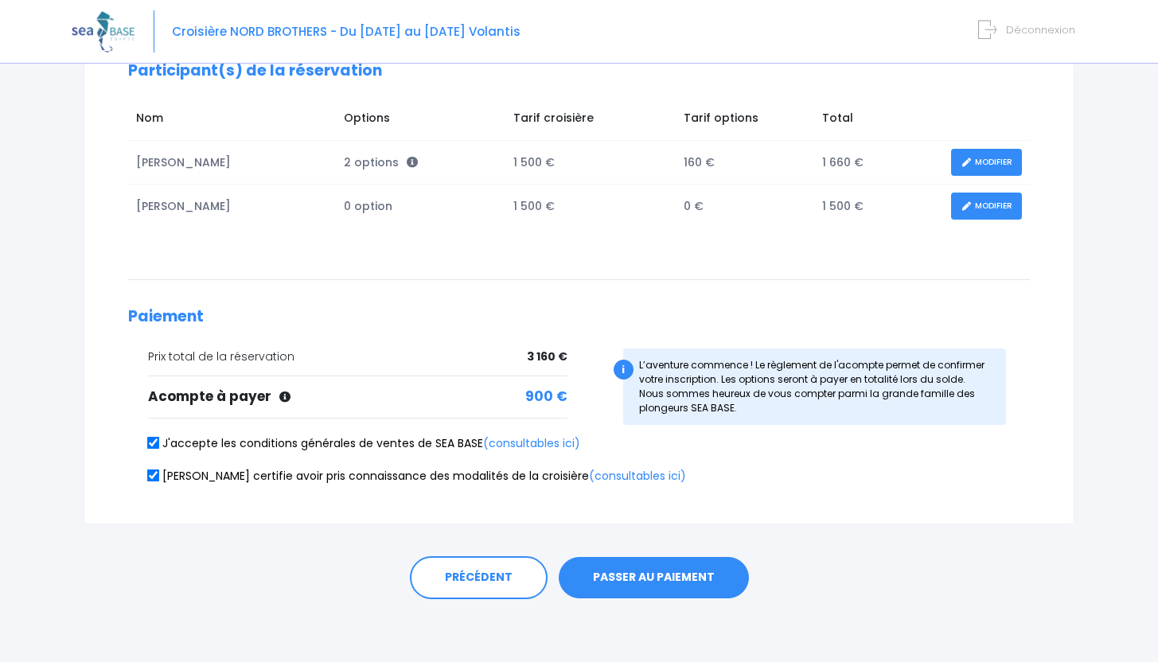
click at [624, 571] on button "PASSER AU PAIEMENT" at bounding box center [654, 577] width 190 height 41
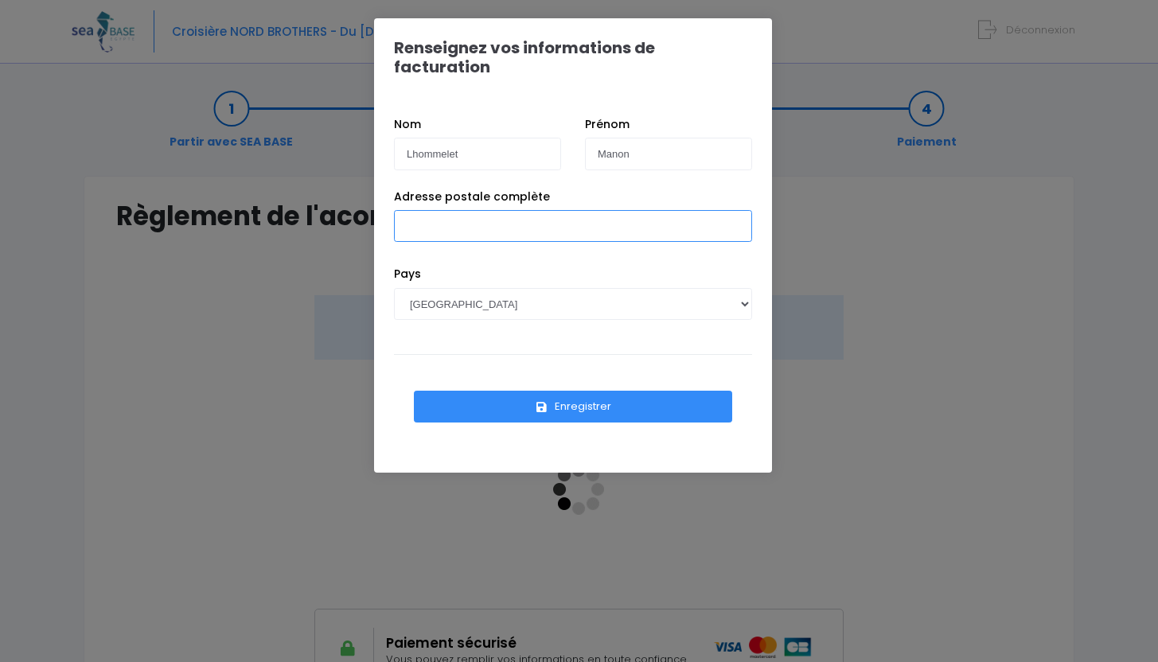
click at [517, 210] on input "Adresse postale complète" at bounding box center [573, 226] width 358 height 32
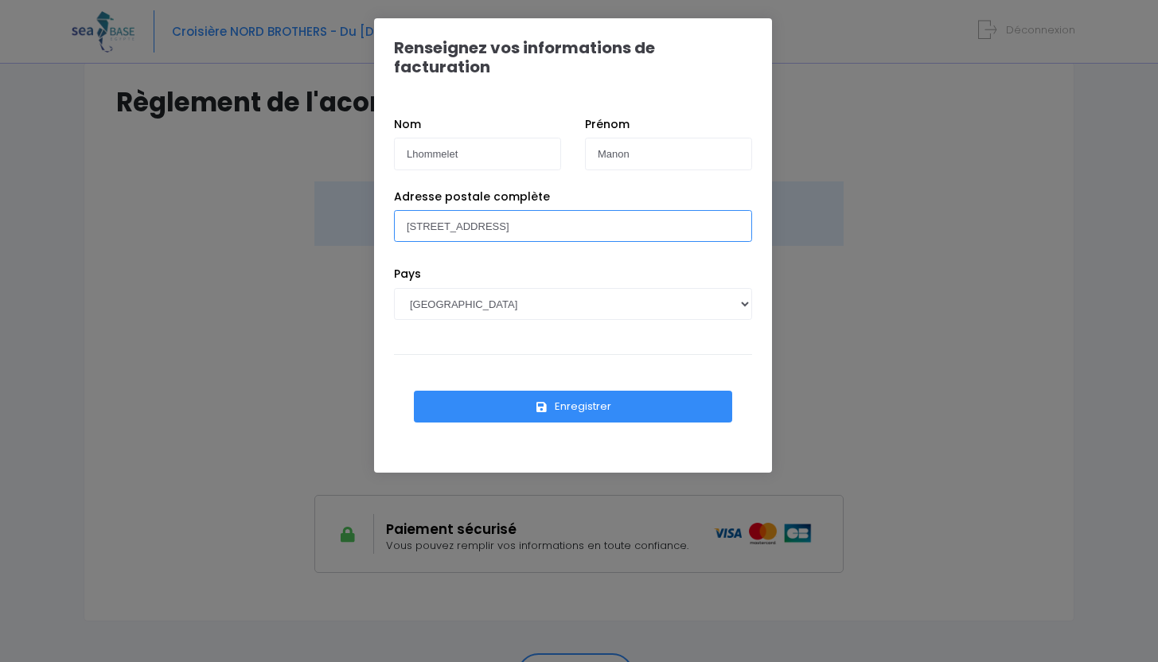
scroll to position [115, 0]
type input "[STREET_ADDRESS]"
click at [556, 391] on button "Enregistrer" at bounding box center [573, 407] width 318 height 32
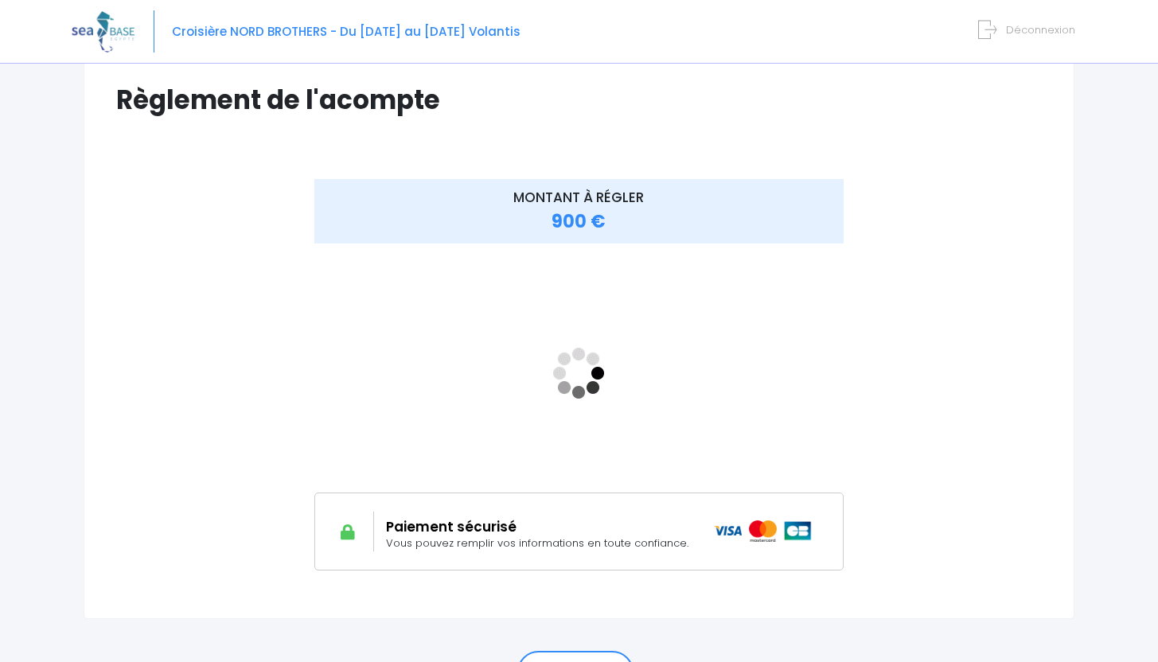
scroll to position [119, 0]
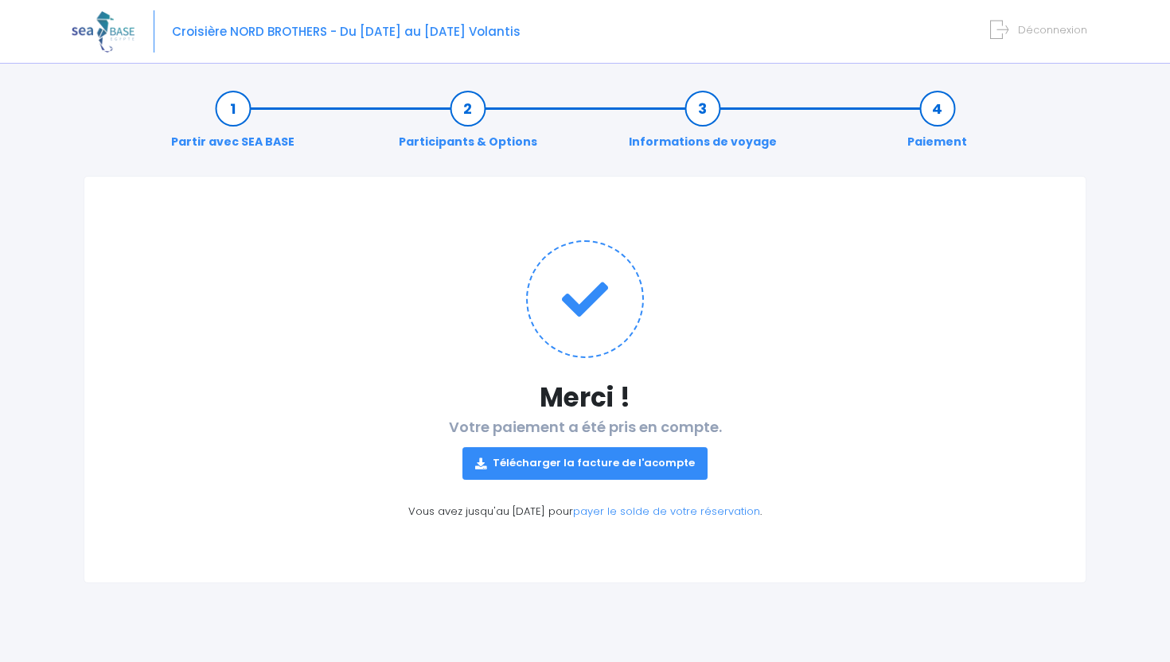
click at [614, 460] on link "Télécharger la facture de l'acompte" at bounding box center [584, 463] width 245 height 32
